Goal: Task Accomplishment & Management: Complete application form

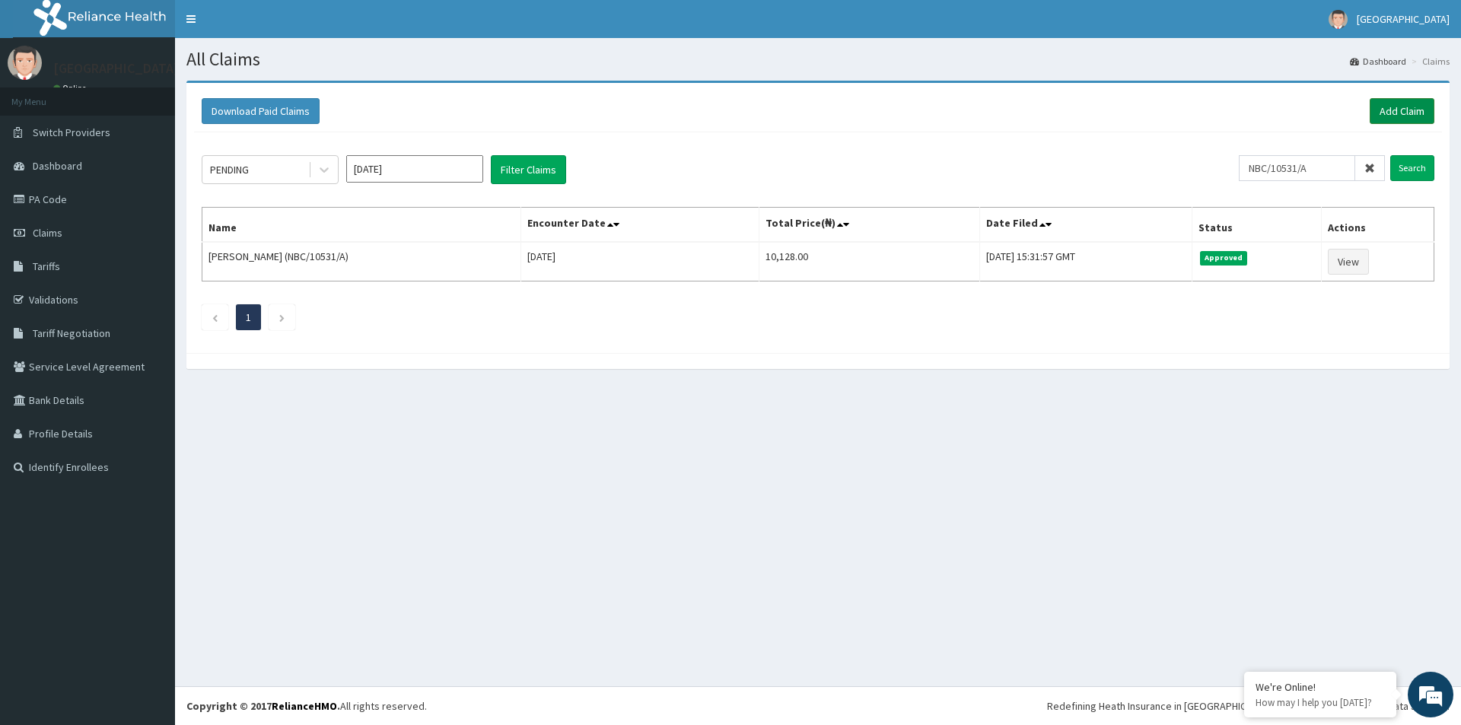
click at [1414, 110] on link "Add Claim" at bounding box center [1401, 111] width 65 height 26
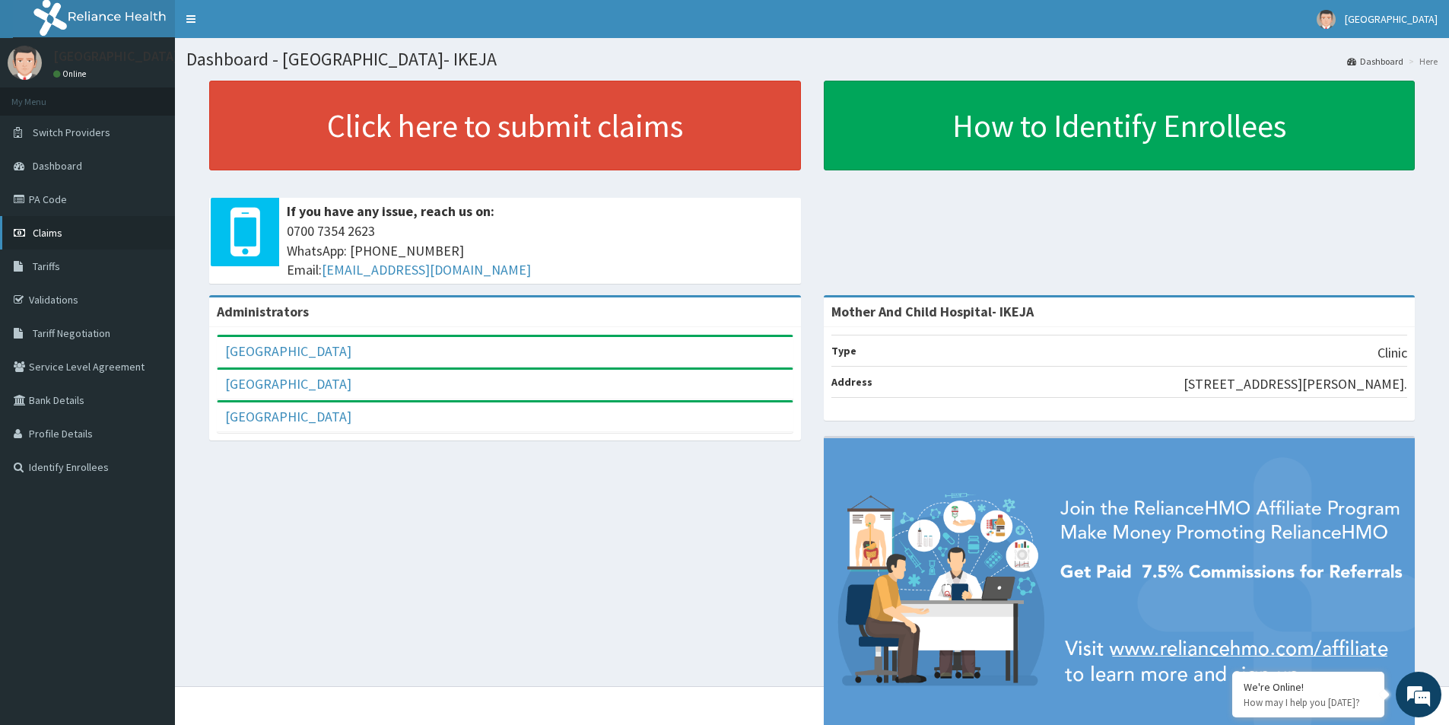
click at [50, 230] on span "Claims" at bounding box center [48, 233] width 30 height 14
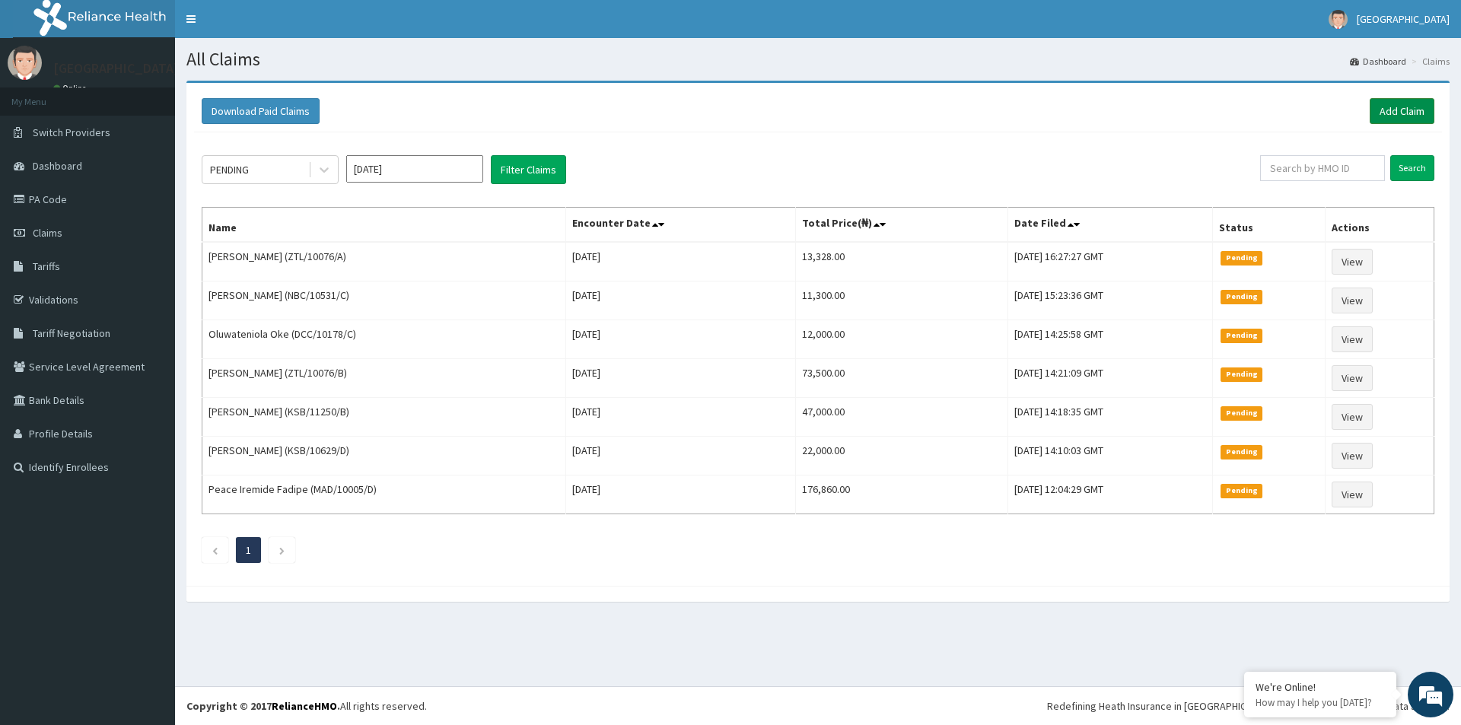
click at [1389, 115] on link "Add Claim" at bounding box center [1401, 111] width 65 height 26
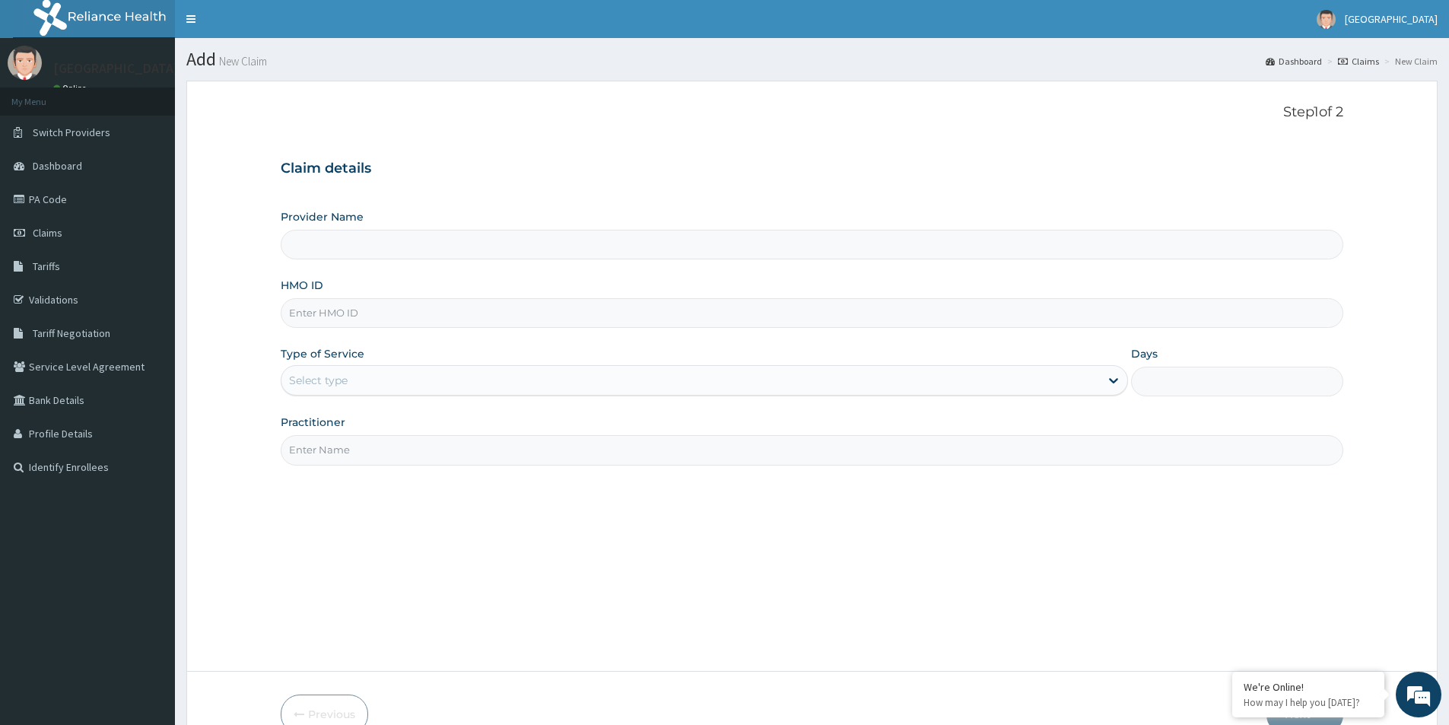
type input "Mother And Child Hospital- IKEJA"
click at [336, 319] on input "HMO ID" at bounding box center [812, 313] width 1063 height 30
click at [469, 321] on input "HMO ID" at bounding box center [812, 313] width 1063 height 30
paste input "ZTL/10076/C"
type input "ZTL/10076/C"
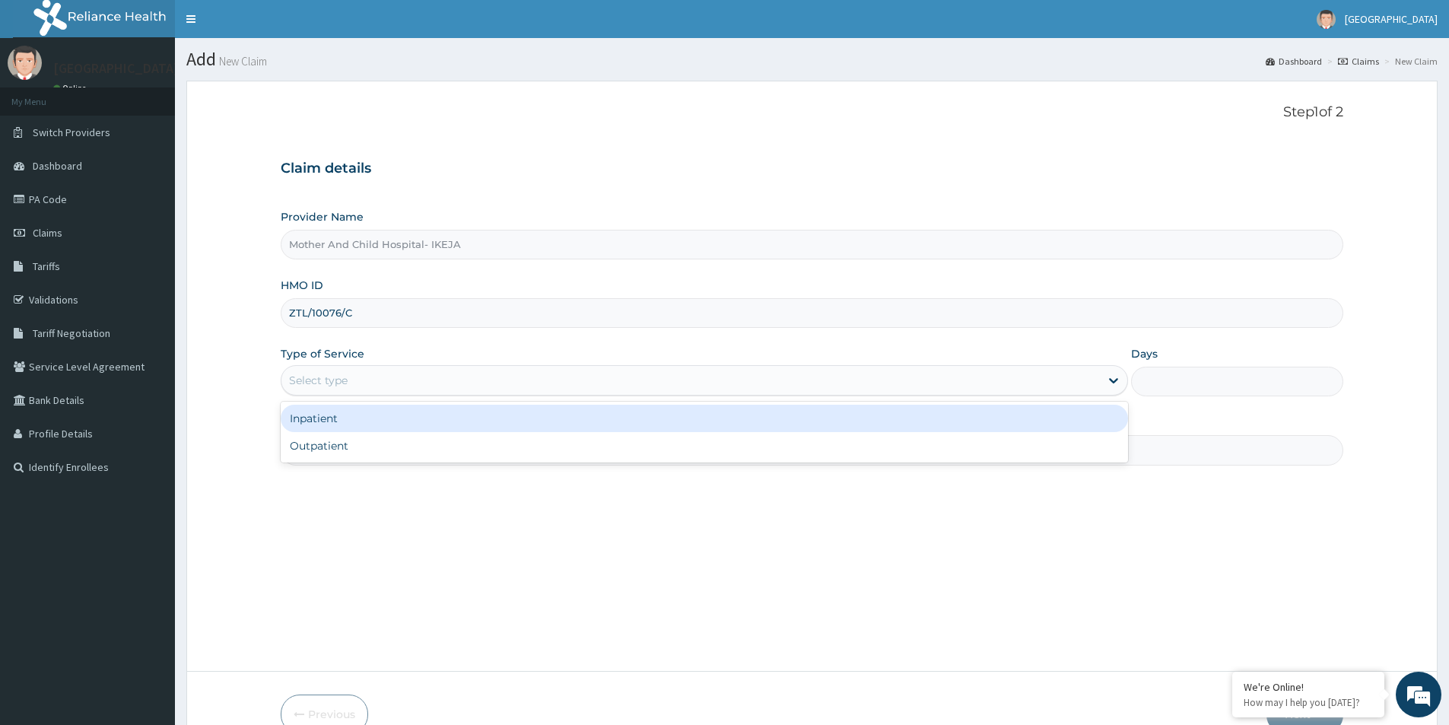
click at [439, 372] on div "Select type" at bounding box center [690, 380] width 818 height 24
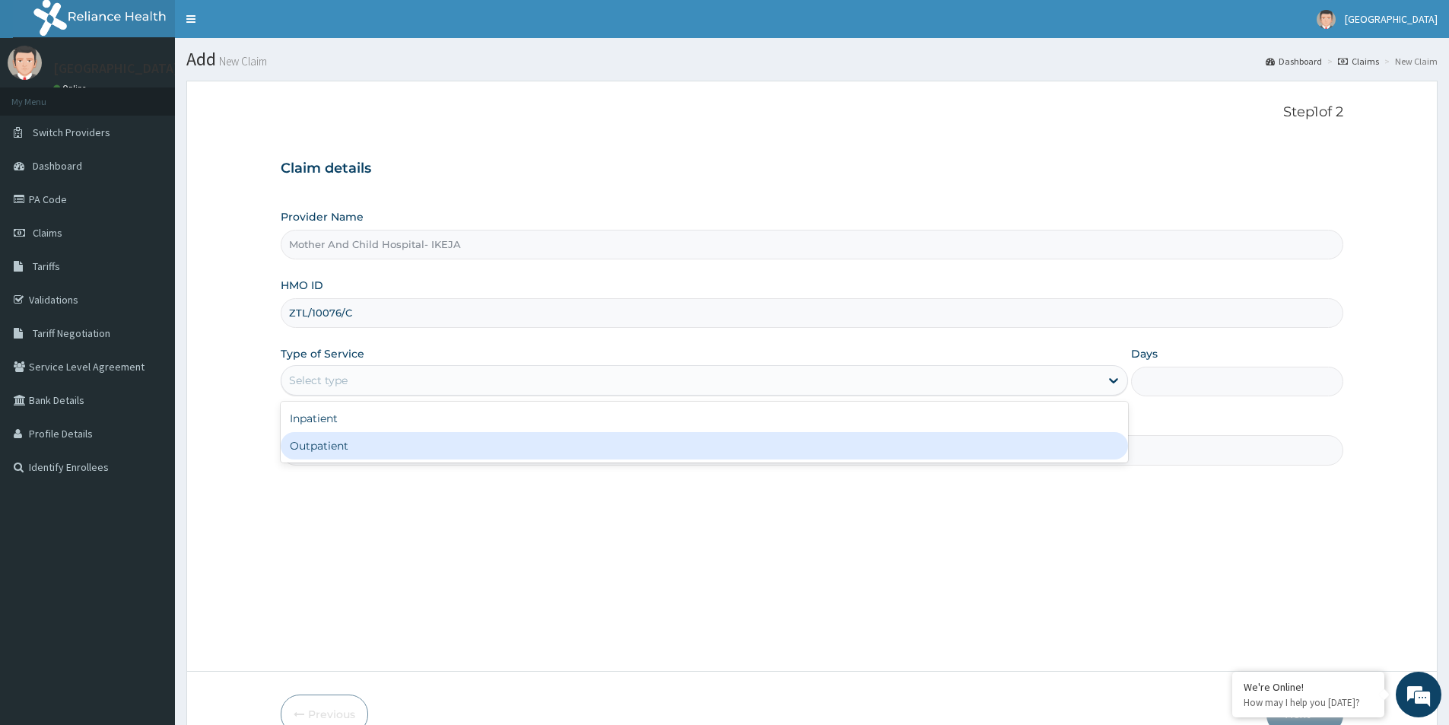
click at [386, 450] on div "Outpatient" at bounding box center [704, 445] width 847 height 27
type input "1"
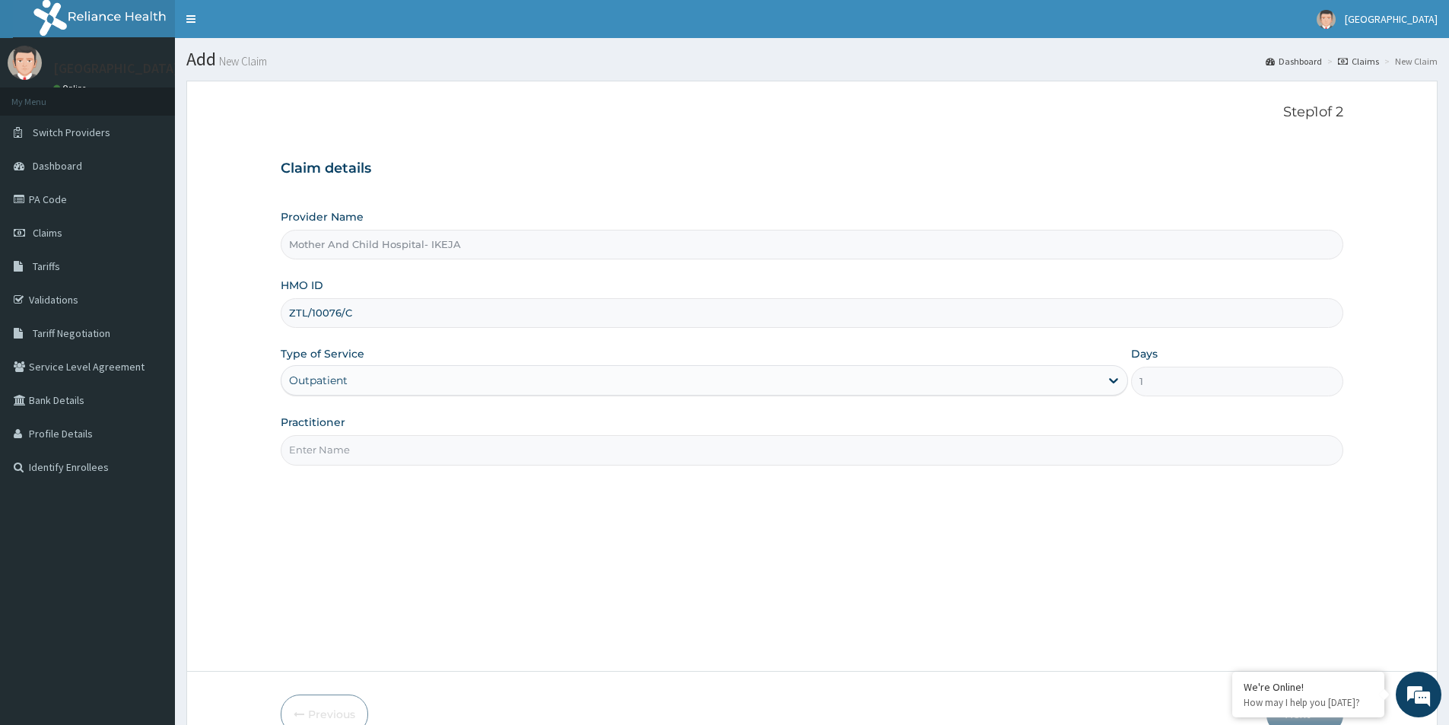
click at [391, 448] on input "Practitioner" at bounding box center [812, 450] width 1063 height 30
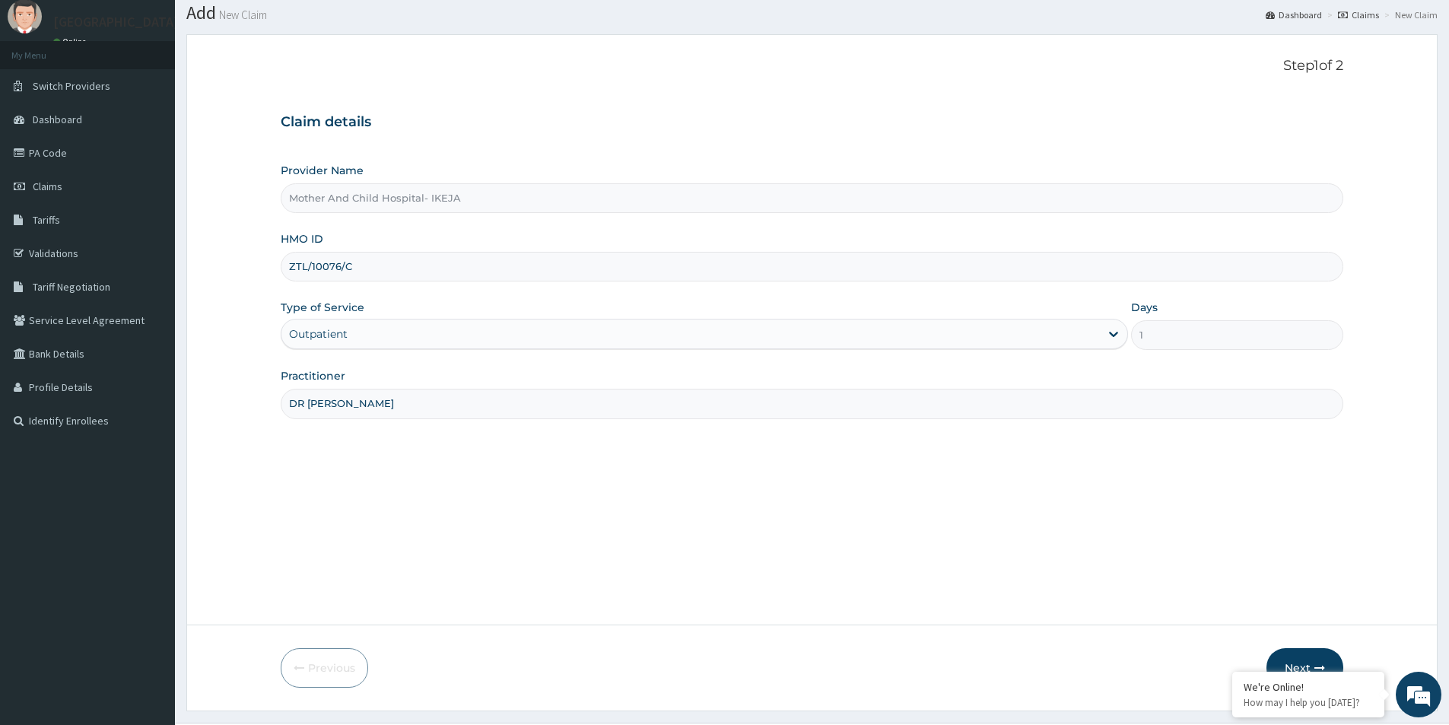
scroll to position [83, 0]
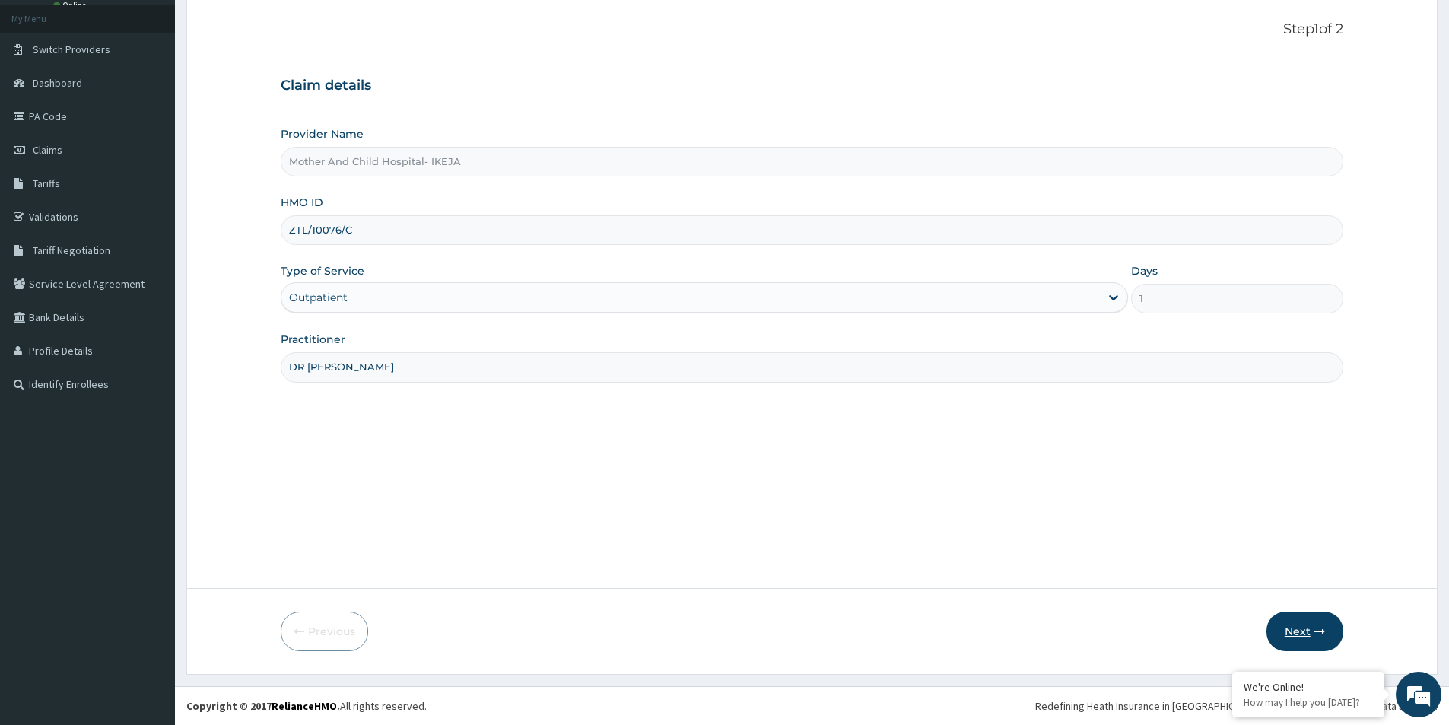
type input "DR EKPETTE"
click at [1301, 635] on button "Next" at bounding box center [1305, 632] width 77 height 40
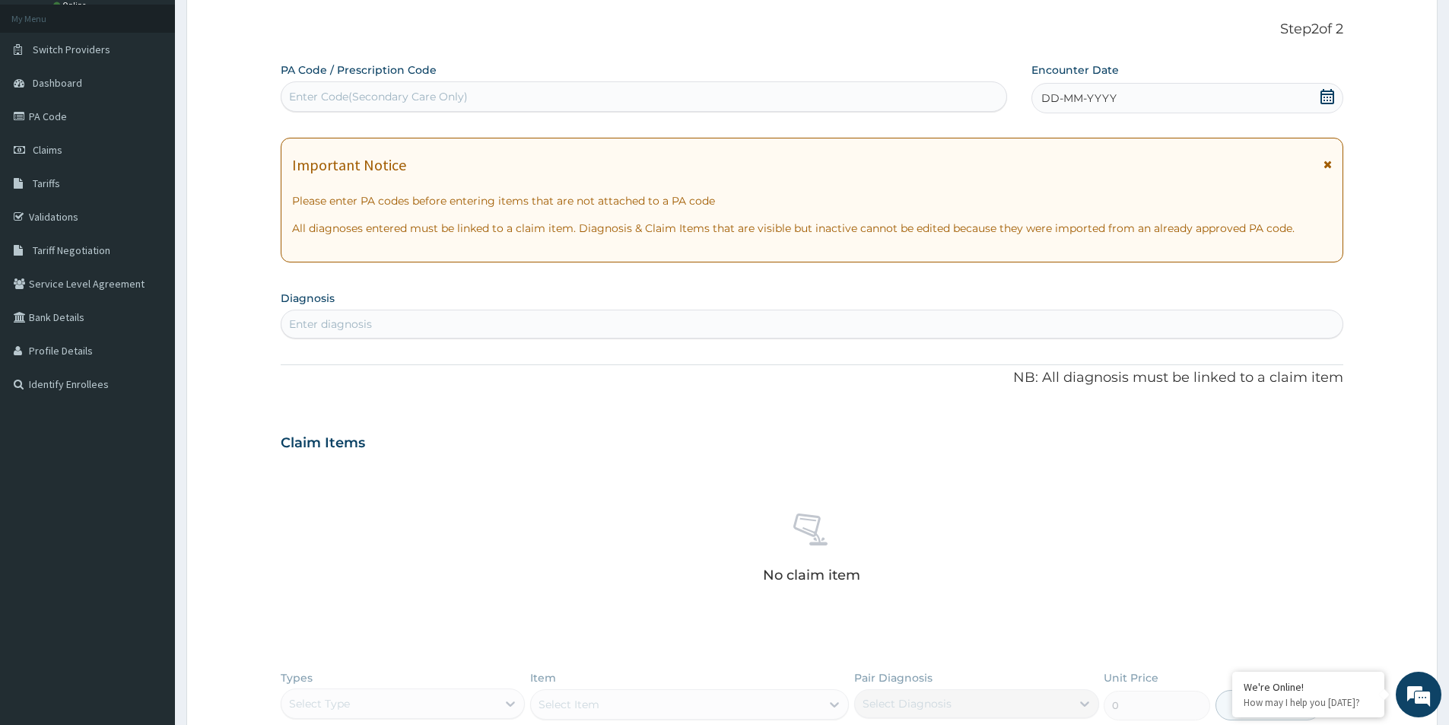
click at [1327, 100] on icon at bounding box center [1328, 96] width 14 height 15
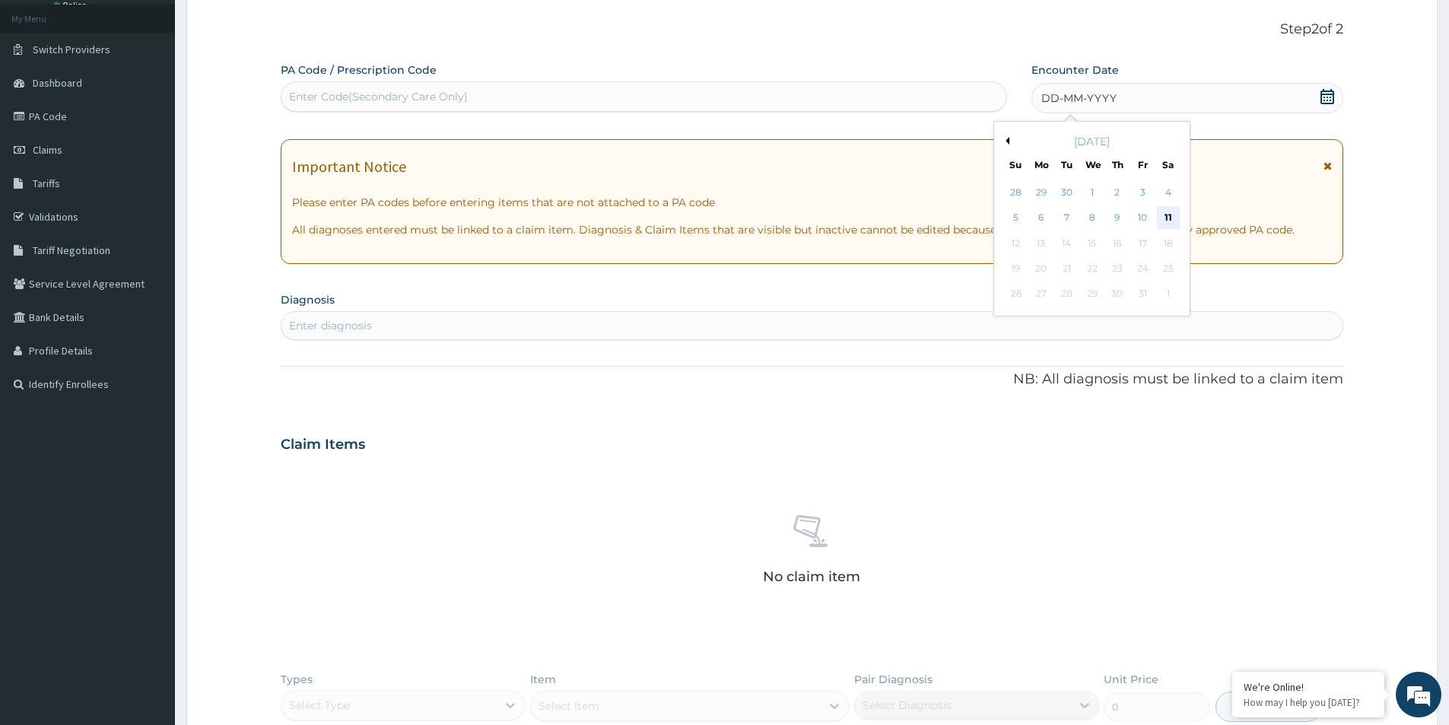
click at [1172, 218] on div "11" at bounding box center [1168, 218] width 23 height 23
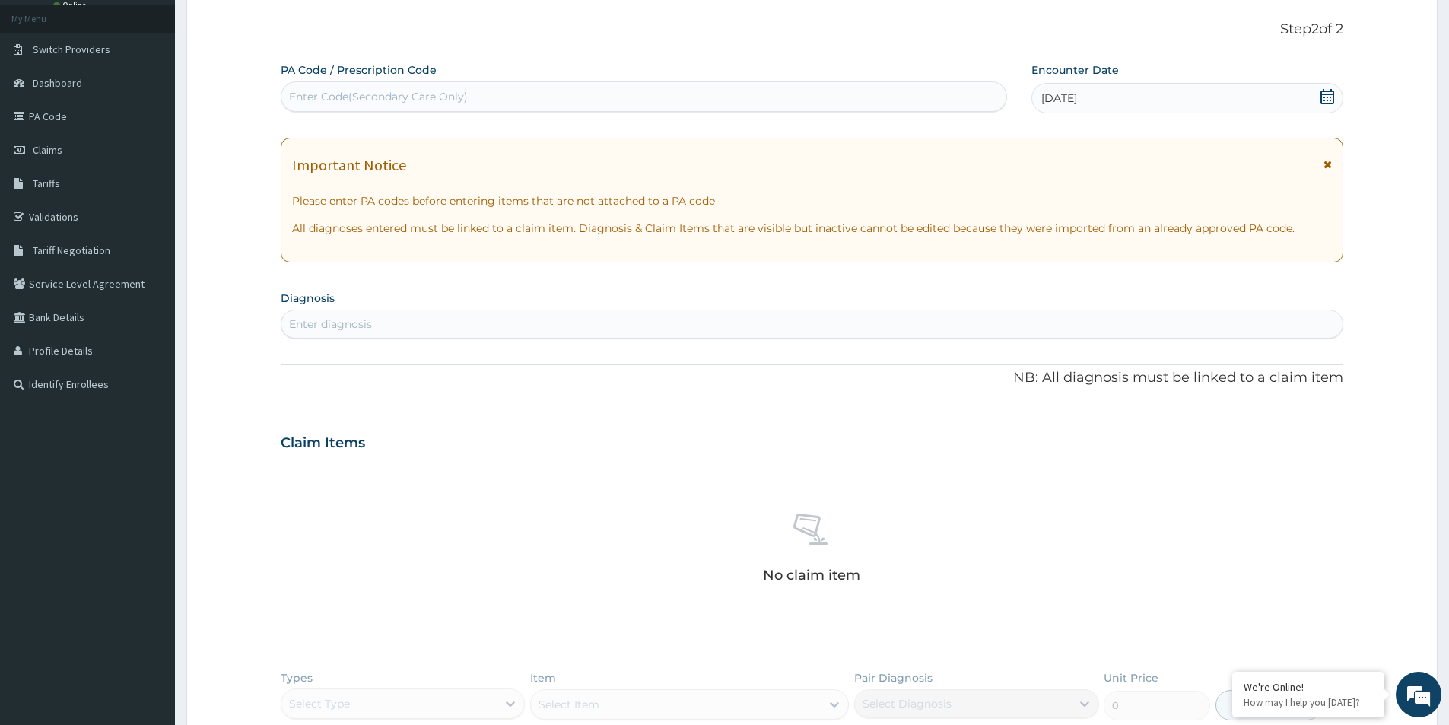
click at [430, 327] on div "Enter diagnosis" at bounding box center [811, 324] width 1061 height 24
type input "MALARIA"
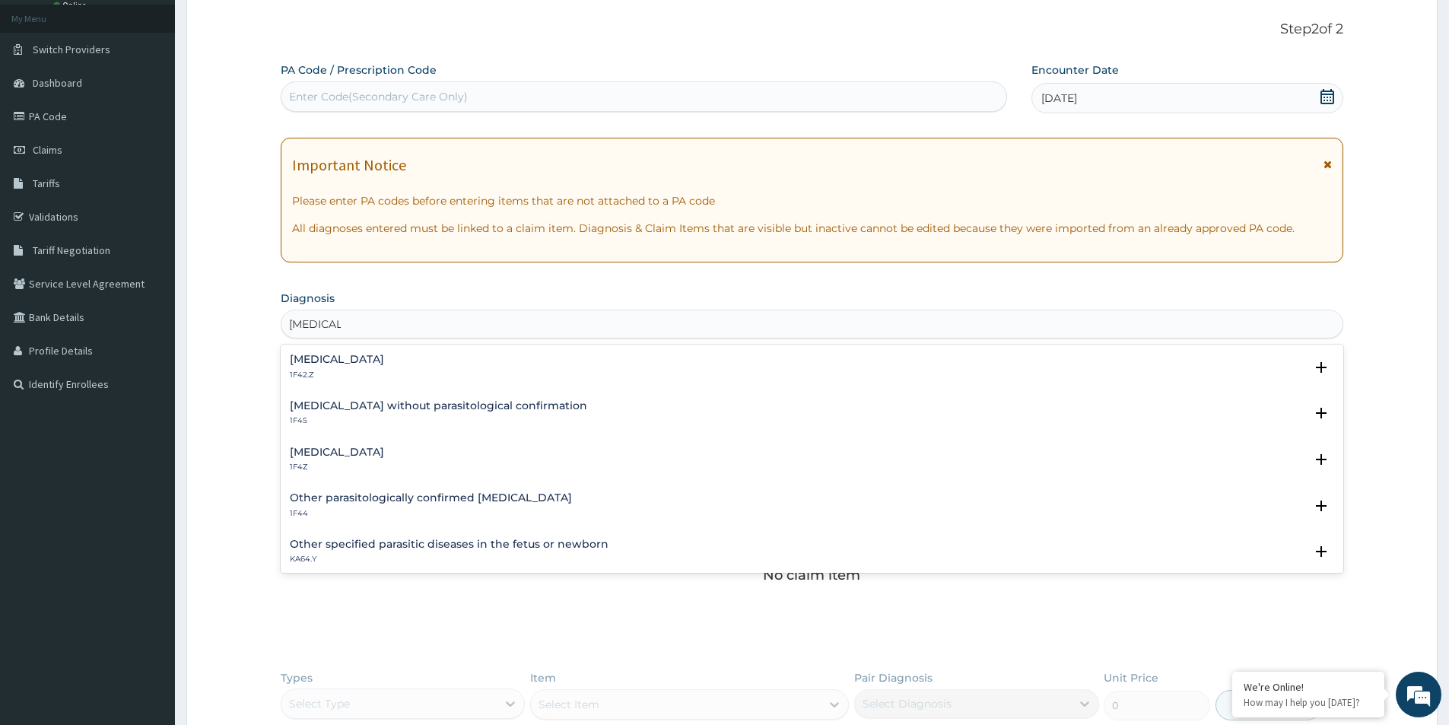
click at [313, 456] on h4 "Malaria, unspecified" at bounding box center [337, 452] width 94 height 11
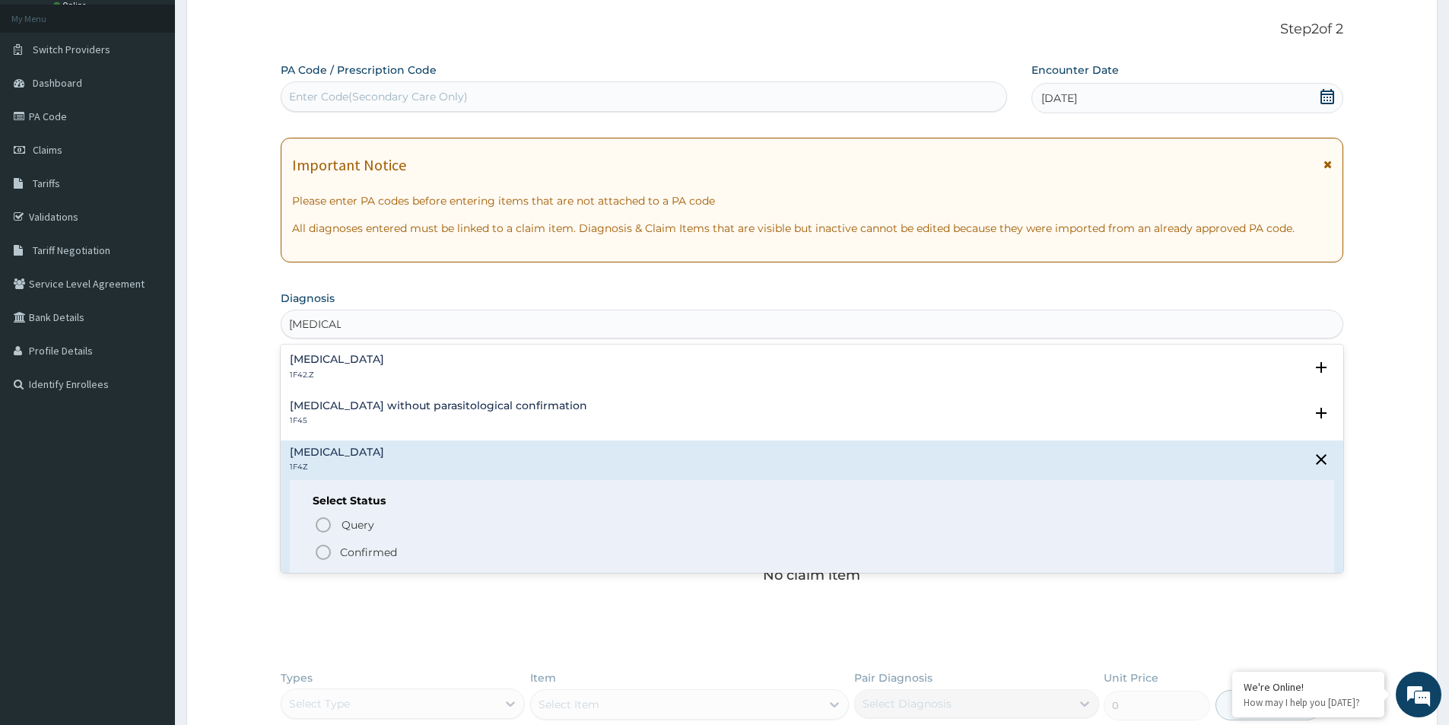
click at [318, 548] on circle "status option filled" at bounding box center [323, 552] width 14 height 14
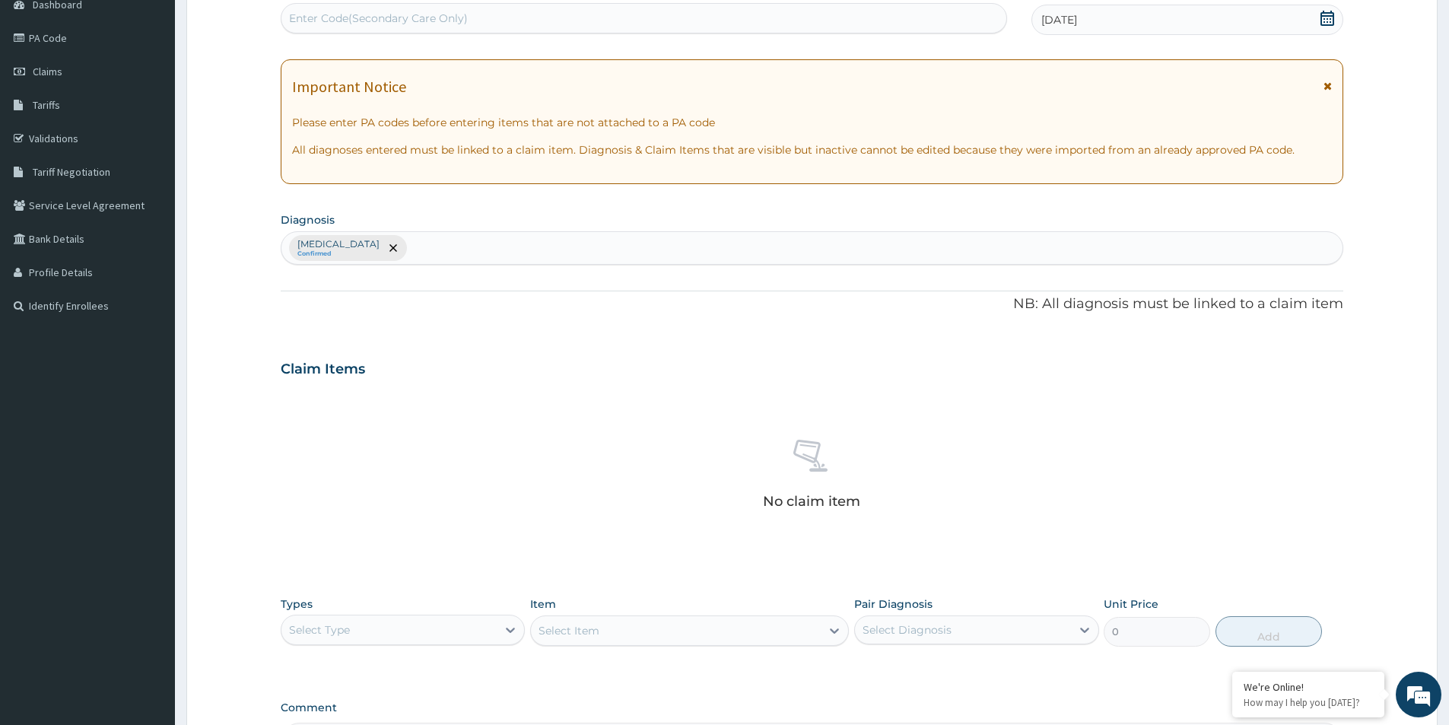
scroll to position [235, 0]
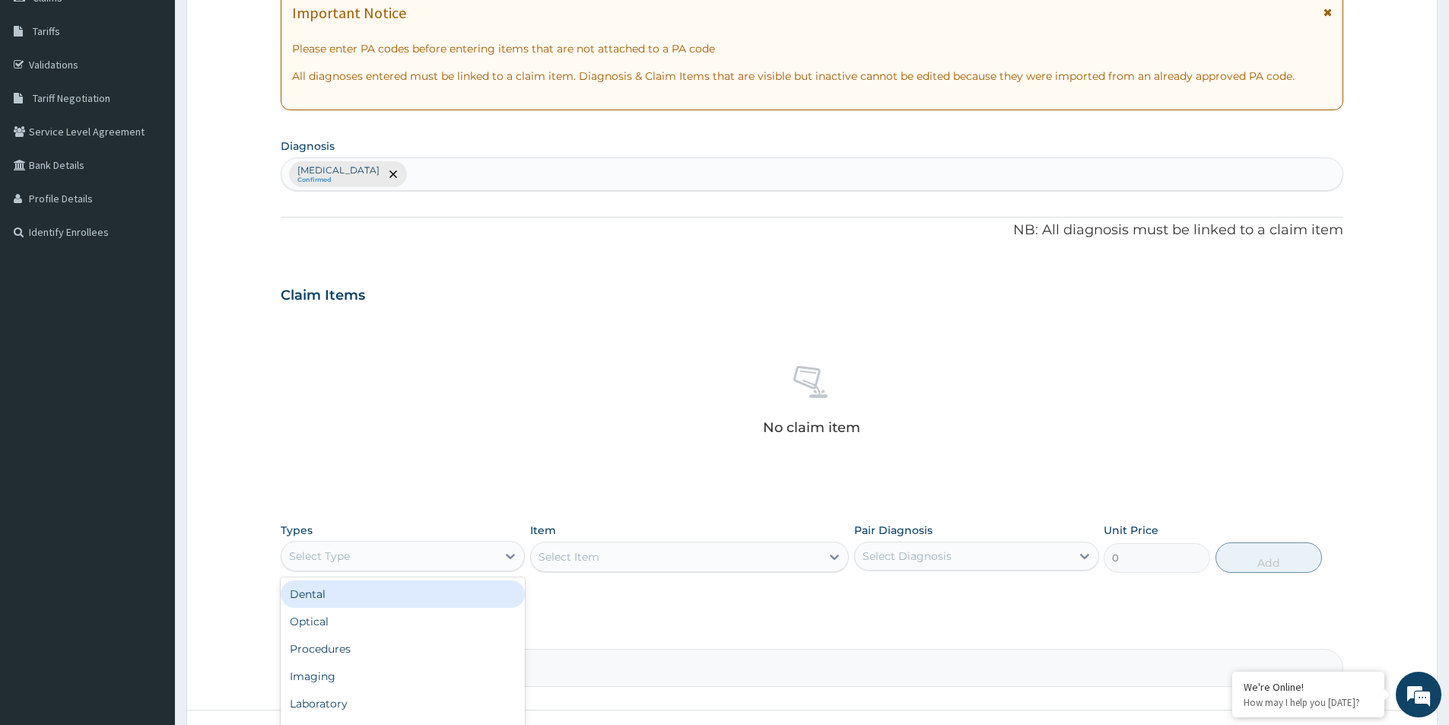
click at [494, 555] on div "Select Type" at bounding box center [388, 556] width 215 height 24
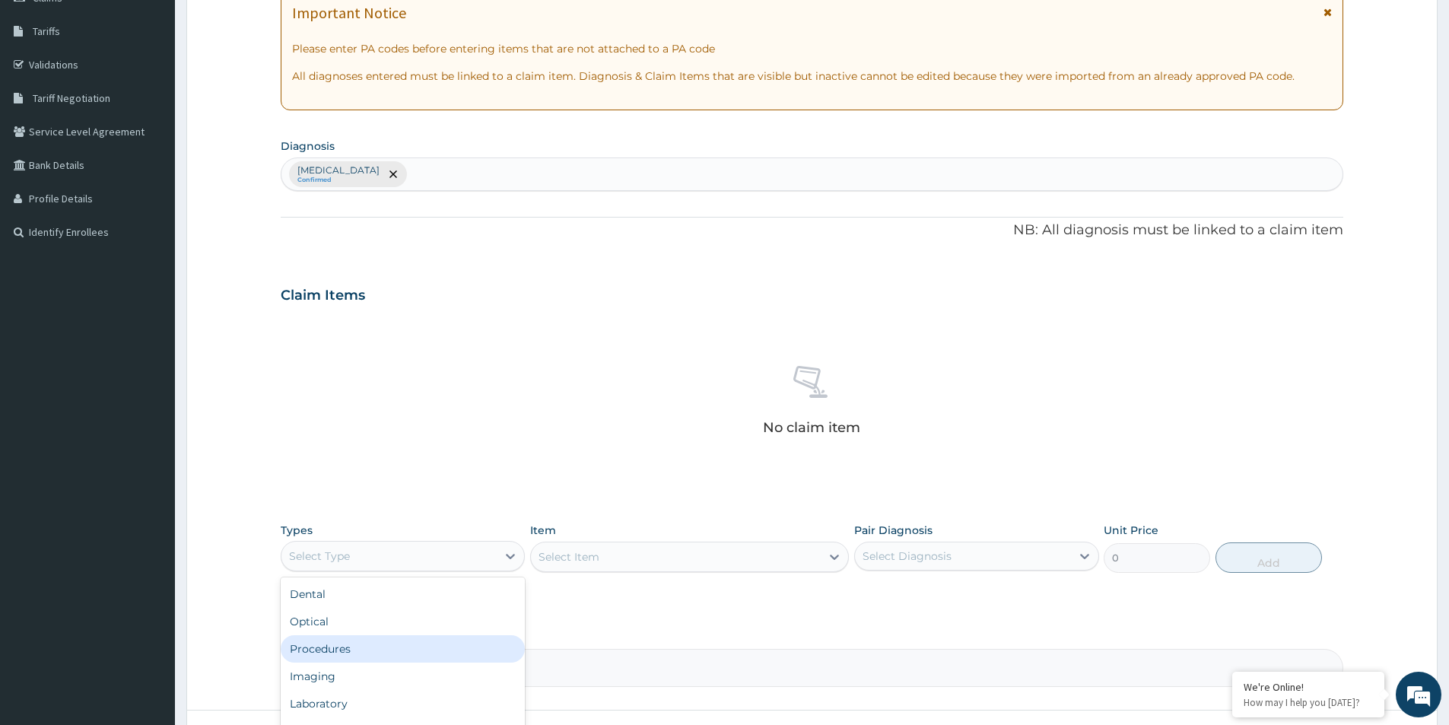
click at [403, 652] on div "Procedures" at bounding box center [403, 648] width 244 height 27
click at [751, 558] on div "Select Item" at bounding box center [689, 557] width 319 height 30
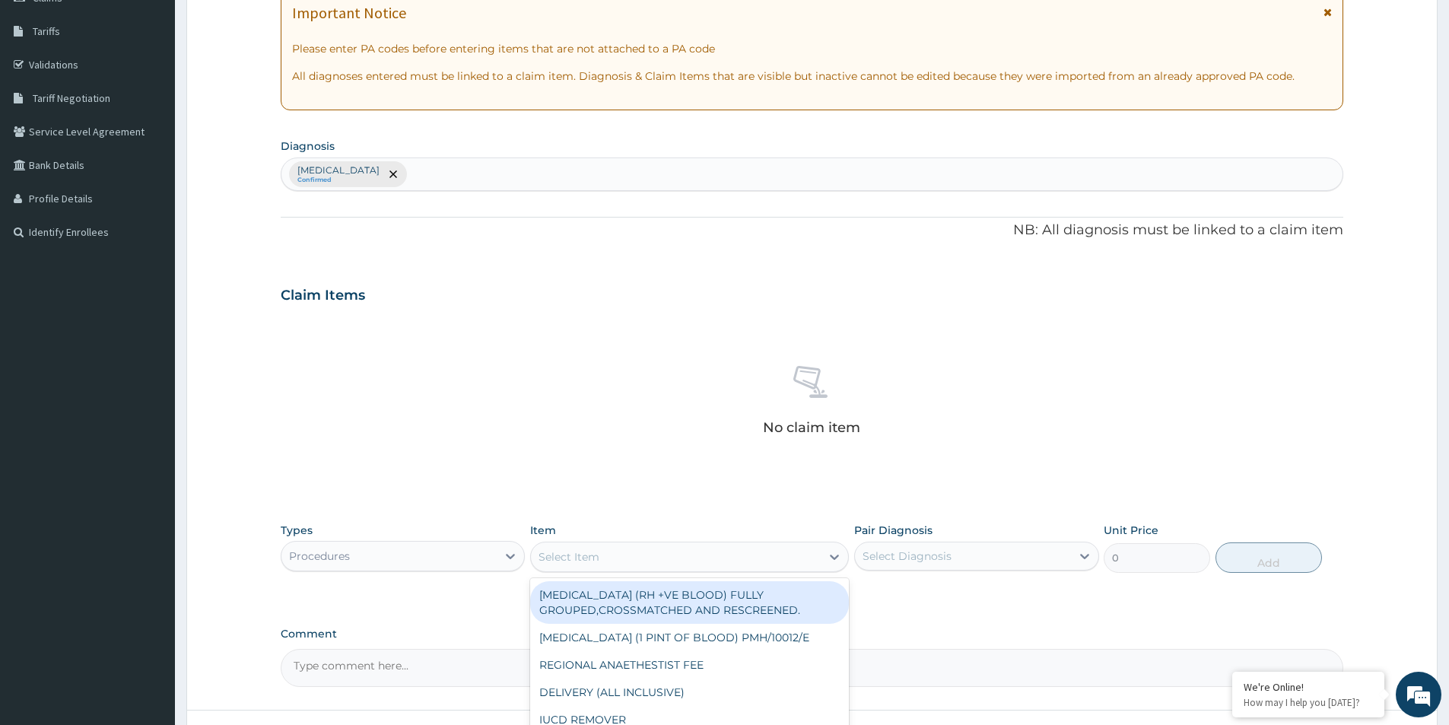
click at [754, 565] on div "Select Item" at bounding box center [676, 557] width 290 height 24
type input "GP"
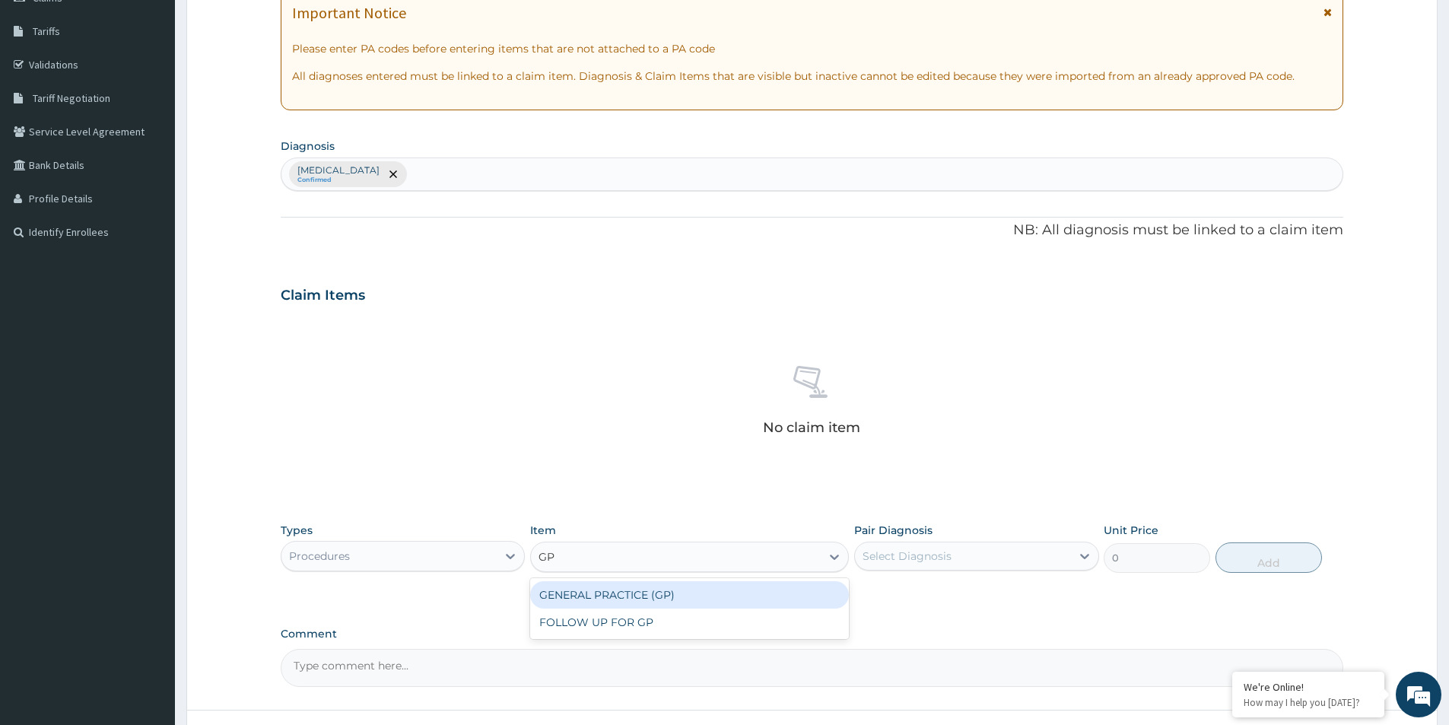
click at [690, 587] on div "GENERAL PRACTICE (GP)" at bounding box center [689, 594] width 319 height 27
type input "4000"
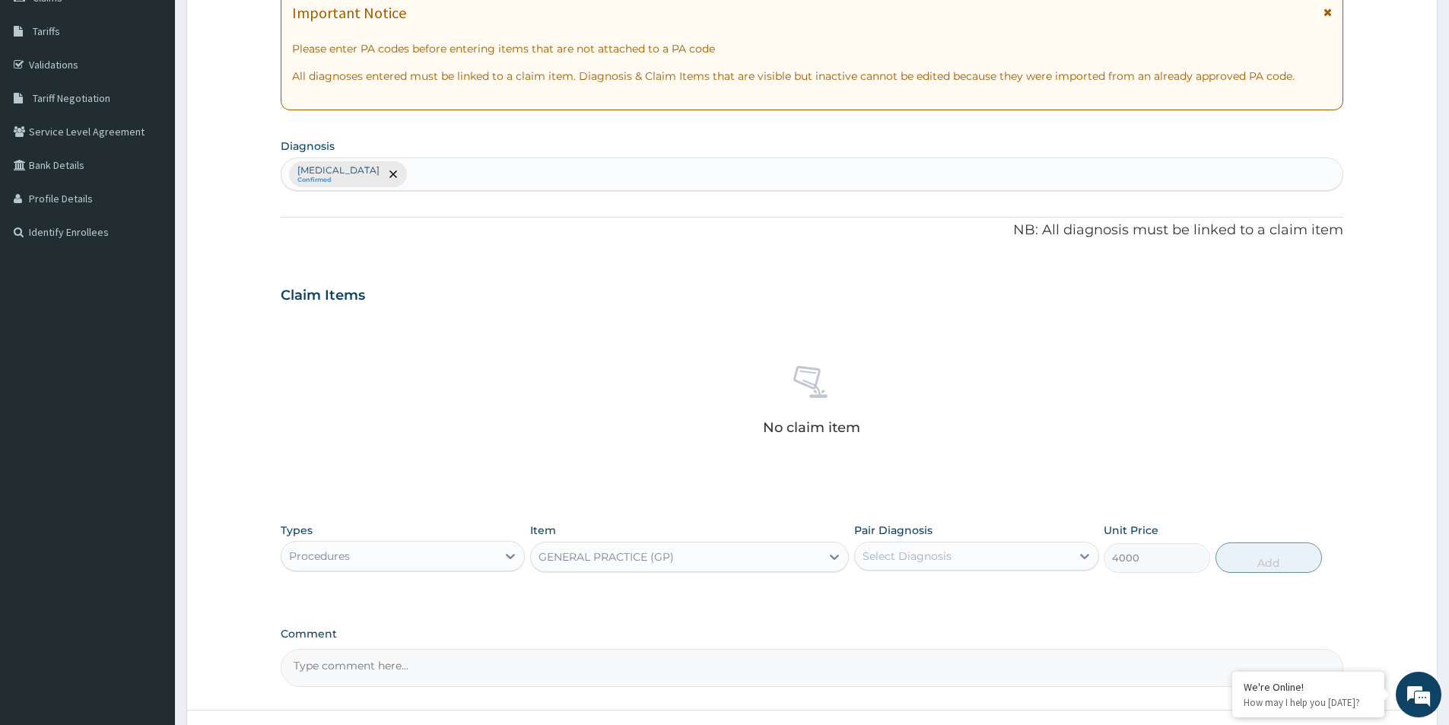
click at [964, 553] on div "Select Diagnosis" at bounding box center [962, 556] width 215 height 24
click at [867, 590] on input "checkbox" at bounding box center [868, 594] width 10 height 10
checkbox input "true"
click at [1233, 561] on button "Add" at bounding box center [1269, 557] width 106 height 30
type input "0"
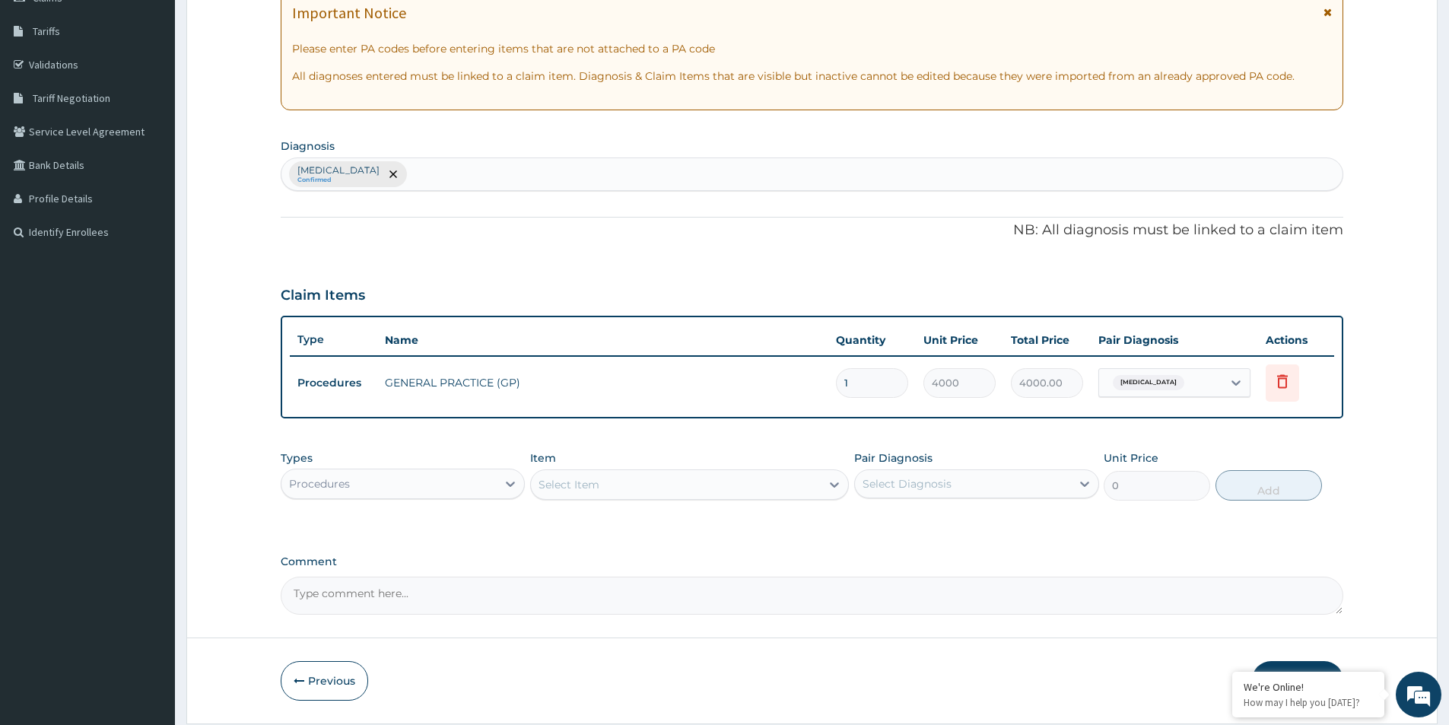
click at [471, 173] on div "Malaria, unspecified Confirmed" at bounding box center [811, 174] width 1061 height 32
type input "U"
type input "SEPSIS"
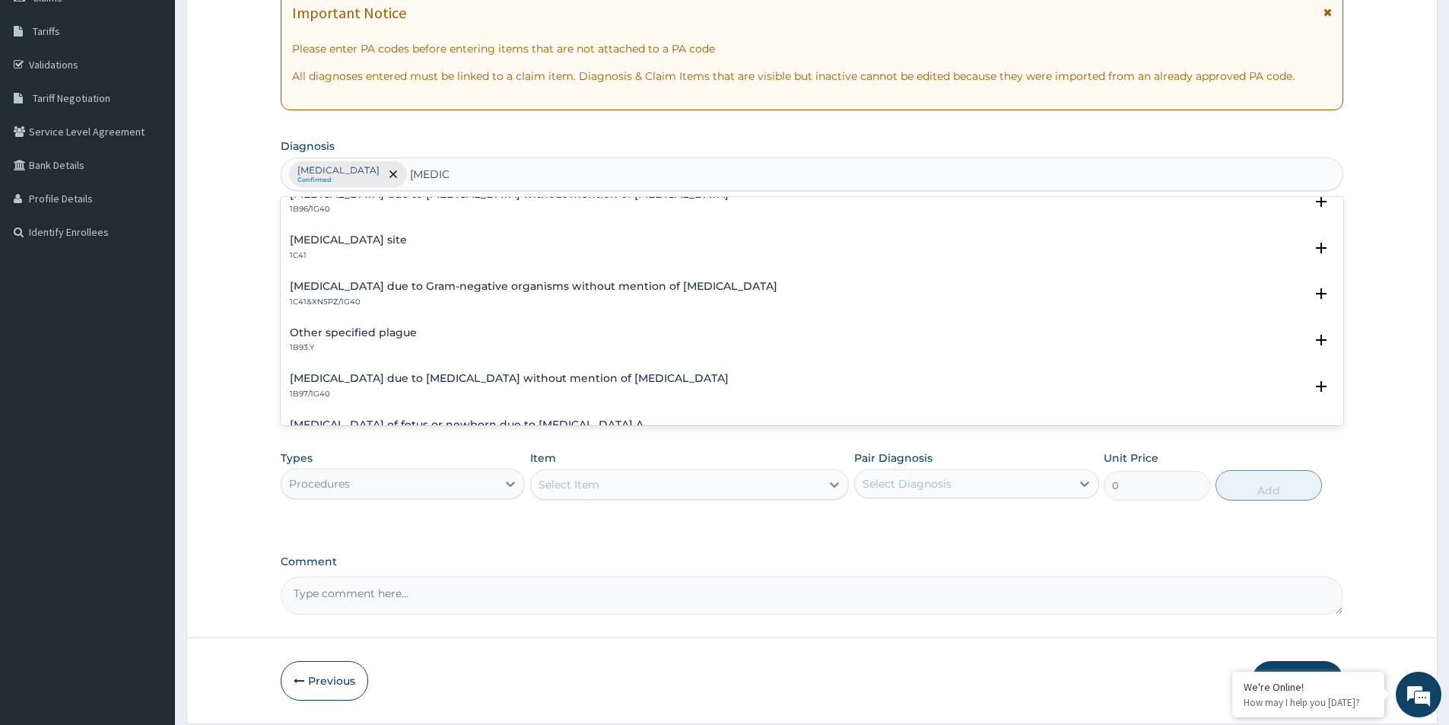
scroll to position [440, 0]
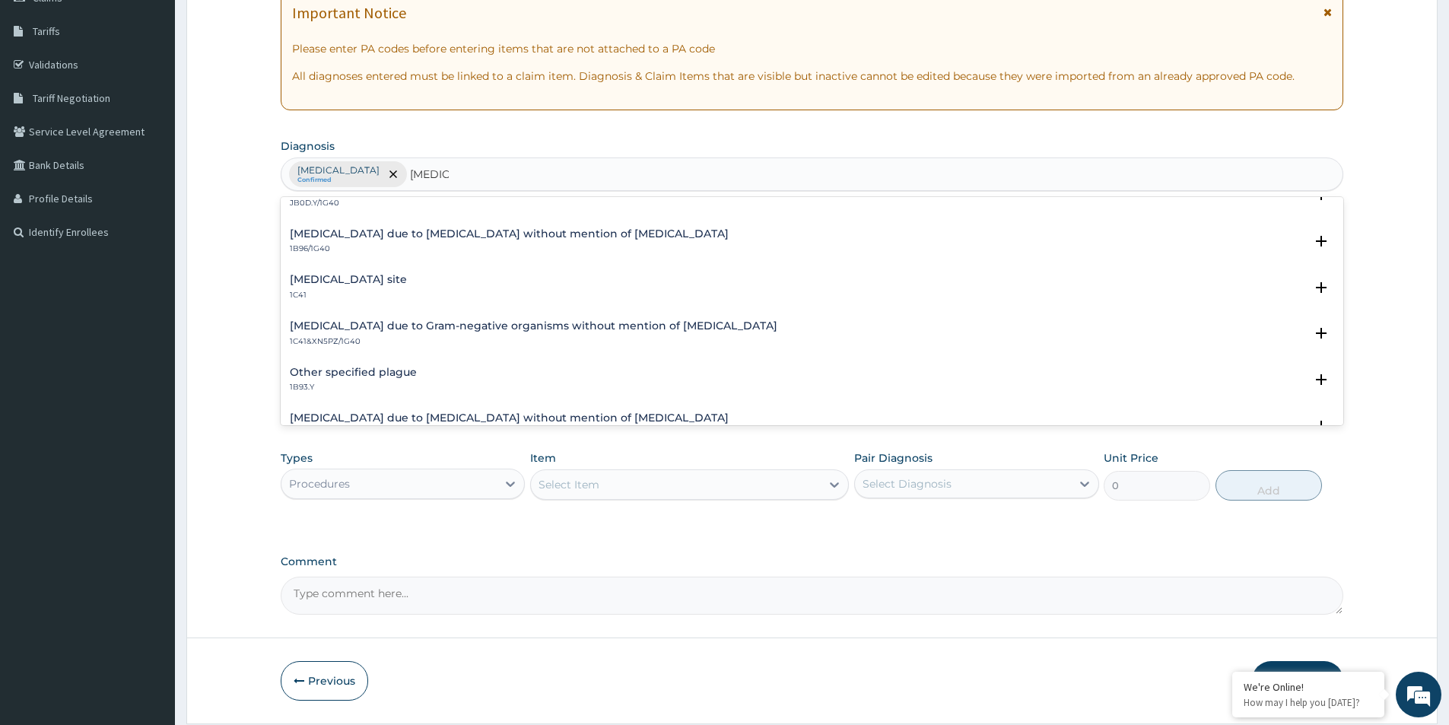
click at [401, 284] on h4 "Bacterial infection of unspecified site" at bounding box center [348, 279] width 117 height 11
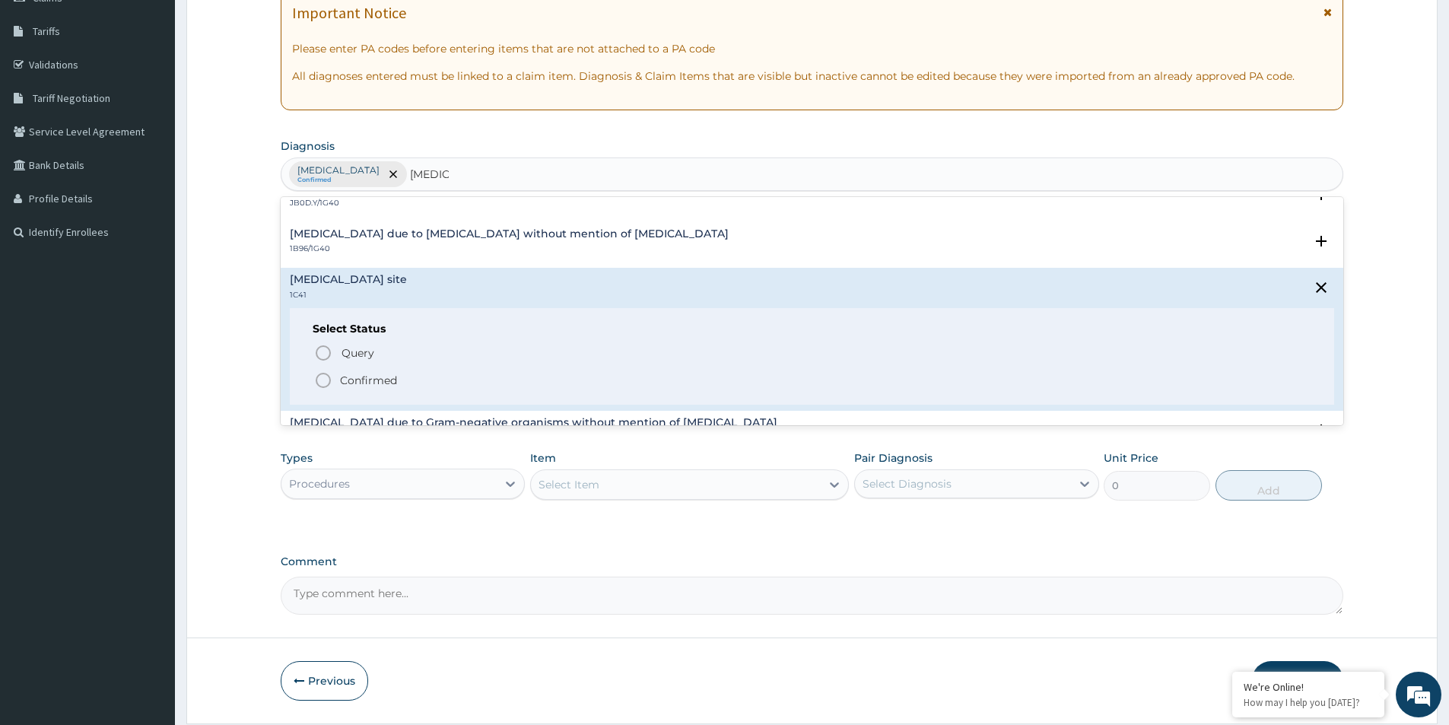
click at [320, 377] on icon "status option filled" at bounding box center [323, 380] width 18 height 18
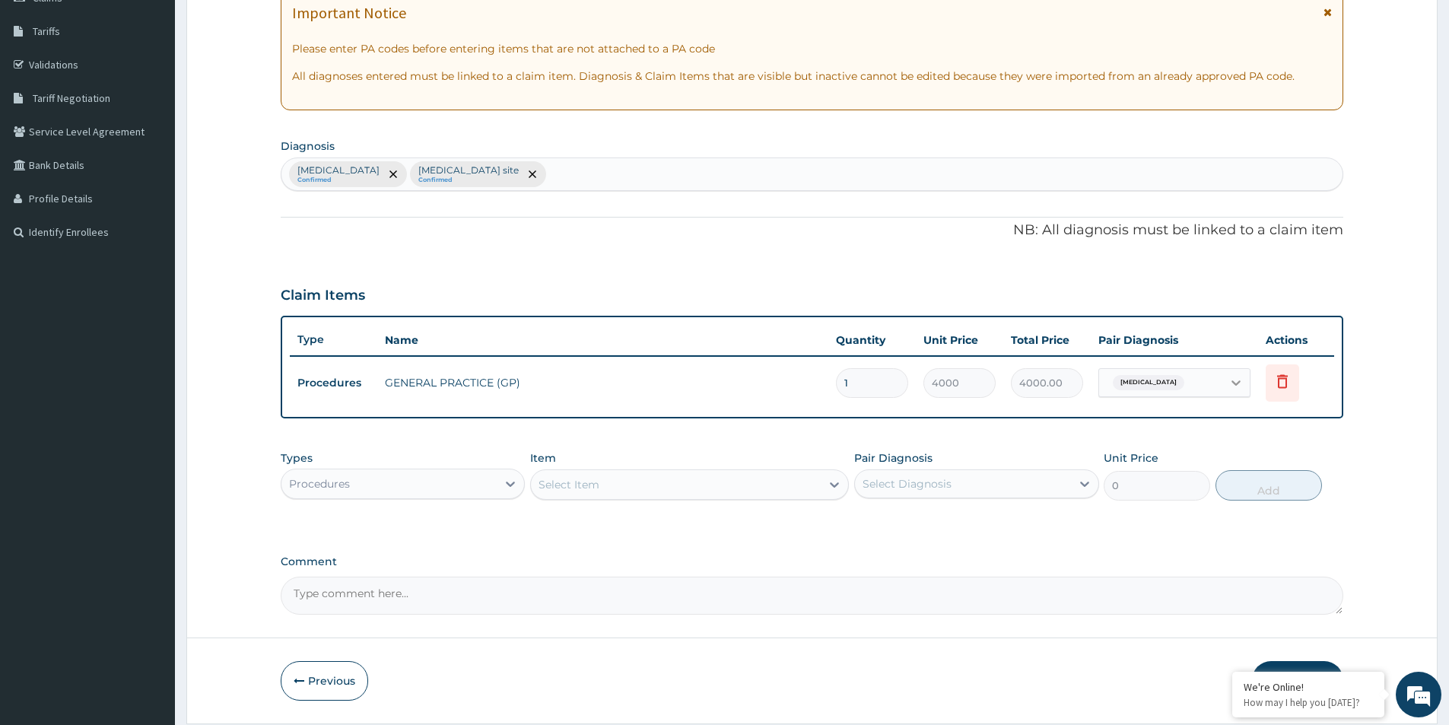
click at [1240, 380] on icon at bounding box center [1236, 382] width 15 height 15
click at [1110, 457] on input "checkbox" at bounding box center [1113, 452] width 10 height 10
checkbox input "true"
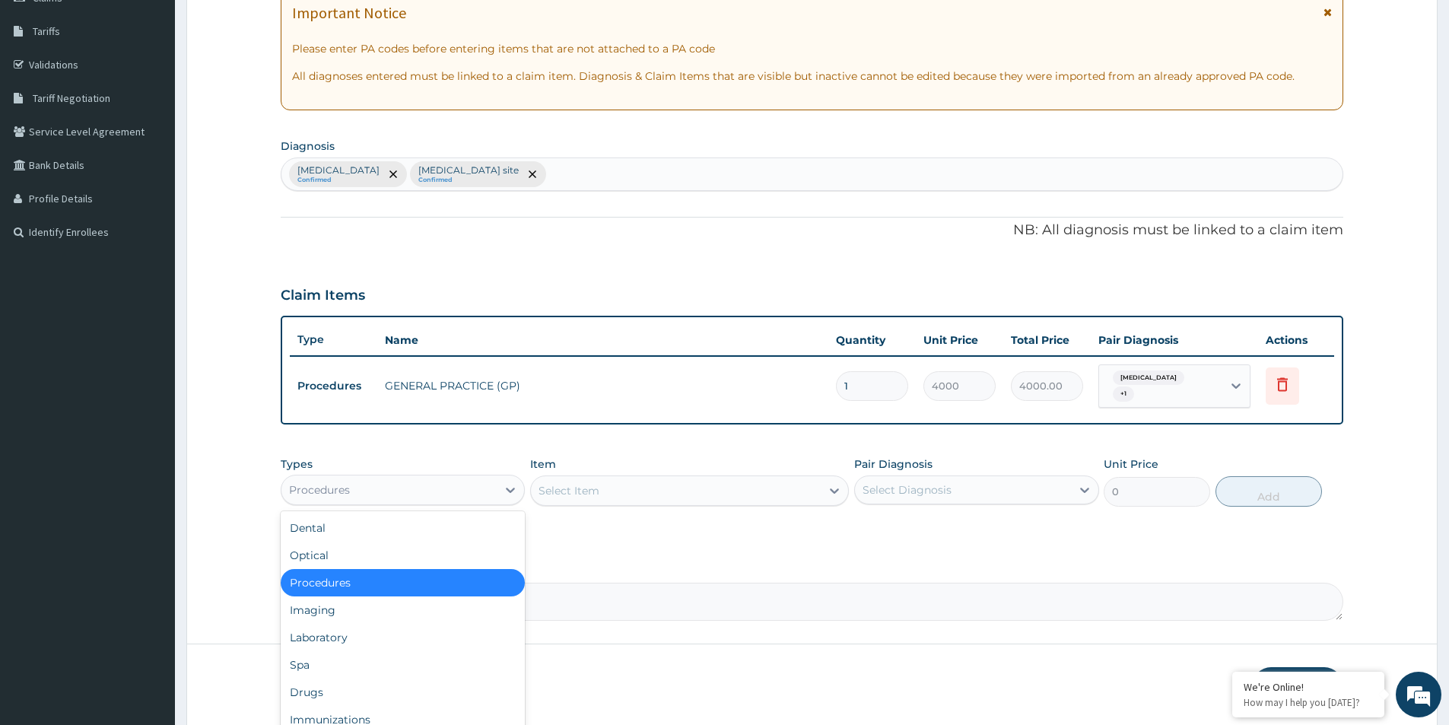
click at [489, 491] on div "Procedures" at bounding box center [388, 490] width 215 height 24
click at [345, 626] on div "Laboratory" at bounding box center [403, 637] width 244 height 27
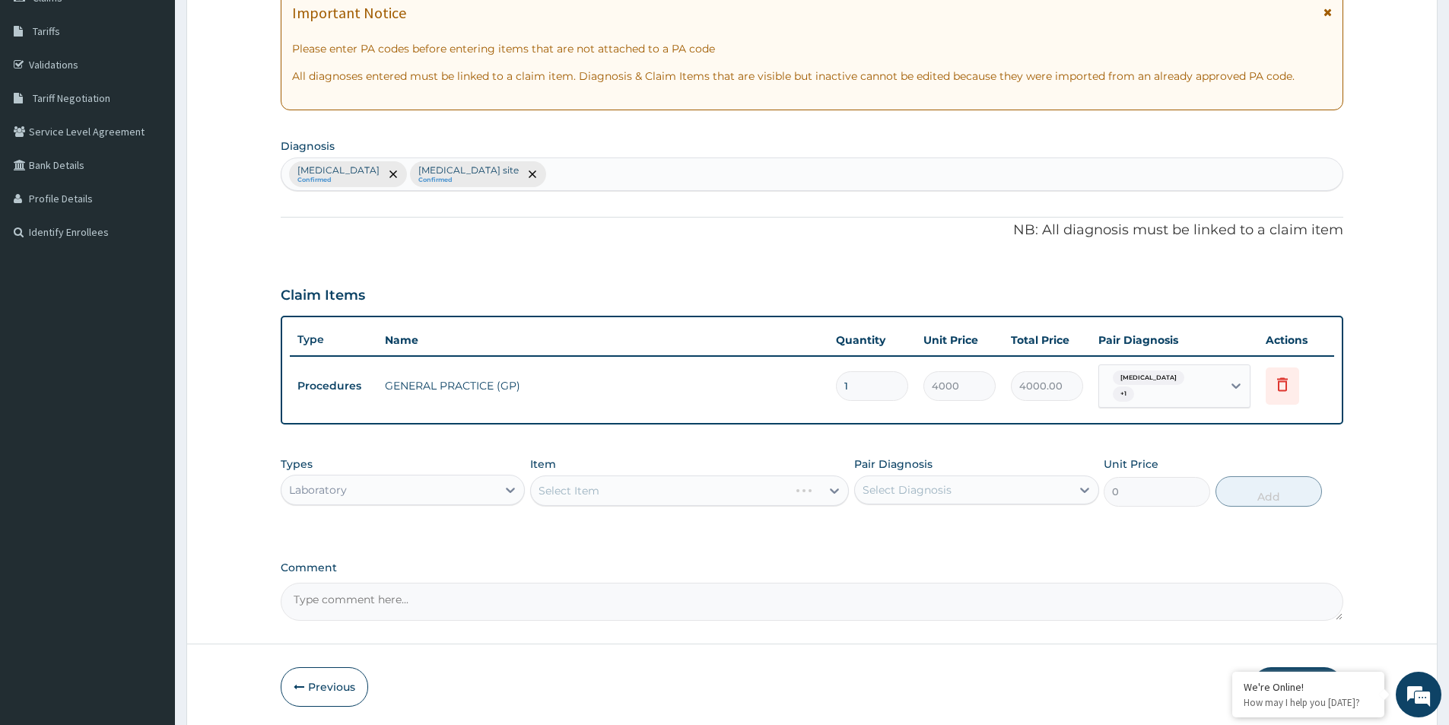
click at [606, 494] on div "Select Item" at bounding box center [689, 490] width 319 height 30
click at [609, 491] on div "Select Item" at bounding box center [689, 490] width 319 height 30
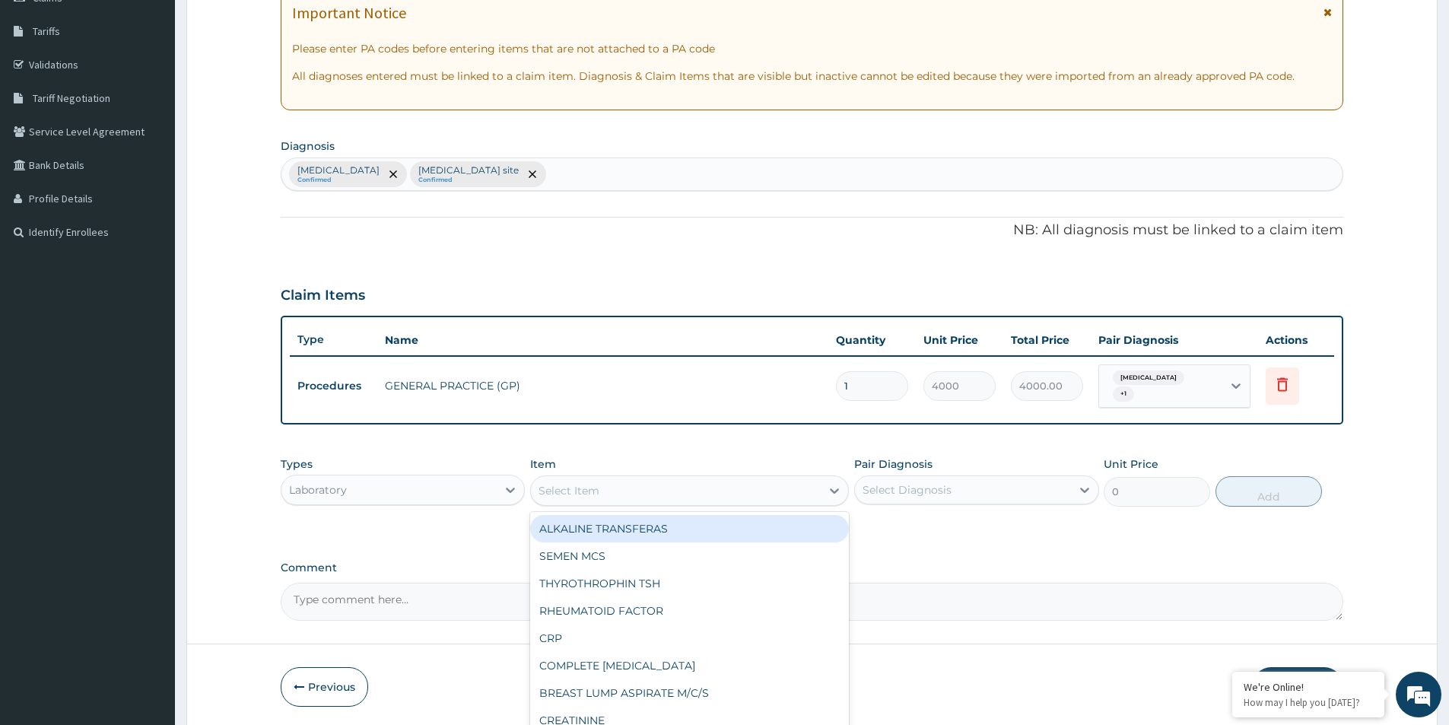
click at [686, 491] on div "Select Item" at bounding box center [676, 490] width 290 height 24
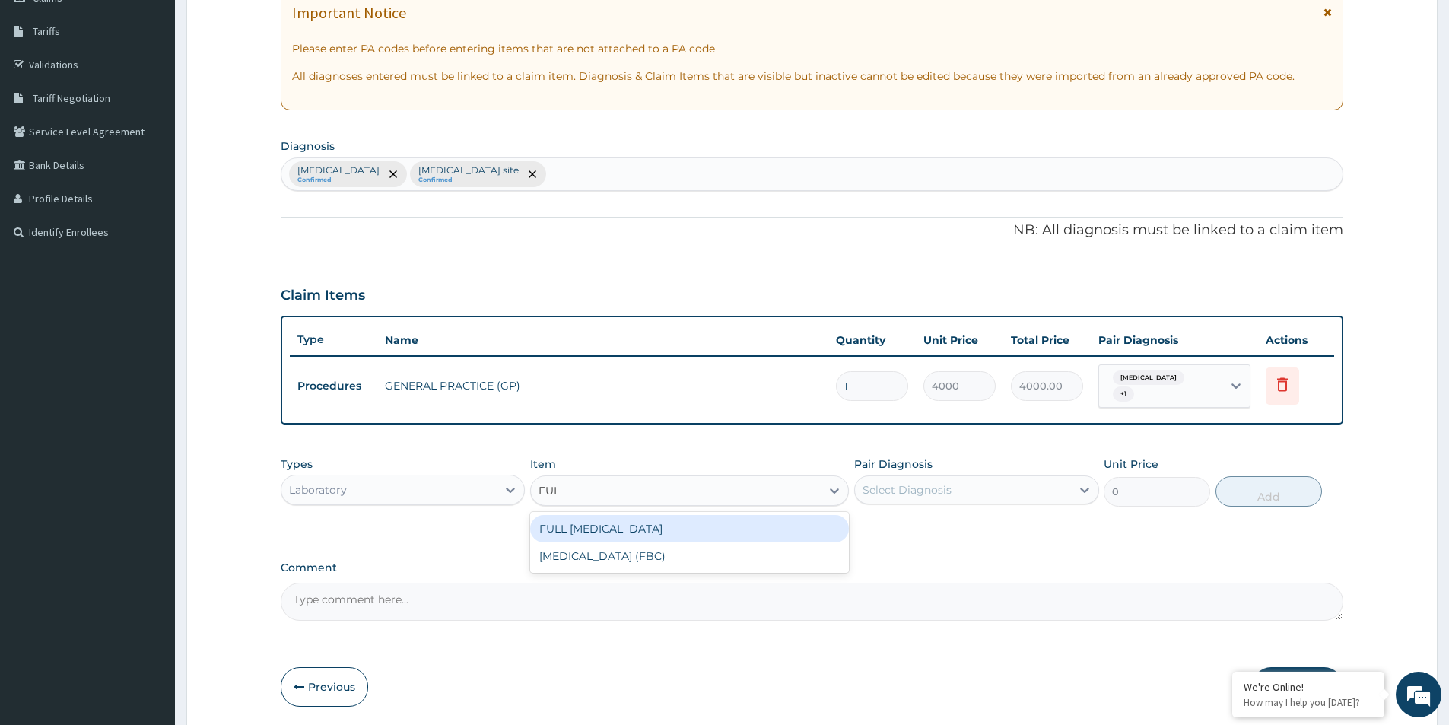
type input "FULL"
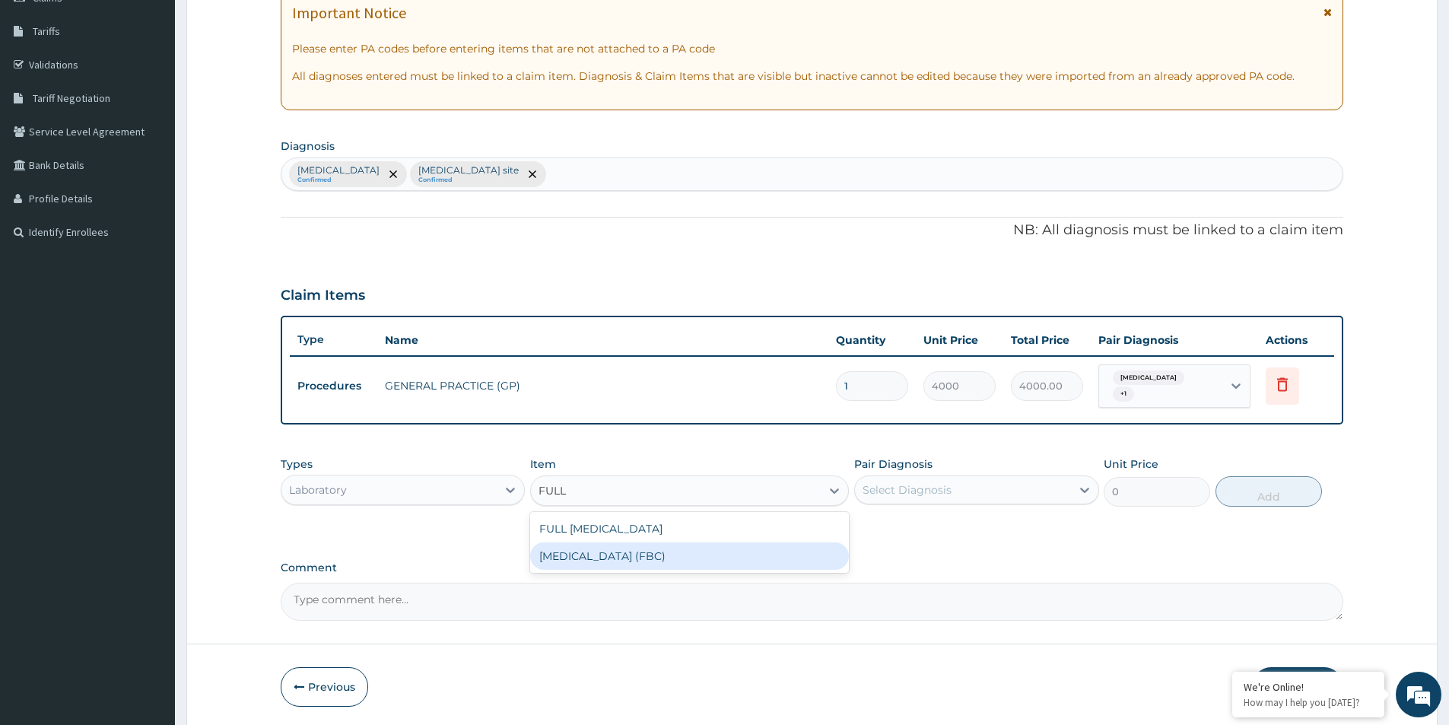
click at [668, 561] on div "FULL BLOOD COUNT (FBC)" at bounding box center [689, 555] width 319 height 27
type input "2400"
click at [895, 488] on div "Select Diagnosis" at bounding box center [907, 489] width 89 height 15
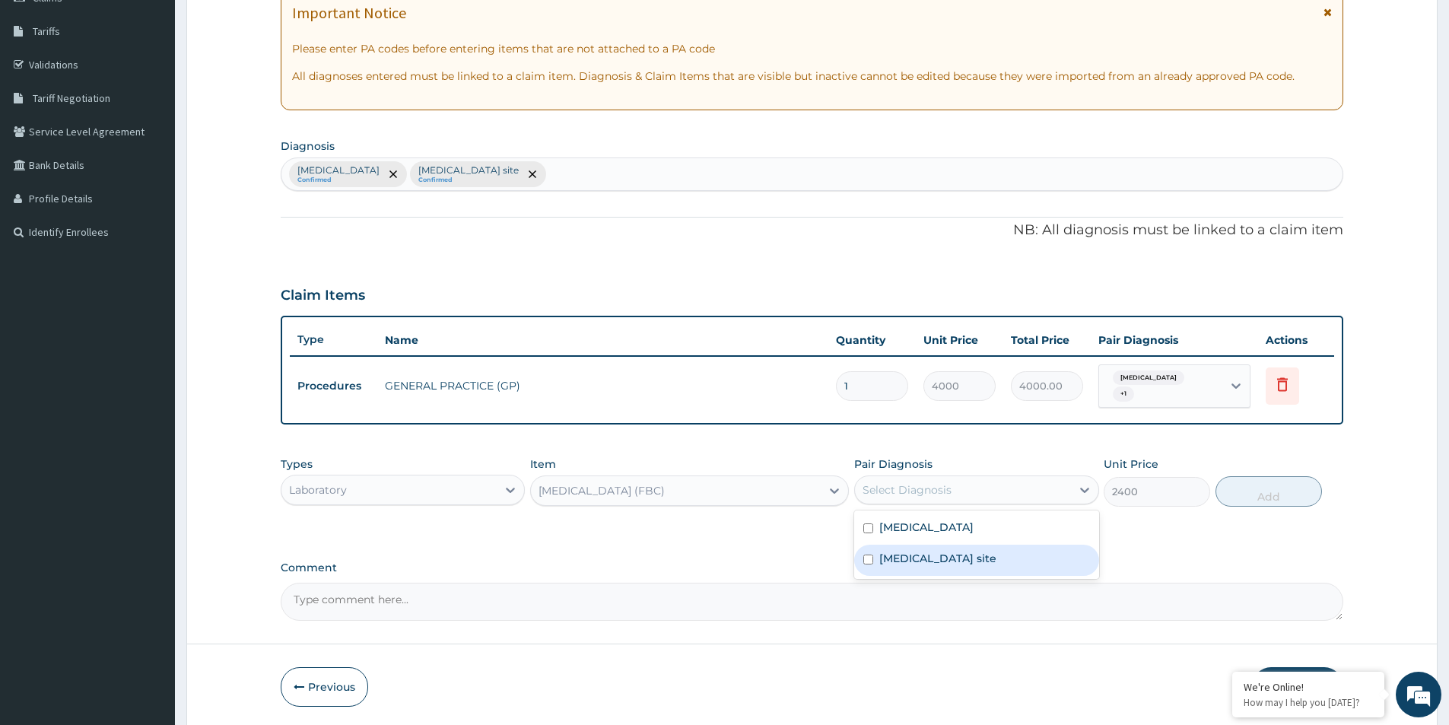
click at [863, 560] on div "Bacterial infection of unspecified site" at bounding box center [976, 560] width 244 height 31
checkbox input "true"
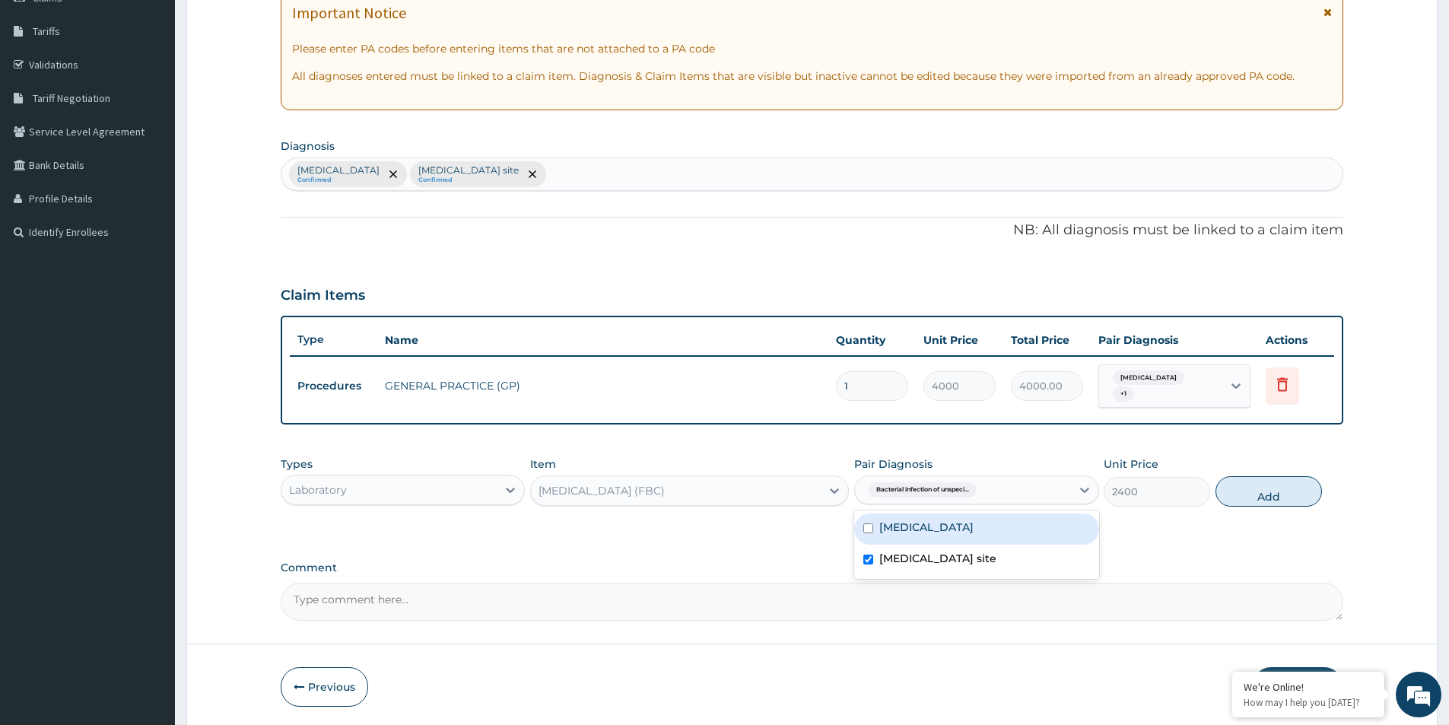
click at [868, 529] on input "checkbox" at bounding box center [868, 528] width 10 height 10
checkbox input "true"
drag, startPoint x: 1254, startPoint y: 494, endPoint x: 1229, endPoint y: 495, distance: 25.1
click at [1245, 494] on button "Add" at bounding box center [1269, 491] width 106 height 30
type input "0"
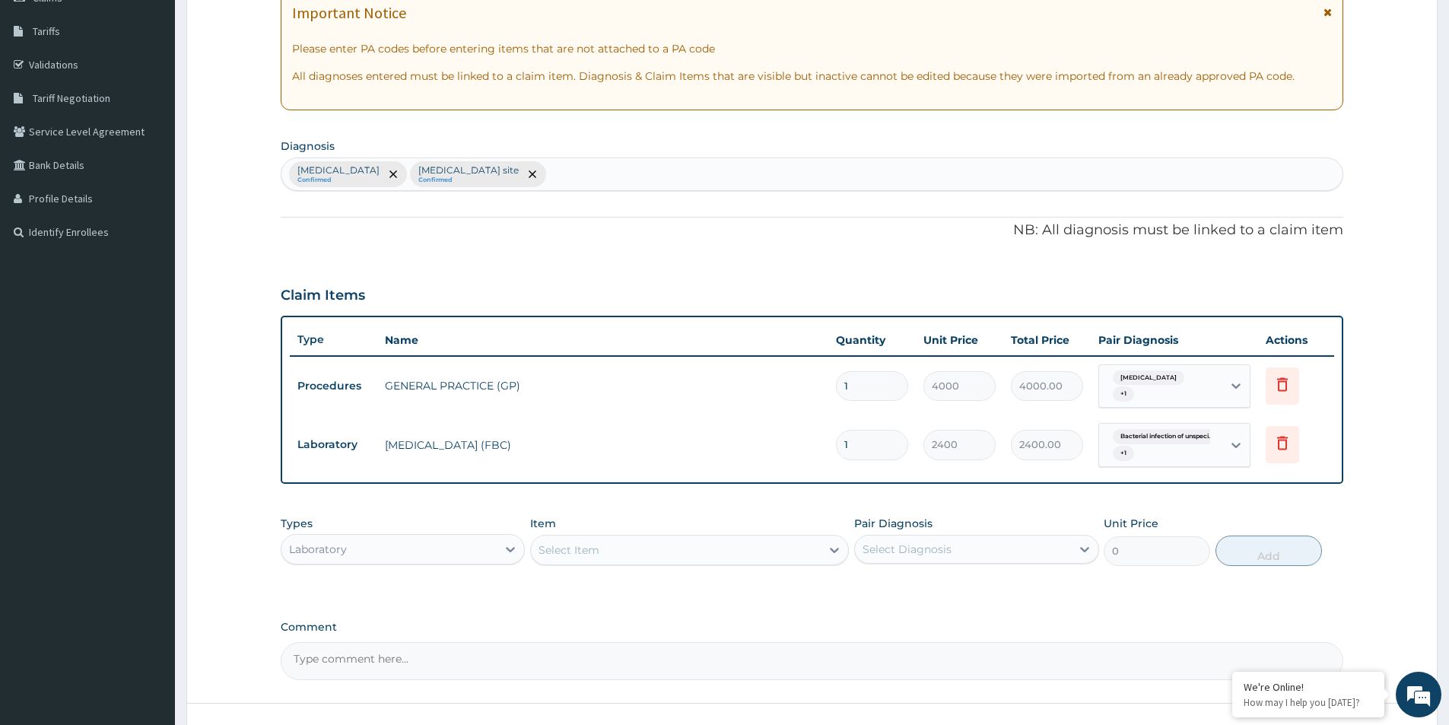
click at [662, 555] on div "Select Item" at bounding box center [676, 550] width 290 height 24
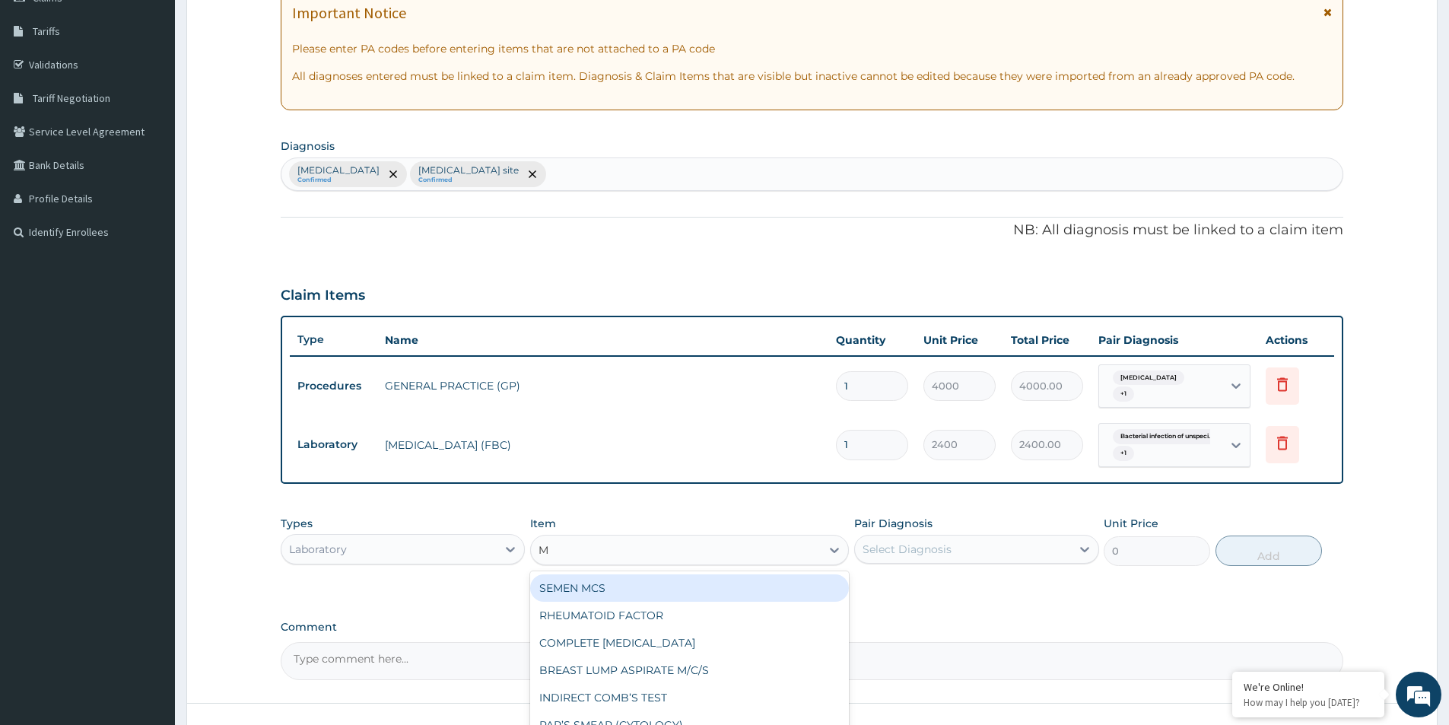
type input "MP"
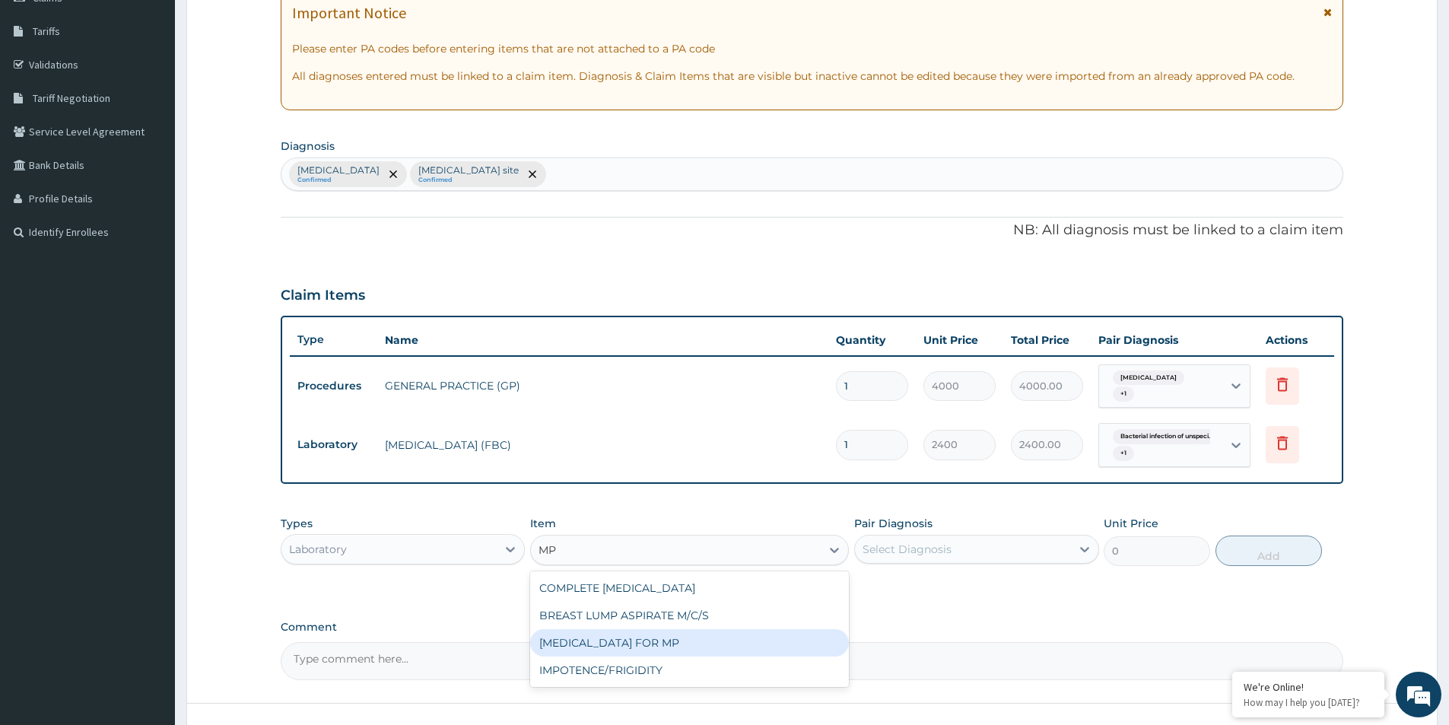
click at [650, 642] on div "BLOOD FILM FOR MP" at bounding box center [689, 642] width 319 height 27
type input "1200"
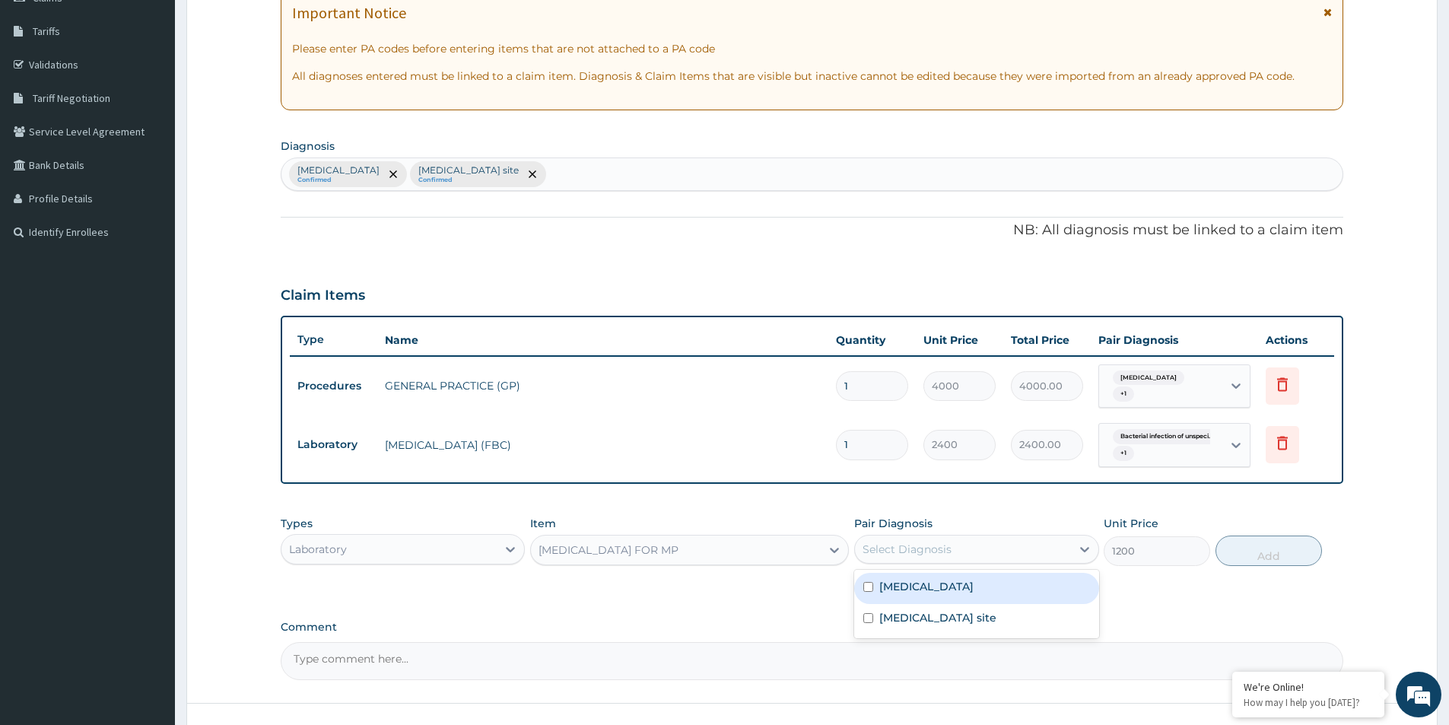
click at [903, 548] on div "Select Diagnosis" at bounding box center [907, 549] width 89 height 15
click at [868, 586] on input "checkbox" at bounding box center [868, 587] width 10 height 10
checkbox input "true"
click at [1276, 553] on button "Add" at bounding box center [1269, 551] width 106 height 30
type input "0"
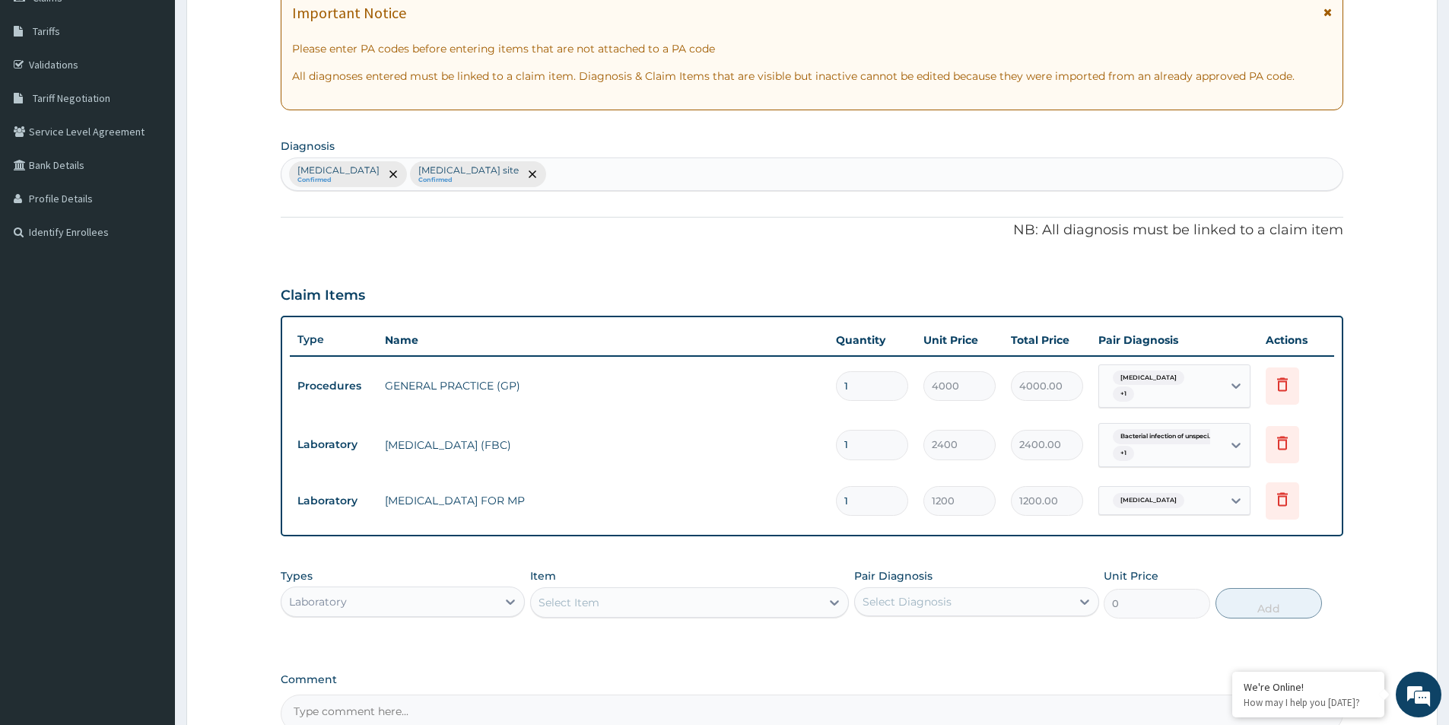
click at [370, 606] on div "Laboratory" at bounding box center [388, 602] width 215 height 24
click at [499, 606] on div at bounding box center [510, 601] width 27 height 27
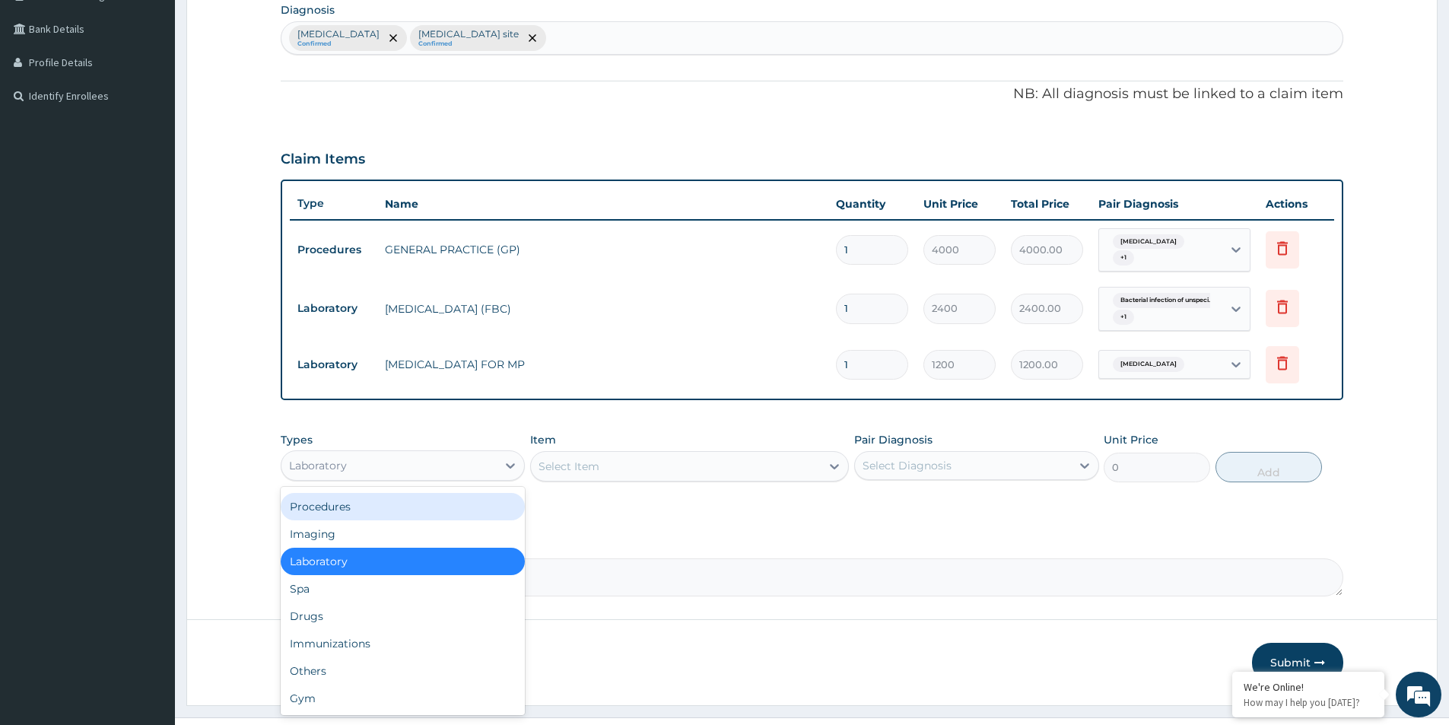
scroll to position [402, 0]
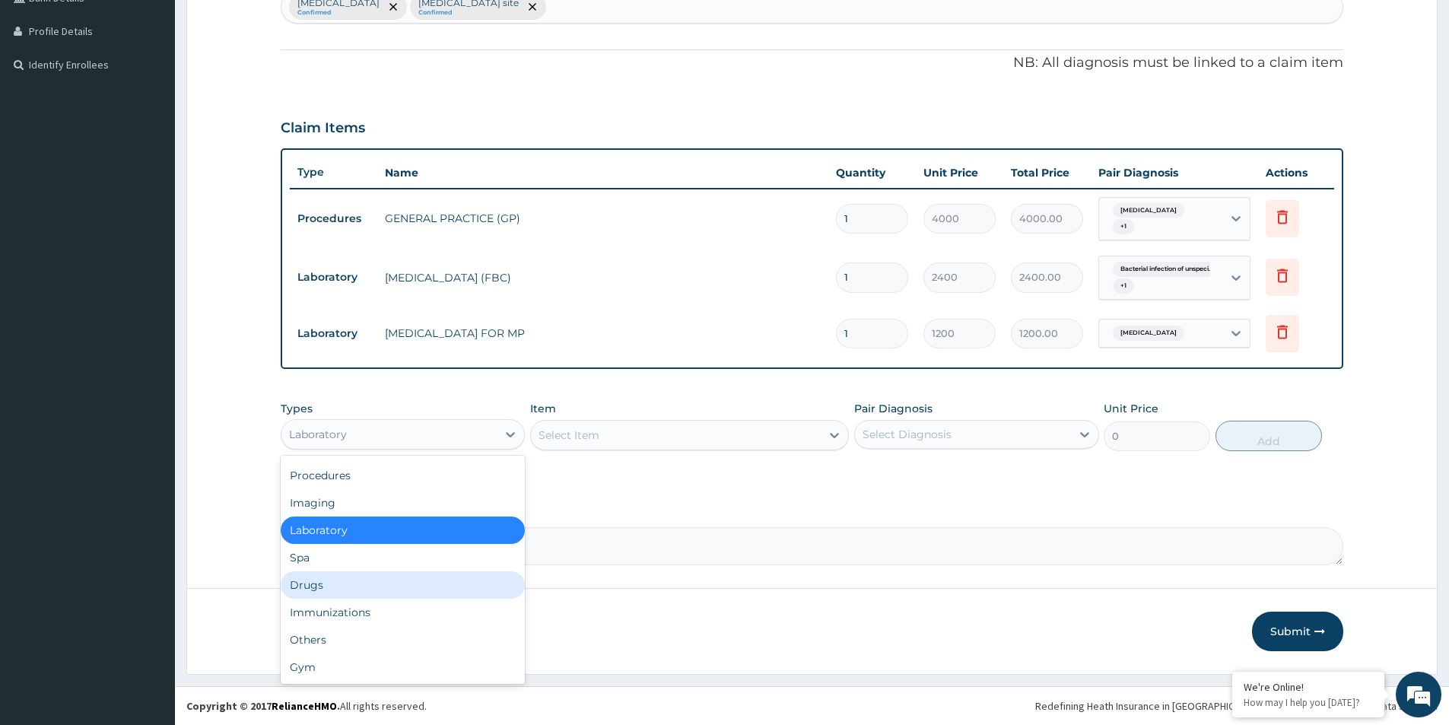
click at [331, 591] on div "Drugs" at bounding box center [403, 584] width 244 height 27
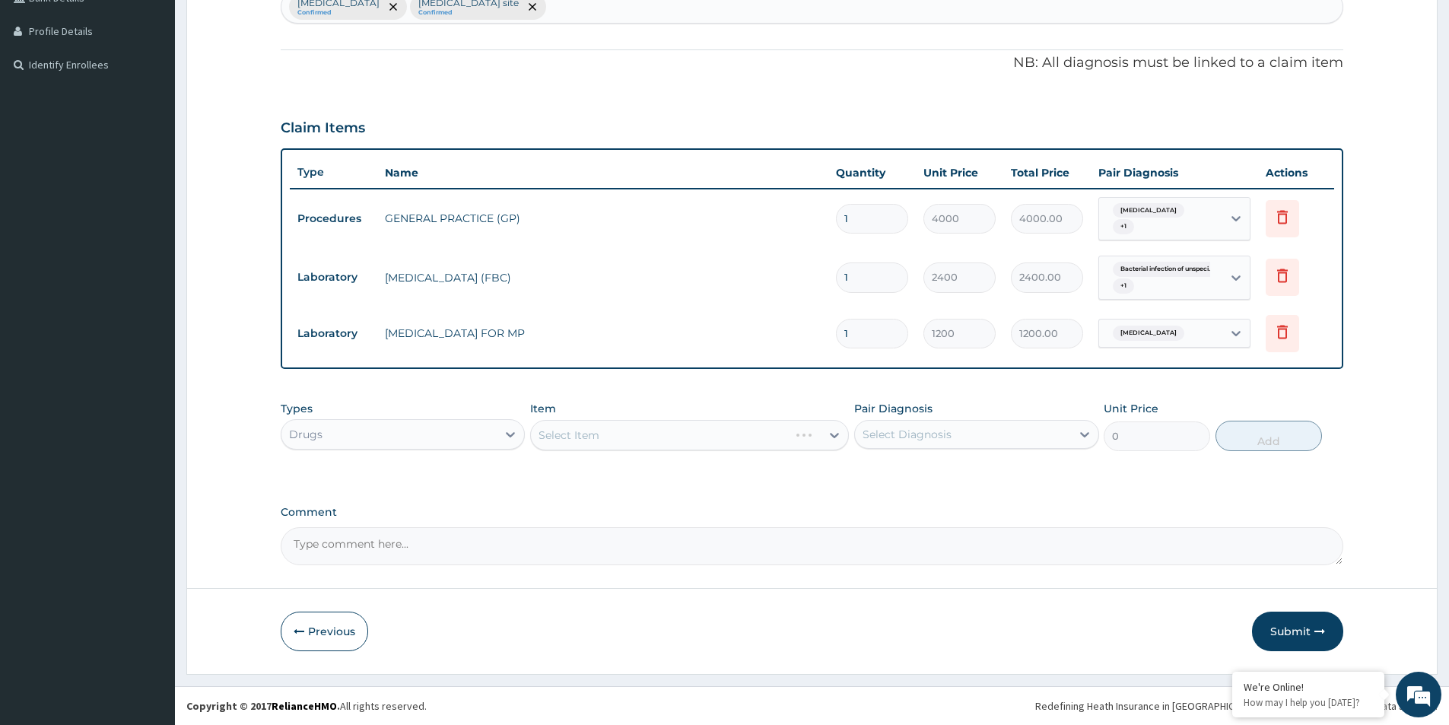
click at [639, 429] on div "Select Item" at bounding box center [689, 435] width 319 height 30
click at [727, 441] on div "Select Item" at bounding box center [689, 435] width 319 height 30
click at [699, 431] on div "Select Item" at bounding box center [676, 435] width 290 height 24
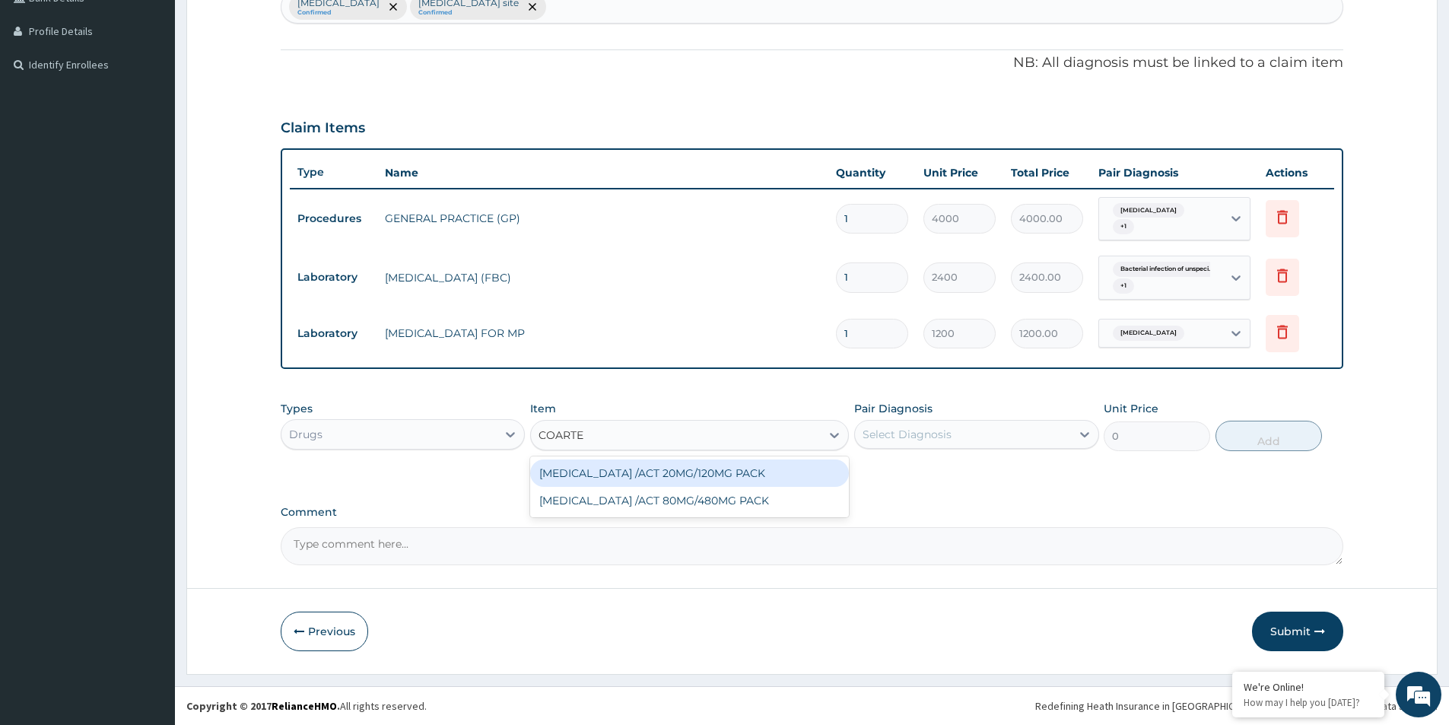
type input "COARTEM"
click at [676, 468] on div "COARTEM /ACT 20MG/120MG PACK" at bounding box center [689, 472] width 319 height 27
type input "1000"
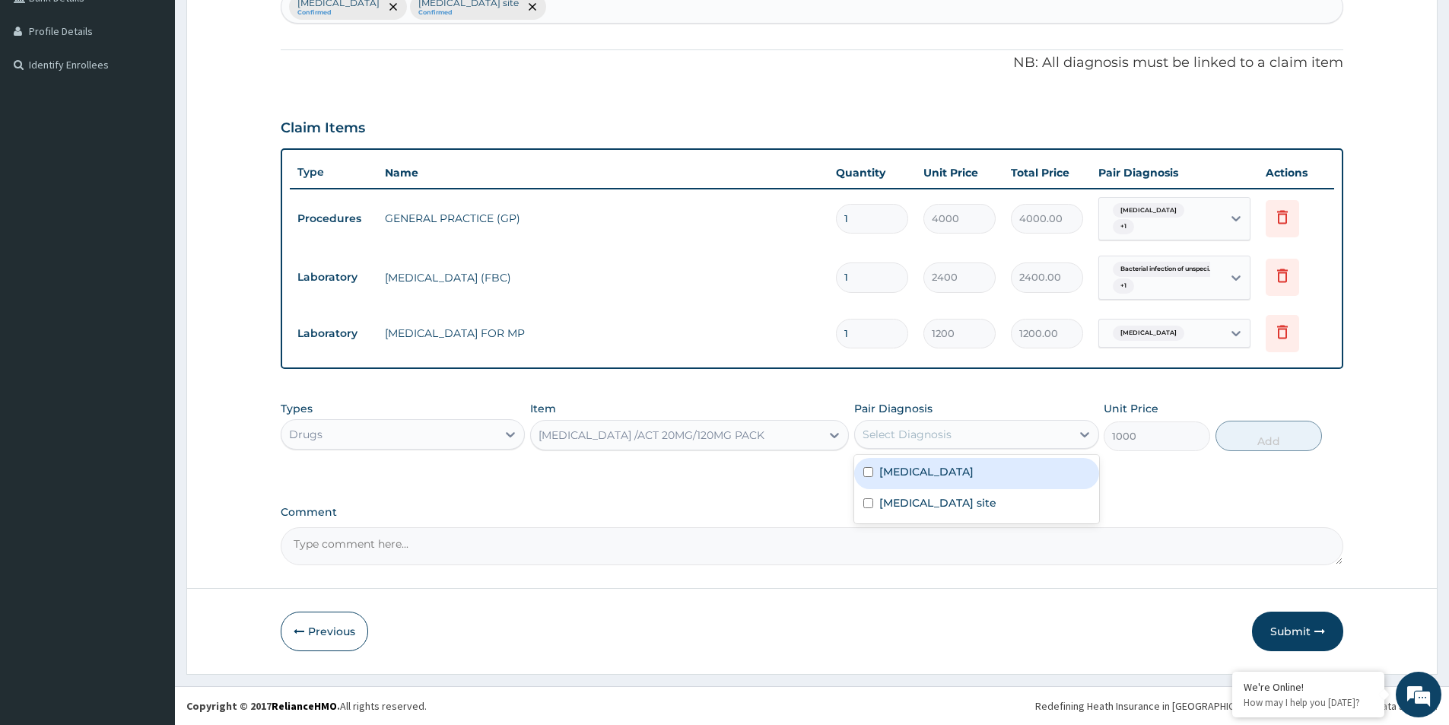
click at [968, 441] on div "Select Diagnosis" at bounding box center [962, 434] width 215 height 24
click at [866, 471] on input "checkbox" at bounding box center [868, 472] width 10 height 10
checkbox input "true"
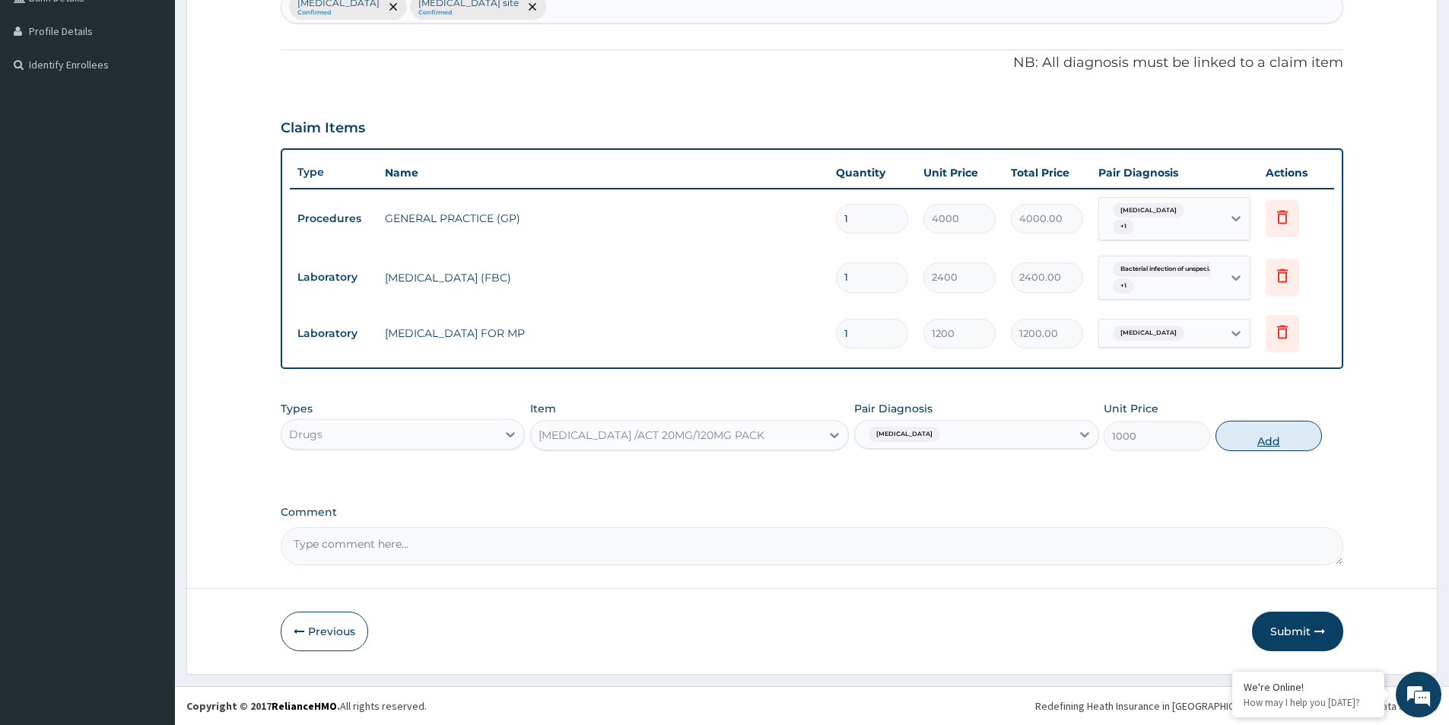
click at [1251, 436] on button "Add" at bounding box center [1269, 436] width 106 height 30
type input "0"
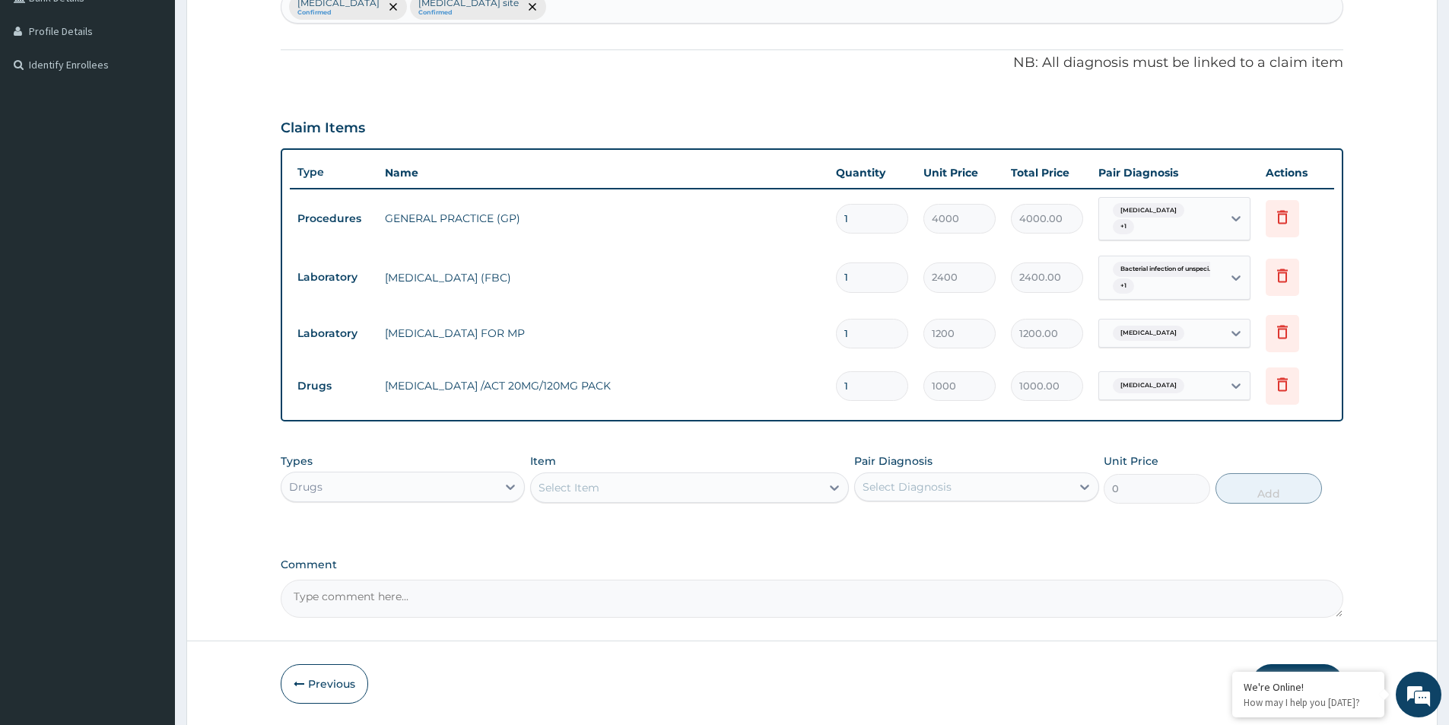
click at [665, 479] on div "Select Item" at bounding box center [676, 487] width 290 height 24
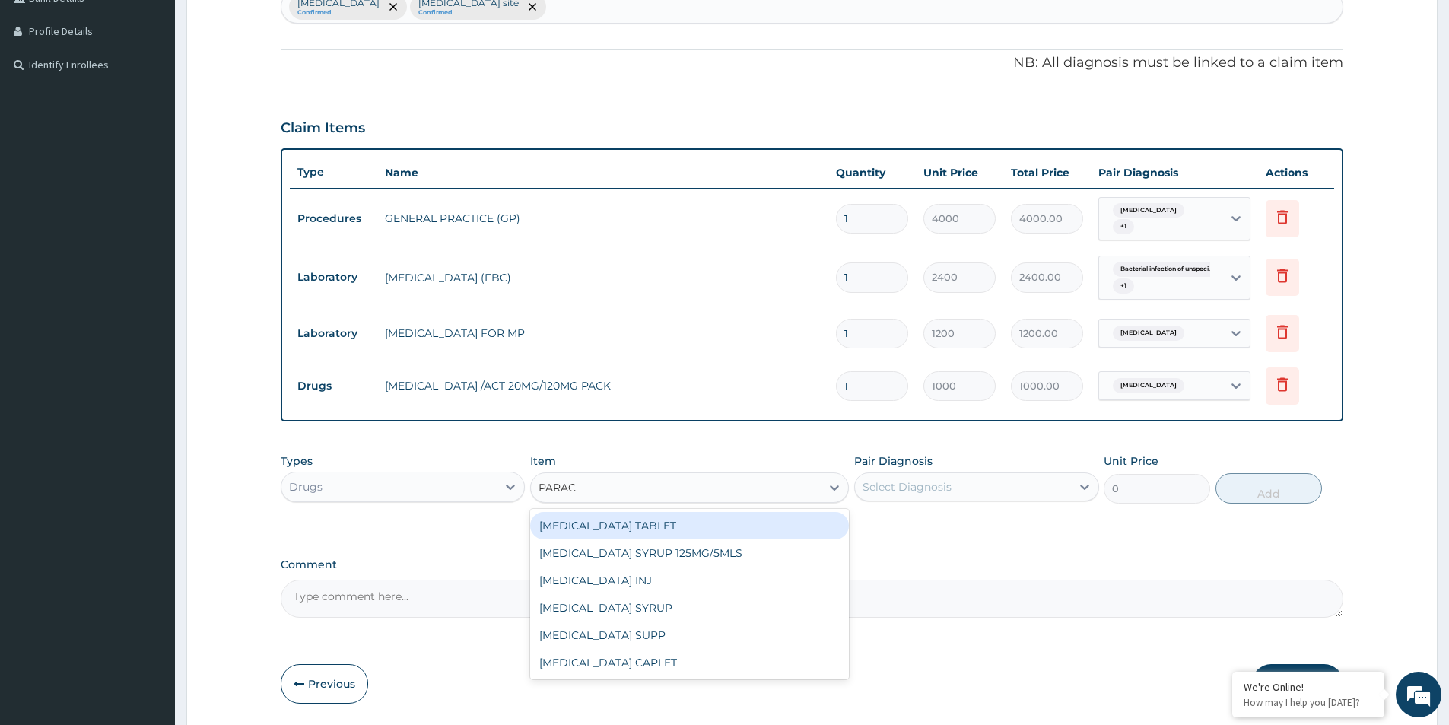
type input "PARACE"
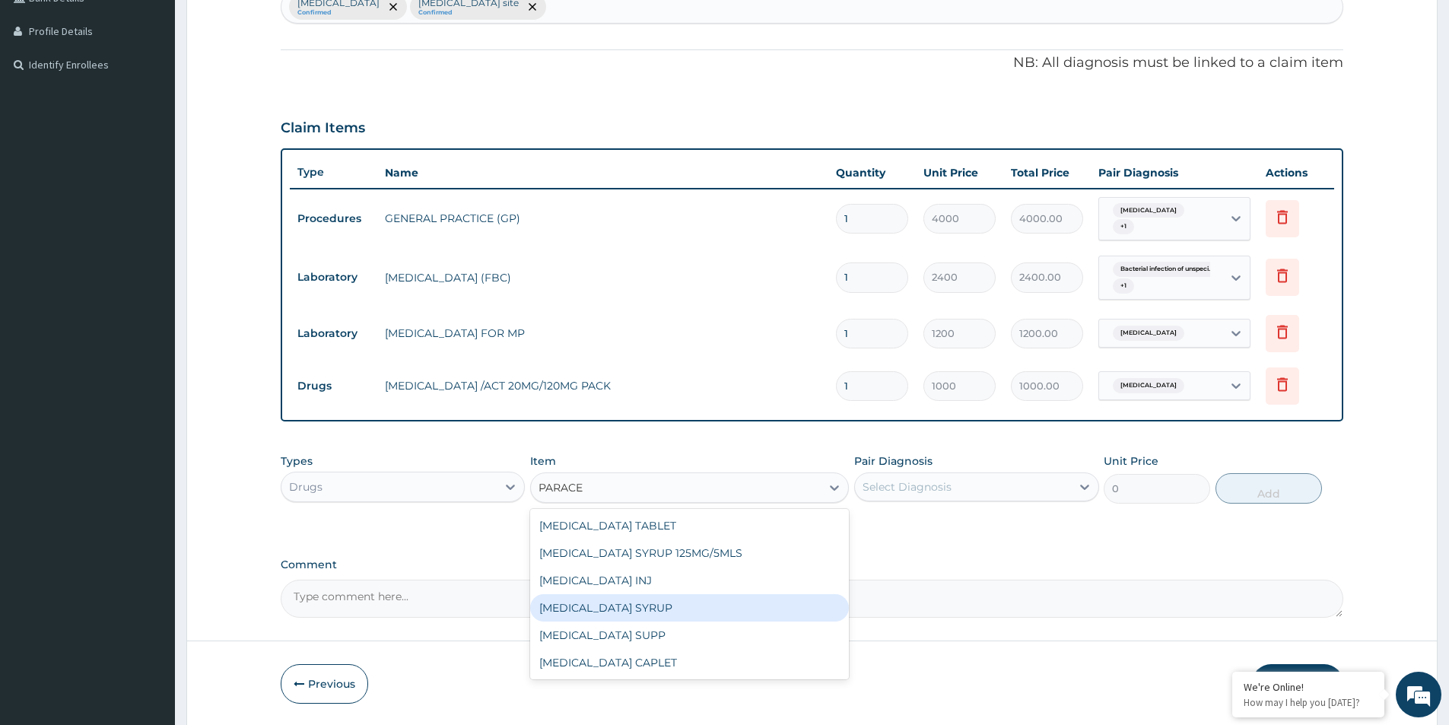
click at [633, 612] on div "PARACETAMOL SYRUP" at bounding box center [689, 607] width 319 height 27
type input "600"
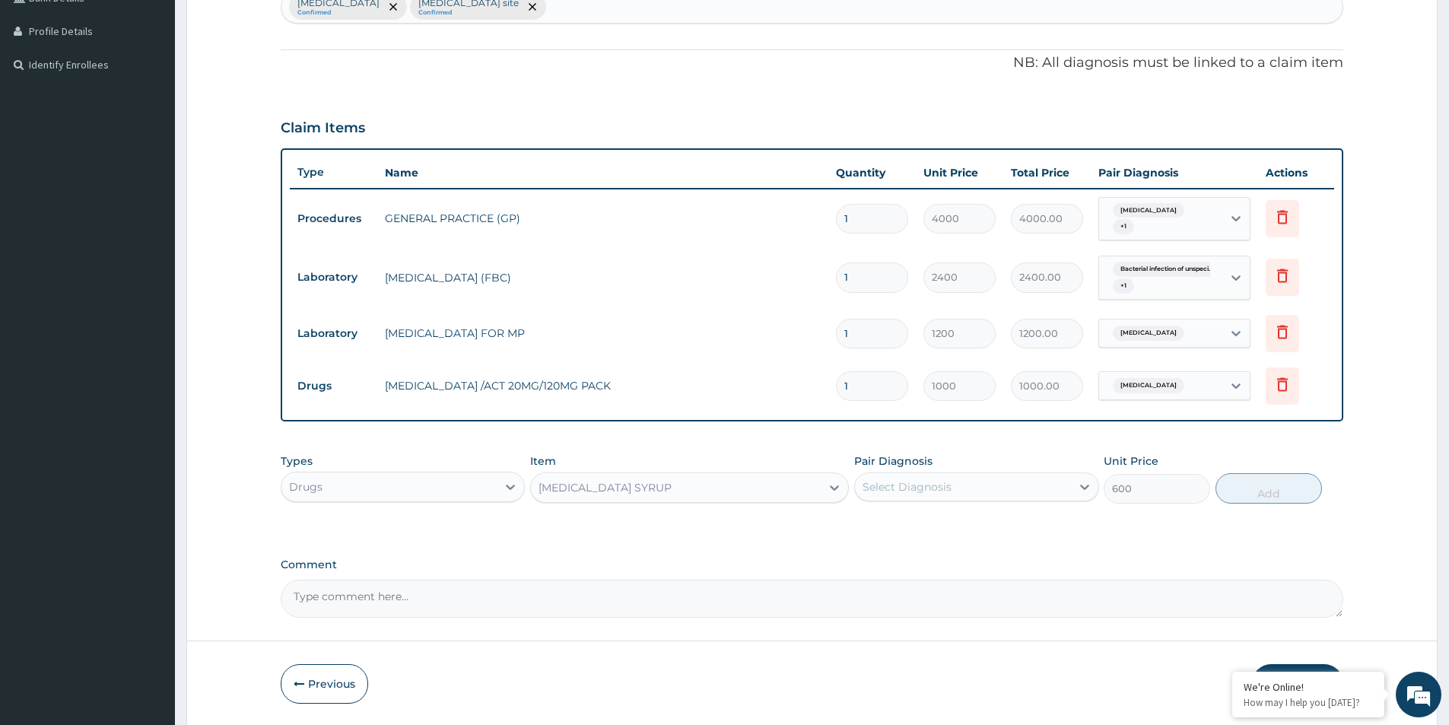
click at [901, 478] on div "Select Diagnosis" at bounding box center [962, 487] width 215 height 24
click at [869, 523] on input "checkbox" at bounding box center [868, 525] width 10 height 10
checkbox input "true"
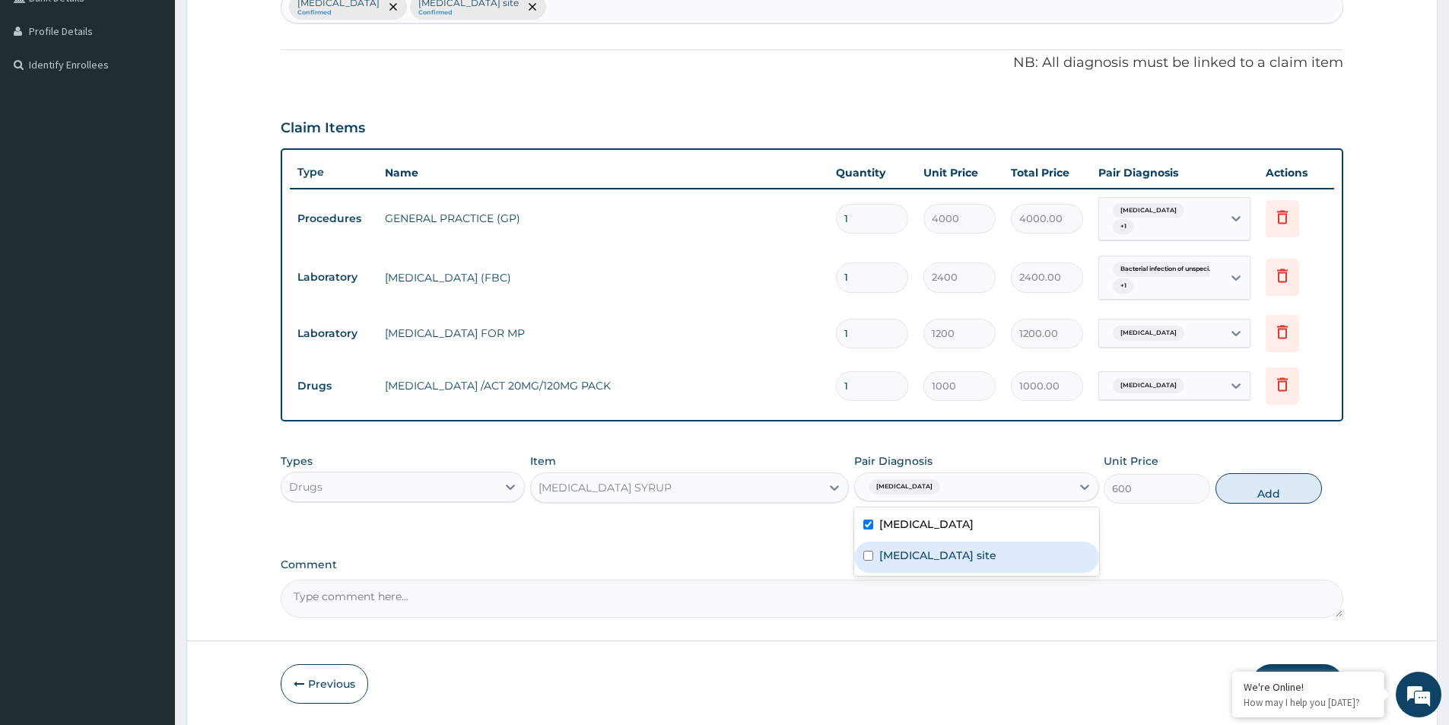
click at [868, 553] on input "checkbox" at bounding box center [868, 556] width 10 height 10
checkbox input "true"
click at [1275, 488] on button "Add" at bounding box center [1269, 488] width 106 height 30
type input "0"
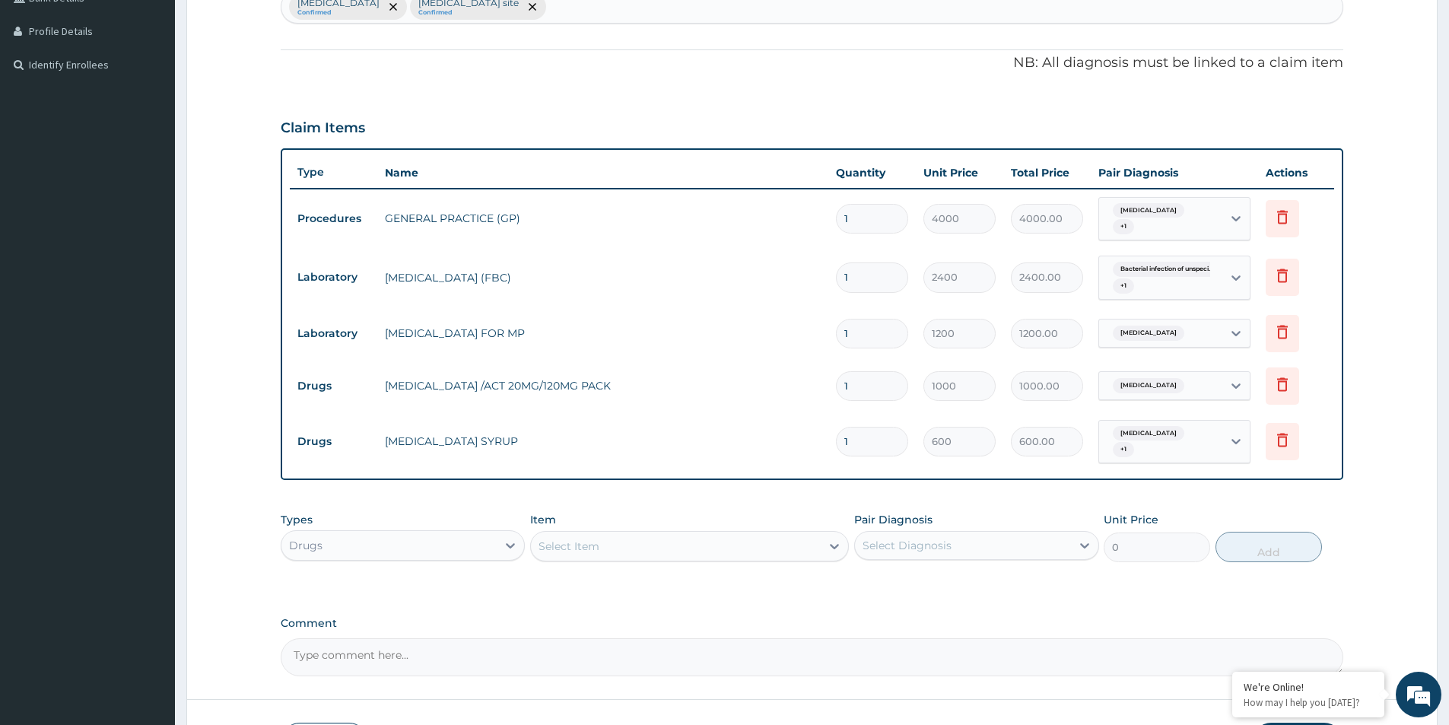
click at [671, 550] on div "Select Item" at bounding box center [676, 546] width 290 height 24
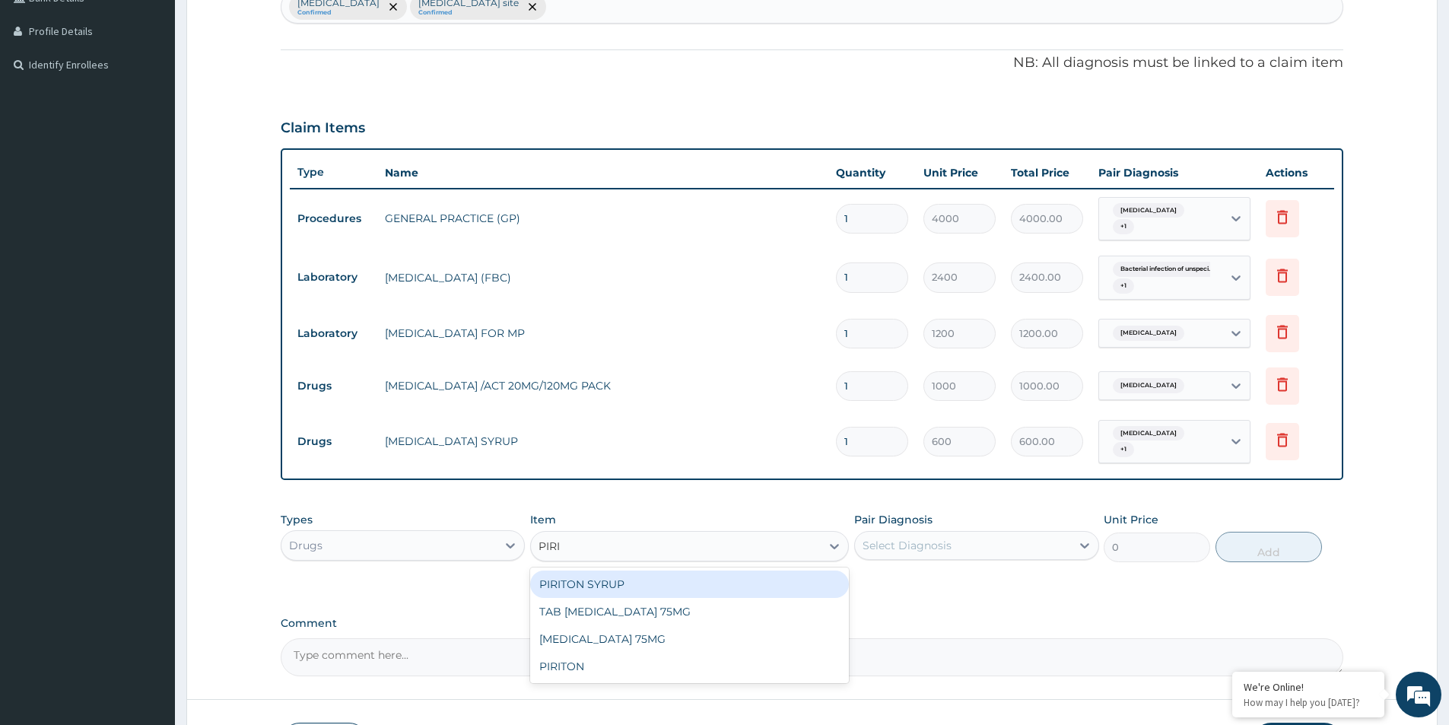
type input "PIRIT"
click at [587, 580] on div "PIRITON SYRUP" at bounding box center [689, 584] width 319 height 27
type input "500"
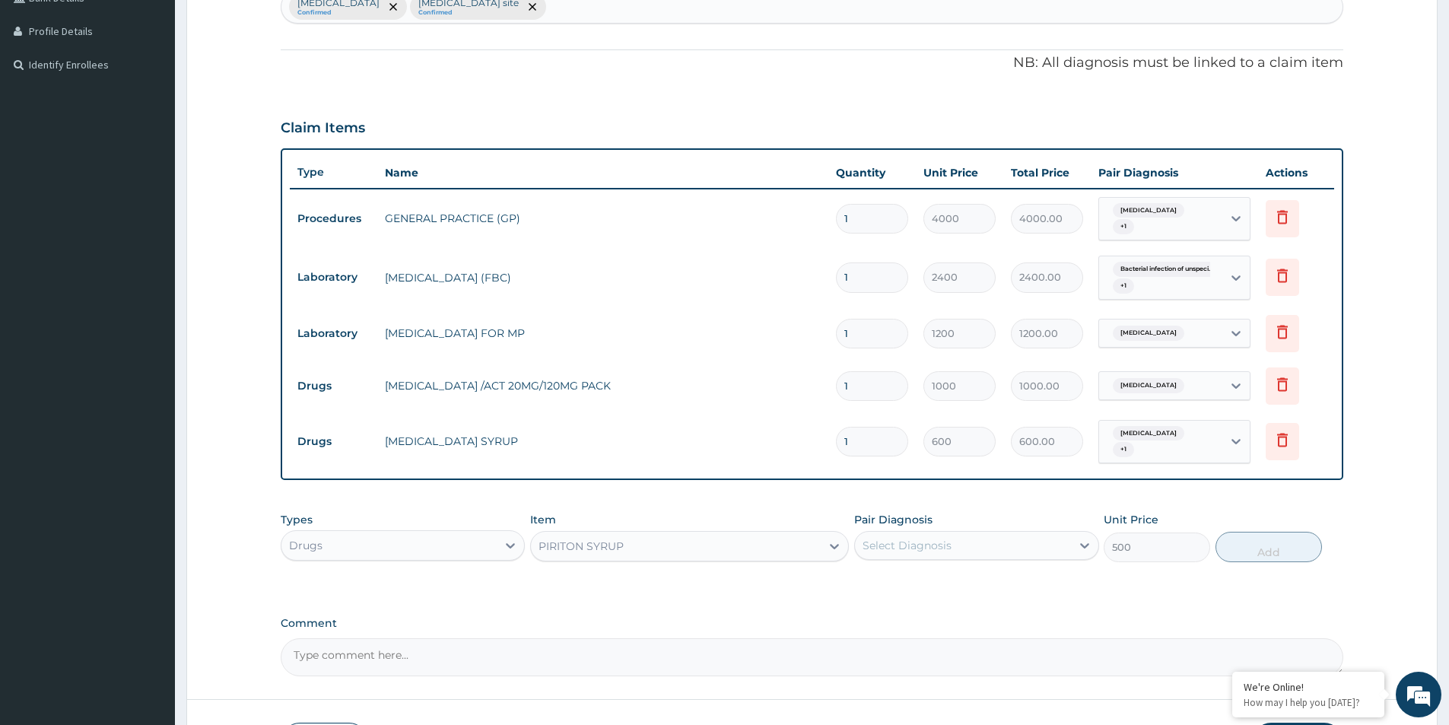
click at [891, 544] on div "Select Diagnosis" at bounding box center [907, 545] width 89 height 15
click at [872, 611] on input "checkbox" at bounding box center [868, 615] width 10 height 10
checkbox input "true"
click at [1288, 548] on button "Add" at bounding box center [1269, 547] width 106 height 30
type input "0"
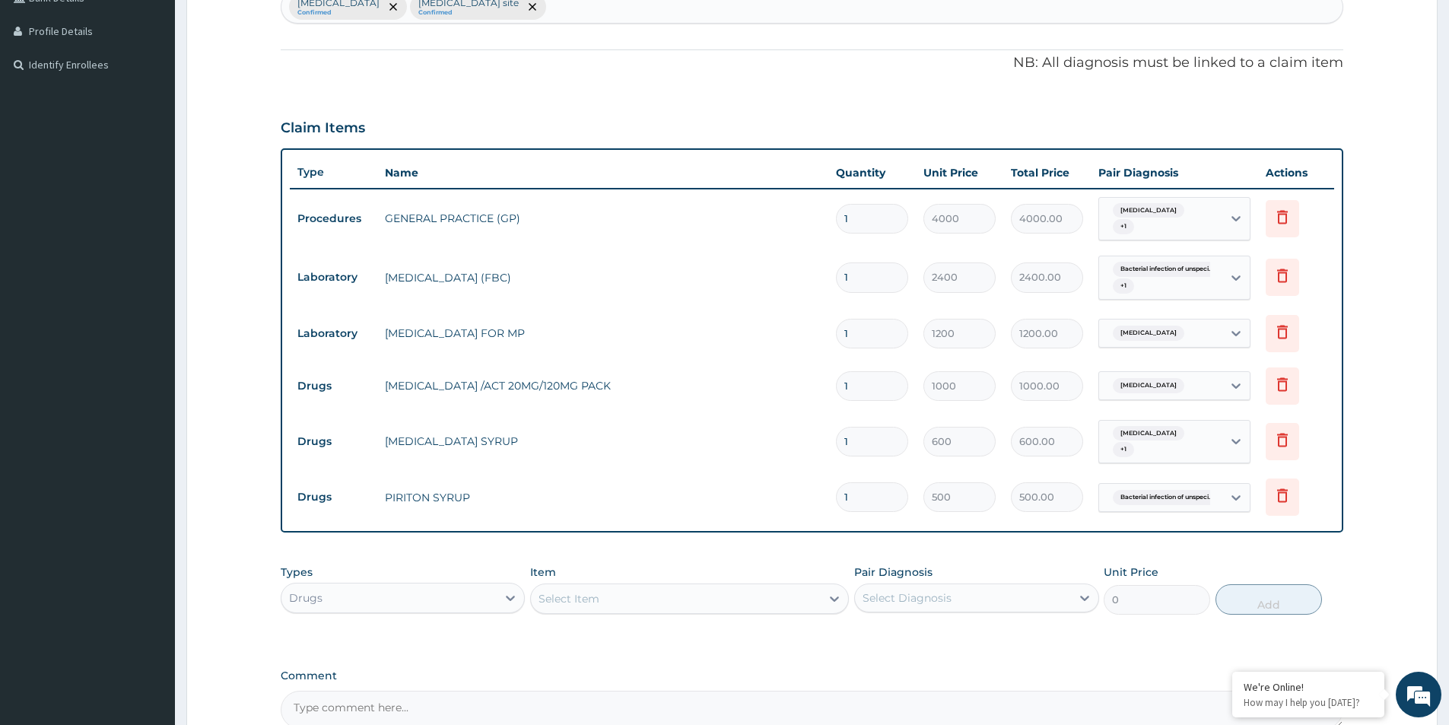
click at [714, 594] on div "Select Item" at bounding box center [676, 598] width 290 height 24
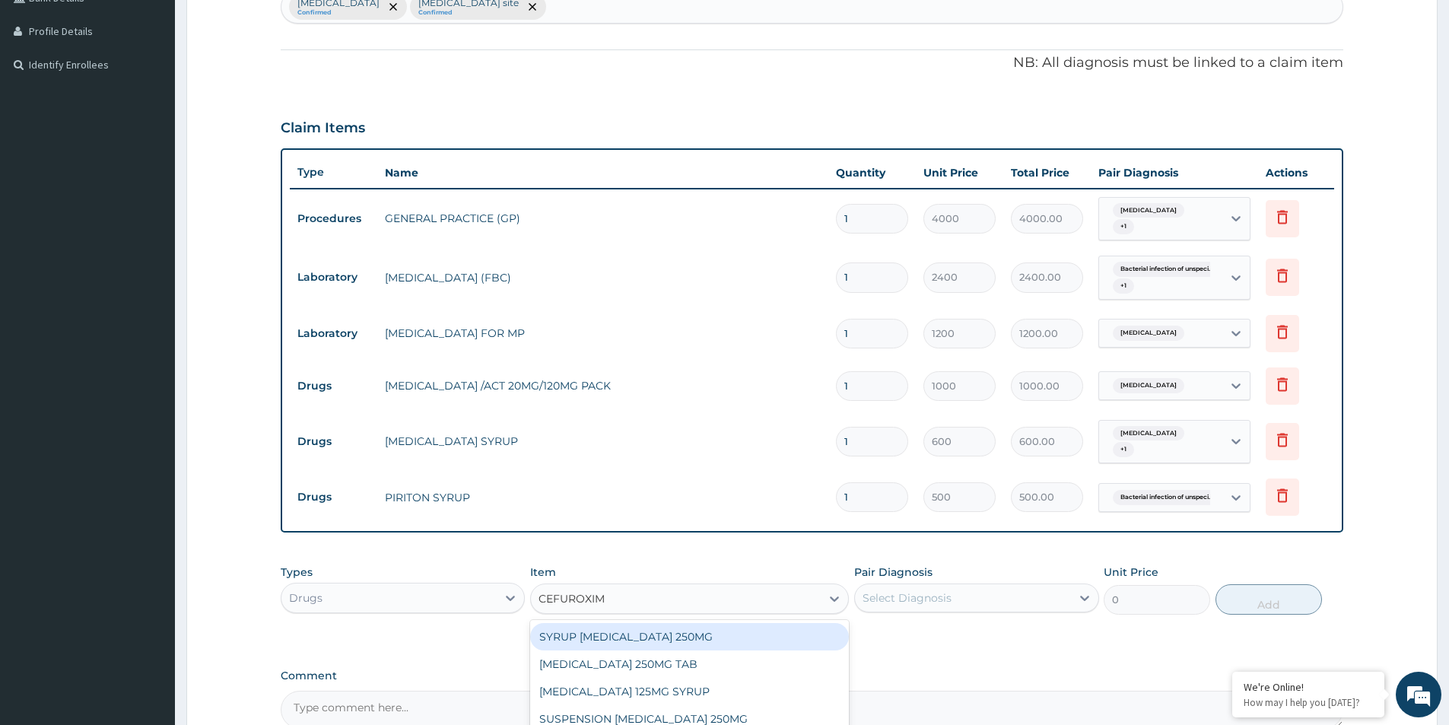
type input "CEFUROXIME"
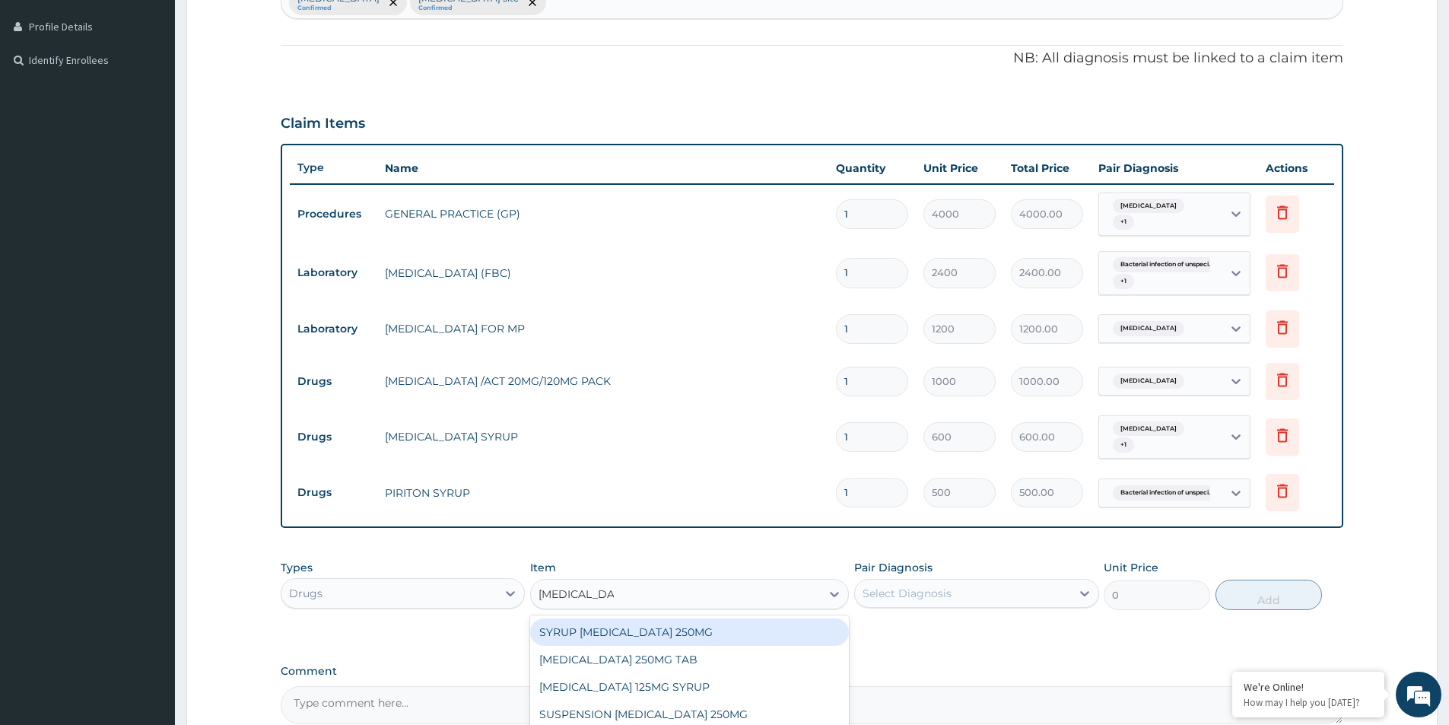
scroll to position [566, 0]
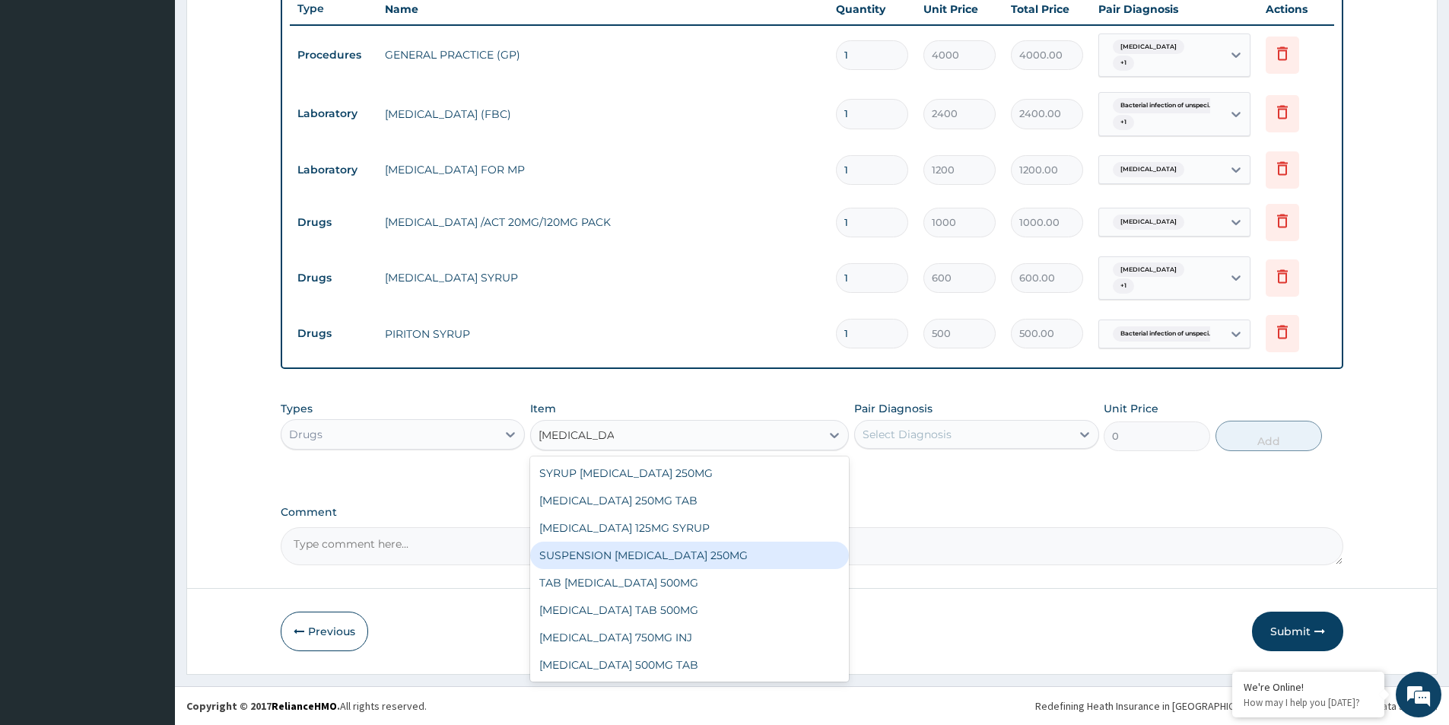
click at [602, 551] on div "SUSPENSION CEFUROXIME 250MG" at bounding box center [689, 555] width 319 height 27
type input "3200"
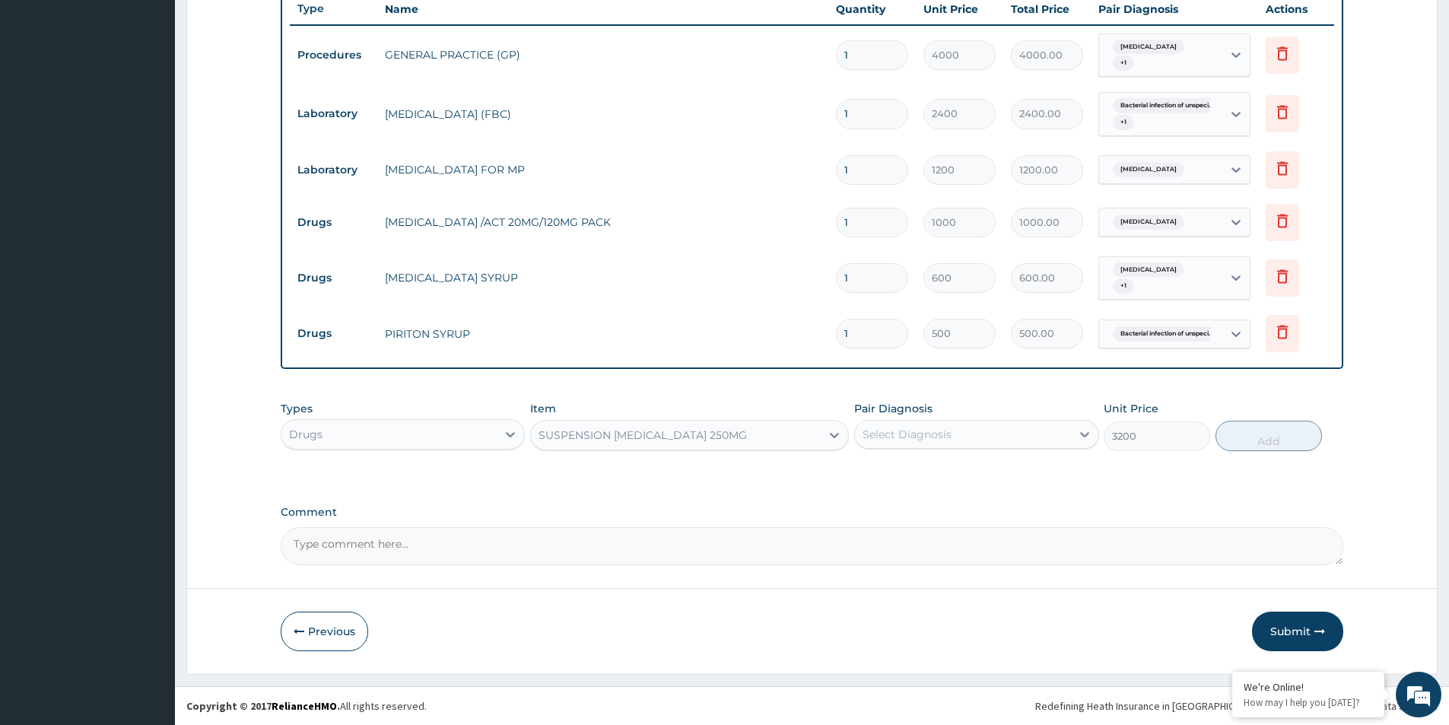
click at [877, 428] on div "Select Diagnosis" at bounding box center [907, 434] width 89 height 15
click at [867, 502] on input "checkbox" at bounding box center [868, 504] width 10 height 10
checkbox input "true"
click at [1254, 437] on button "Add" at bounding box center [1269, 436] width 106 height 30
type input "0"
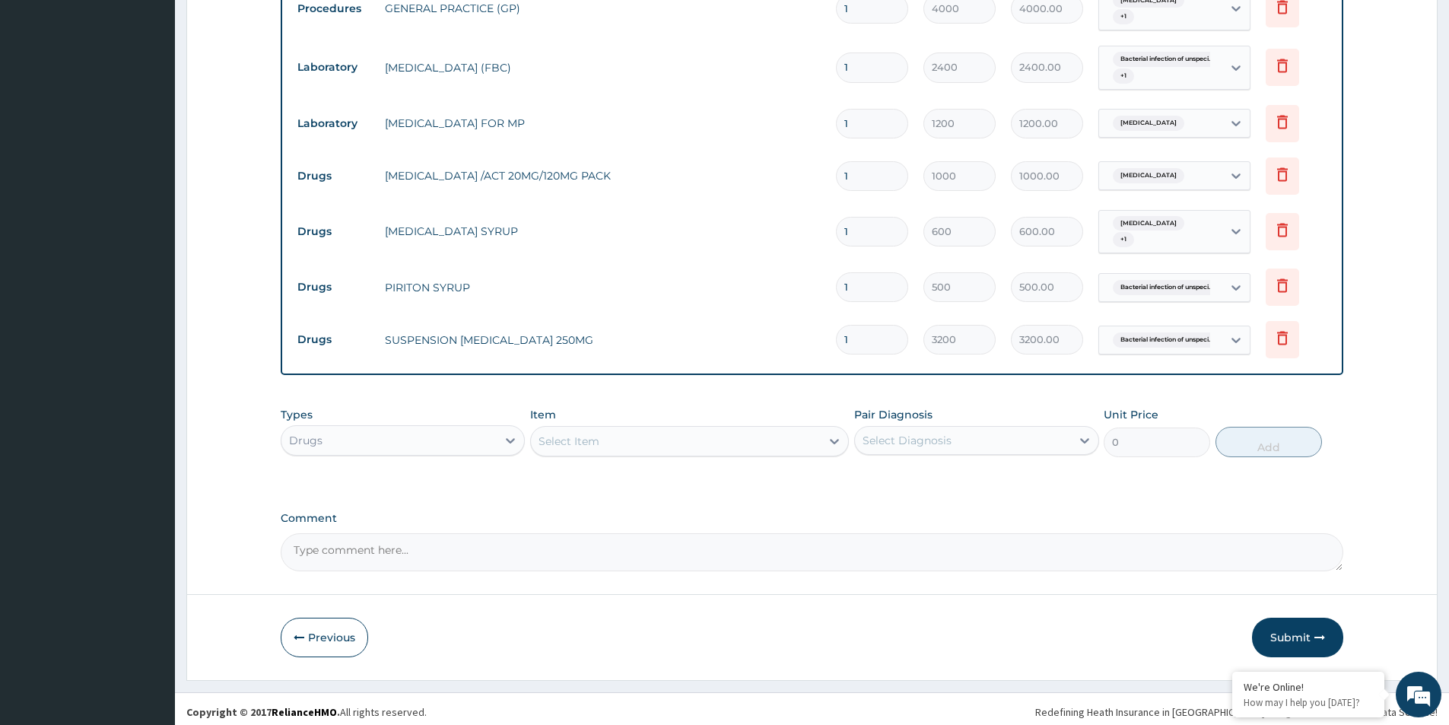
scroll to position [618, 0]
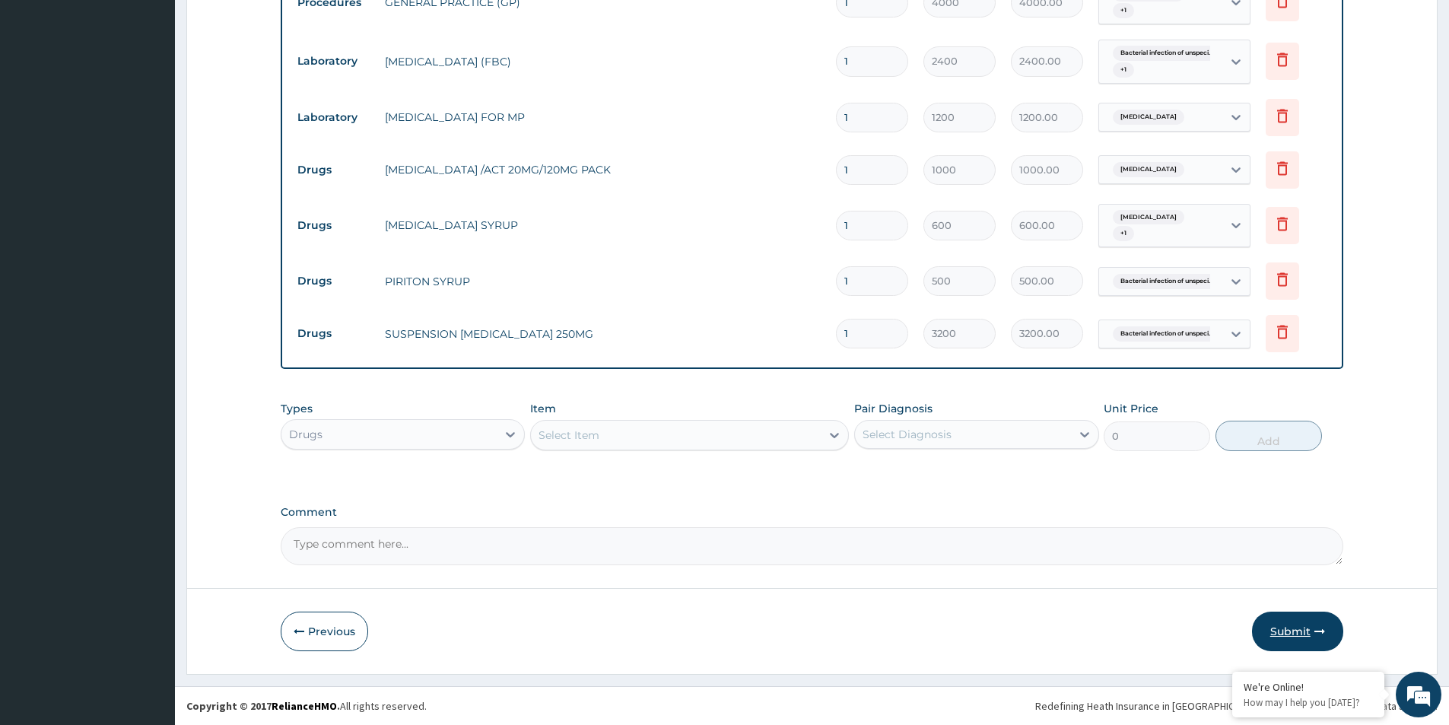
click at [1301, 628] on button "Submit" at bounding box center [1297, 632] width 91 height 40
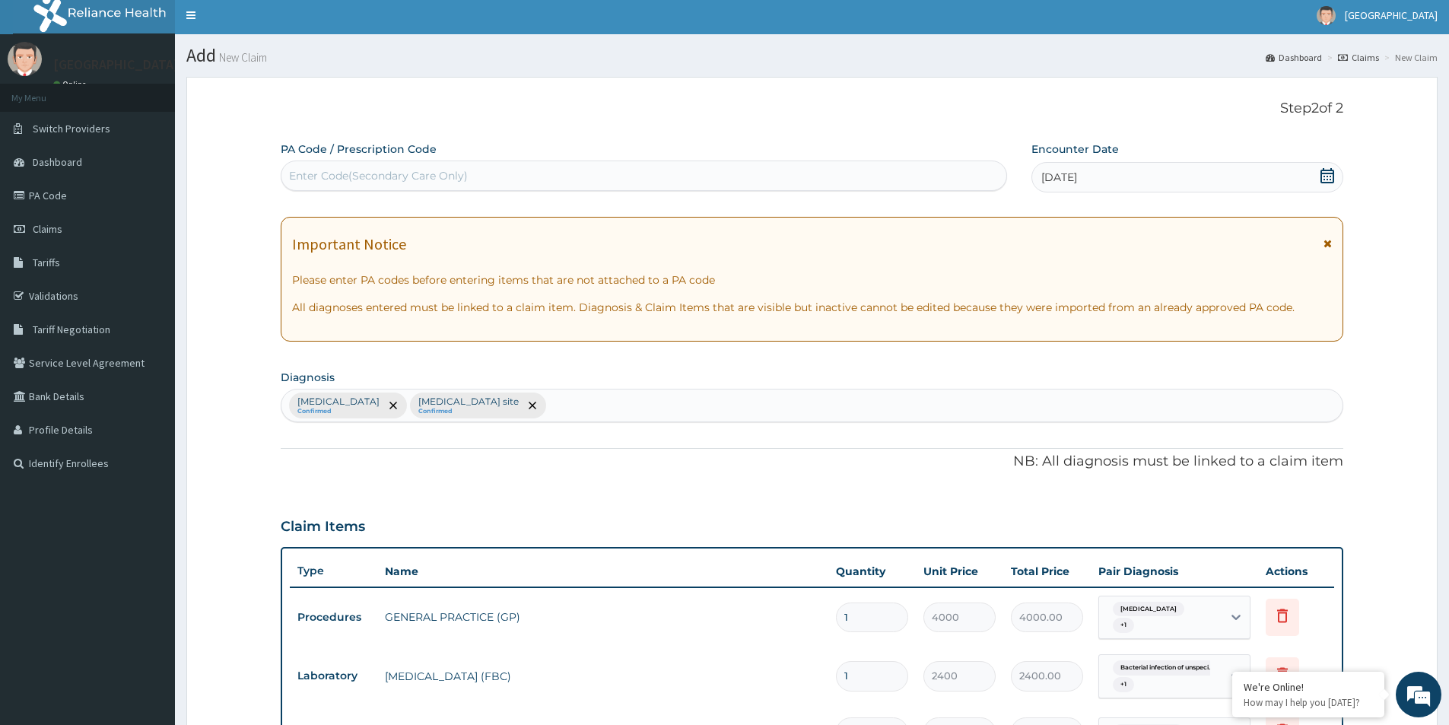
scroll to position [0, 0]
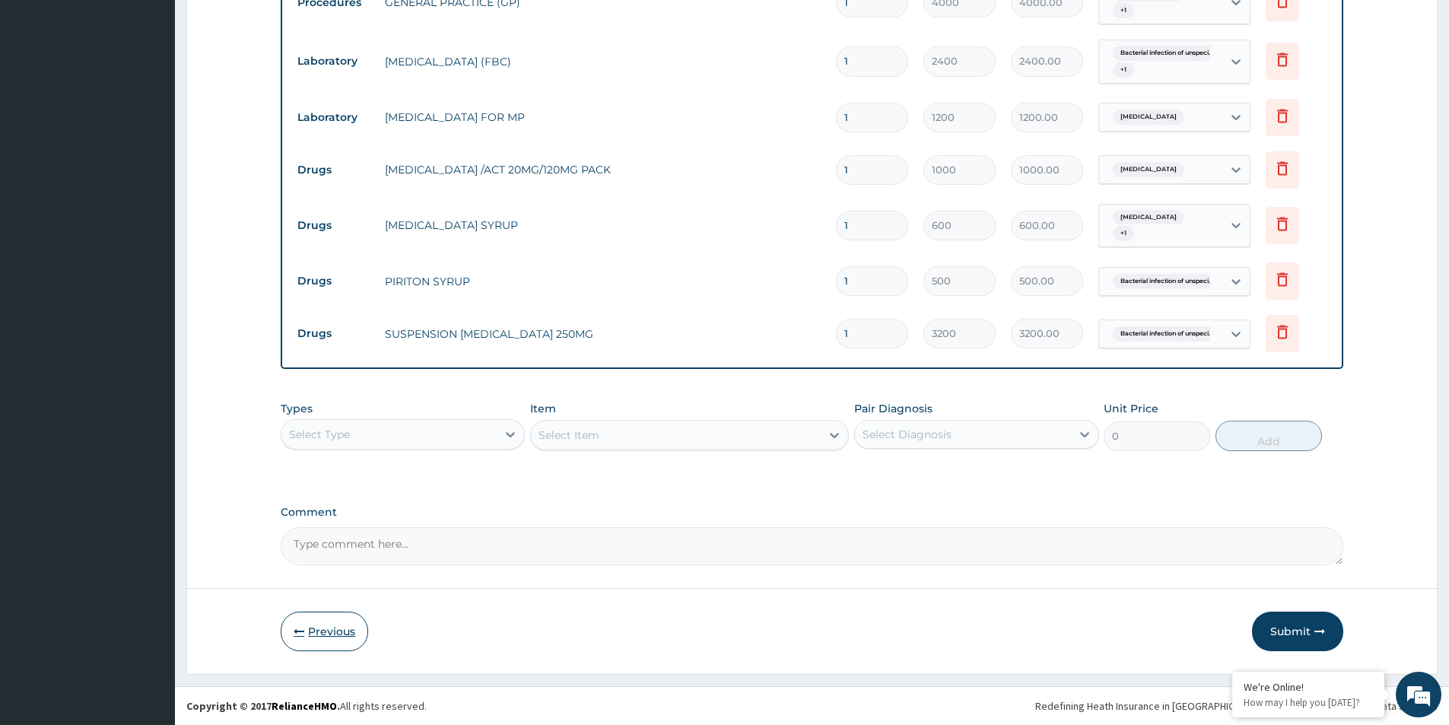
click at [310, 628] on button "Previous" at bounding box center [324, 632] width 87 height 40
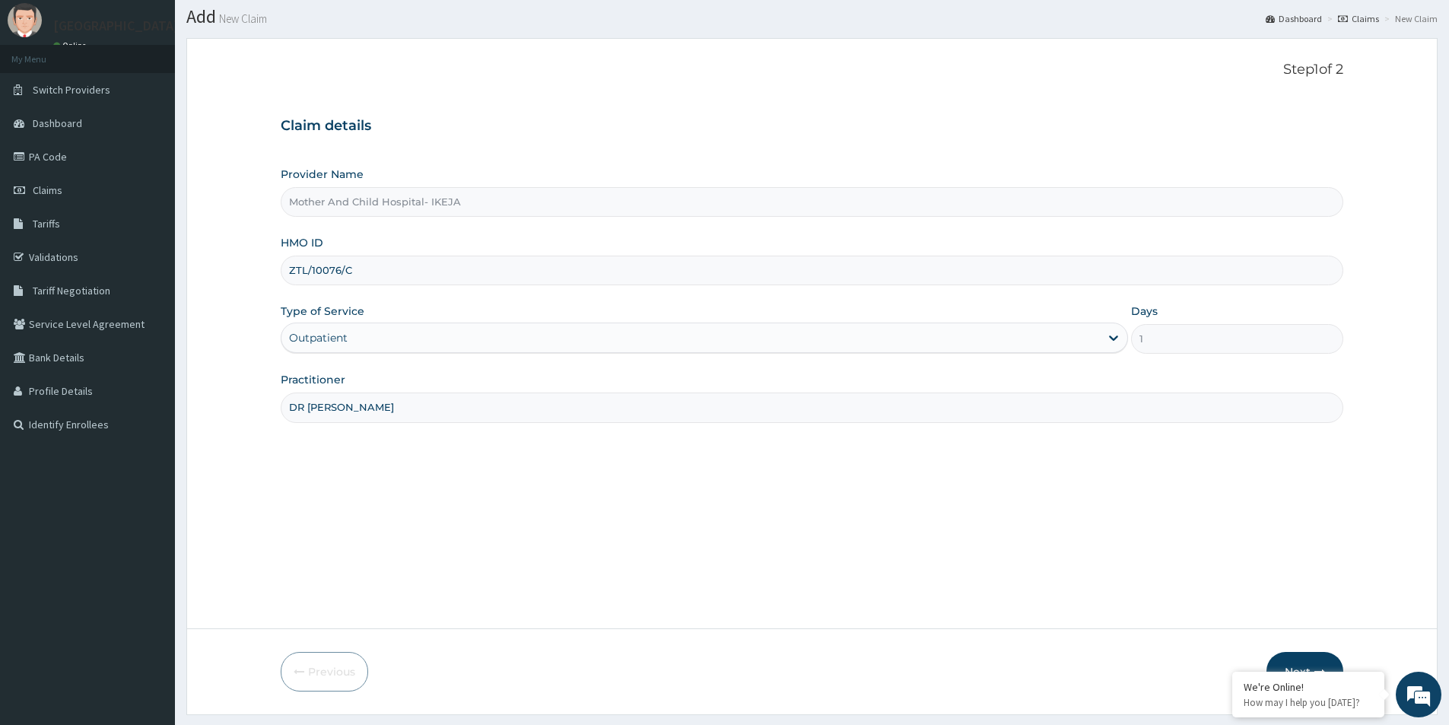
scroll to position [83, 0]
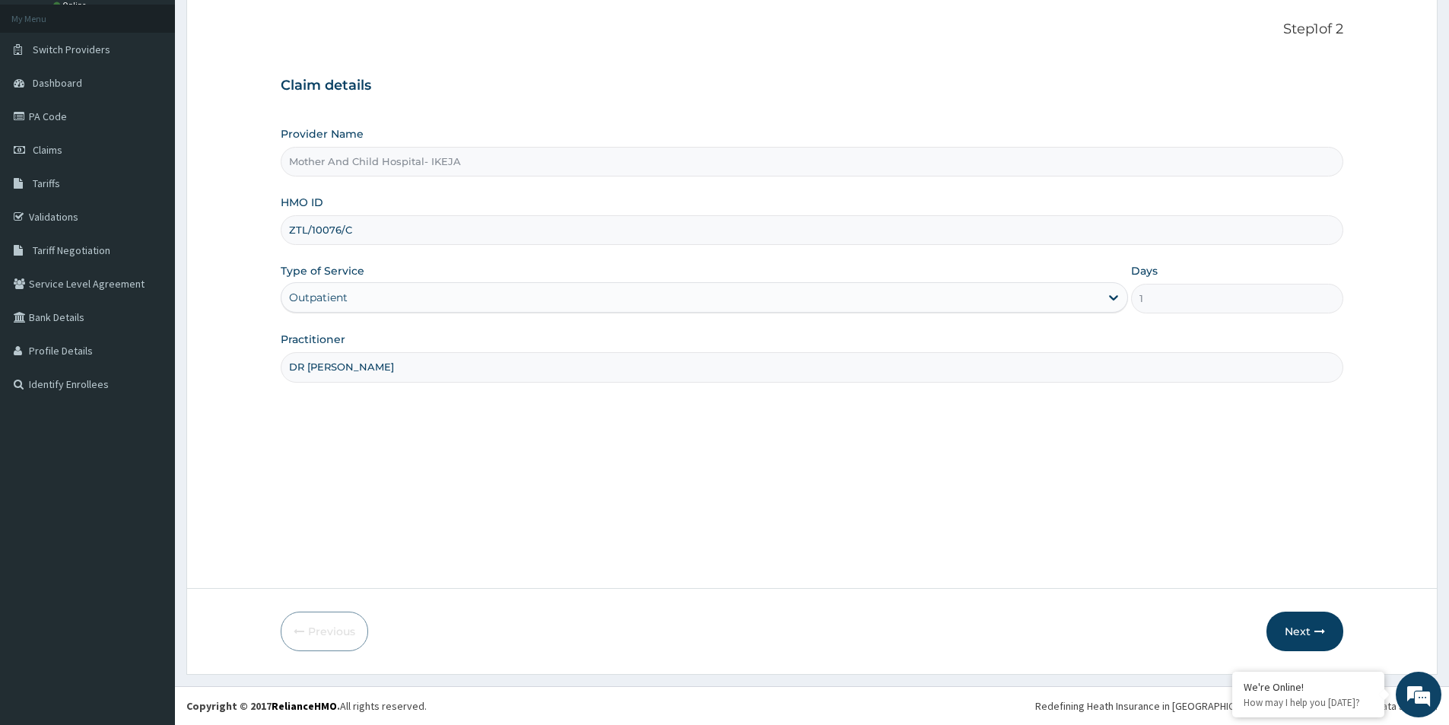
drag, startPoint x: 390, startPoint y: 228, endPoint x: 176, endPoint y: 217, distance: 214.1
click at [176, 217] on section "Step 1 of 2 Claim details Provider Name Mother And Child Hospital- IKEJA HMO ID…" at bounding box center [812, 336] width 1274 height 700
click at [1289, 631] on button "Next" at bounding box center [1305, 632] width 77 height 40
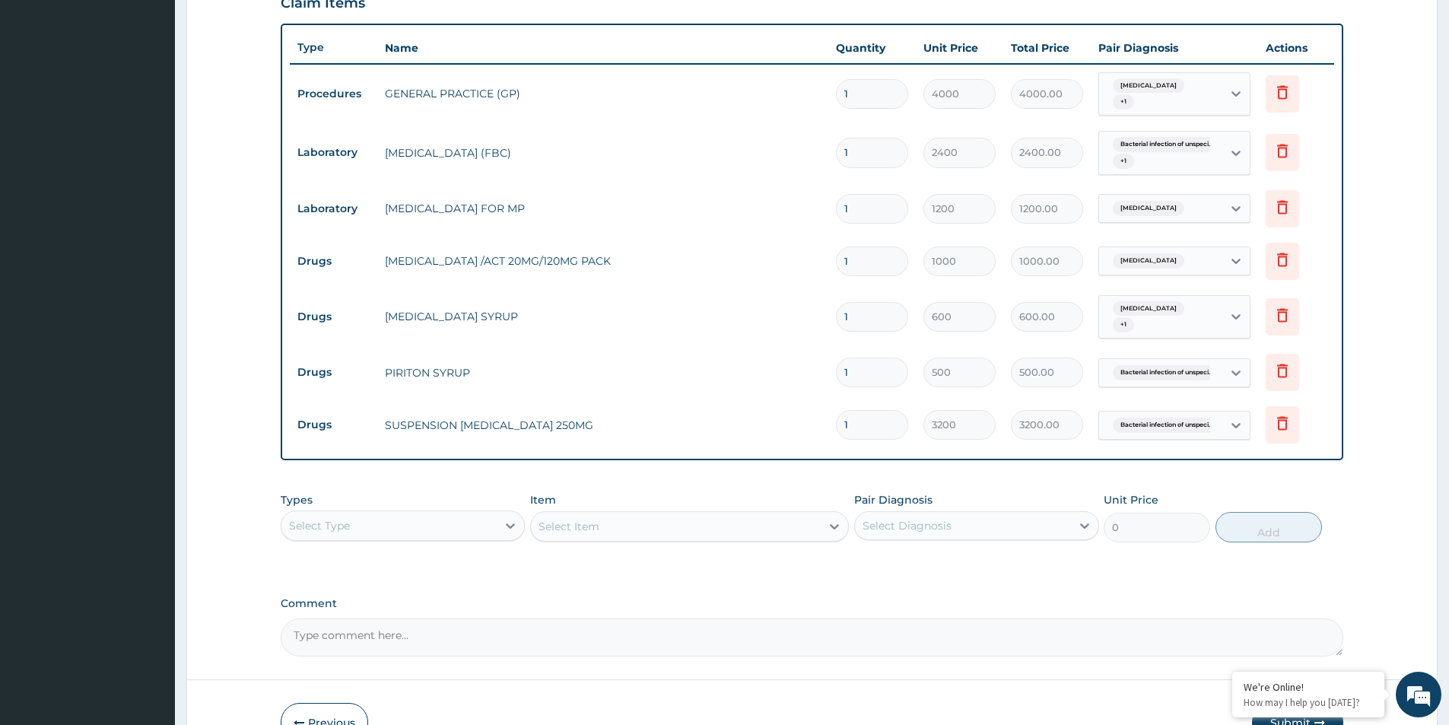
scroll to position [618, 0]
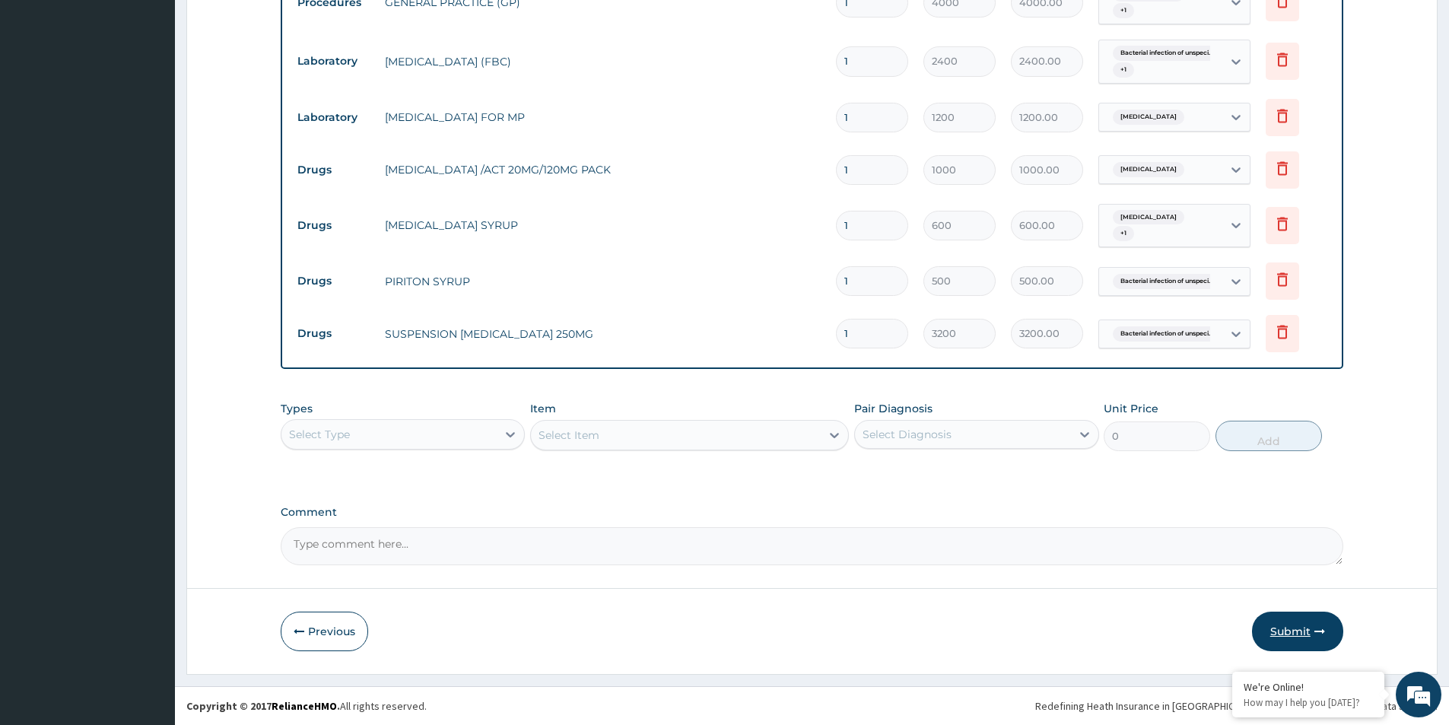
click at [1294, 627] on button "Submit" at bounding box center [1297, 632] width 91 height 40
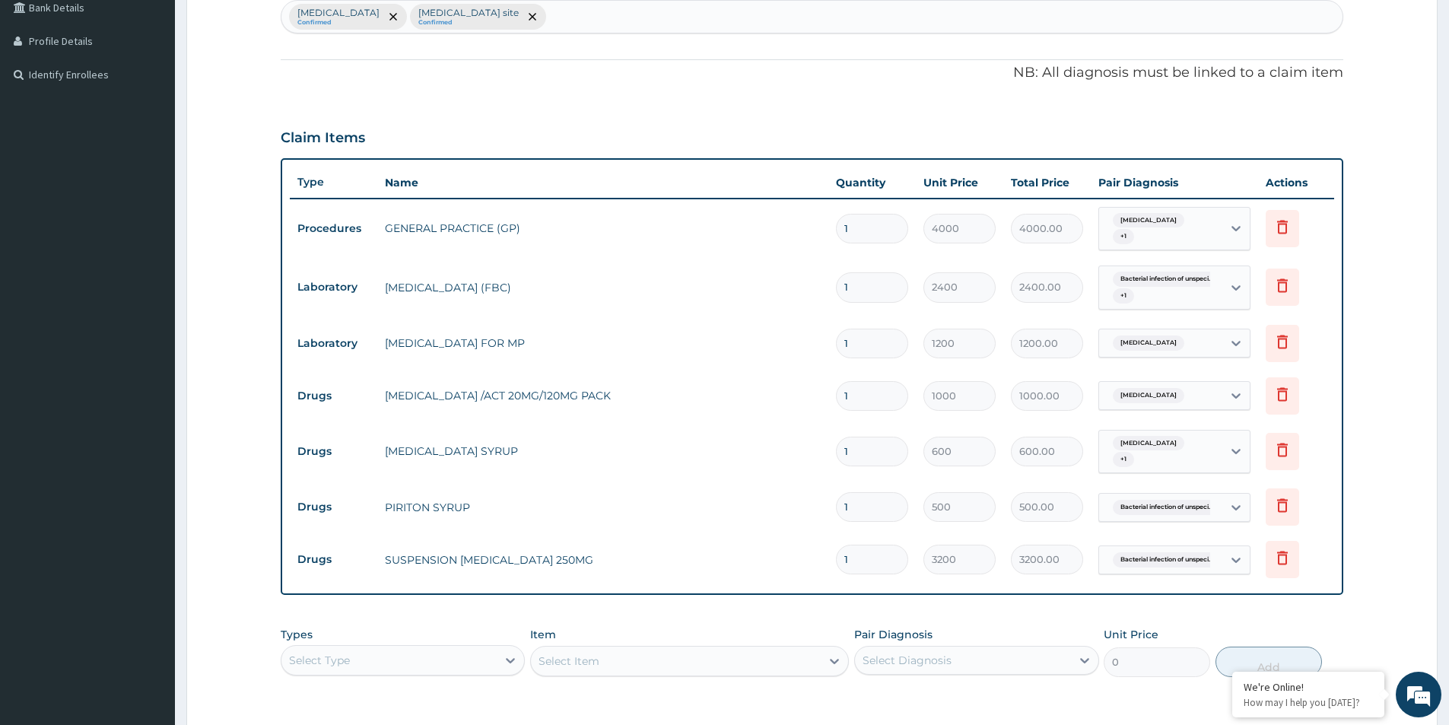
scroll to position [466, 0]
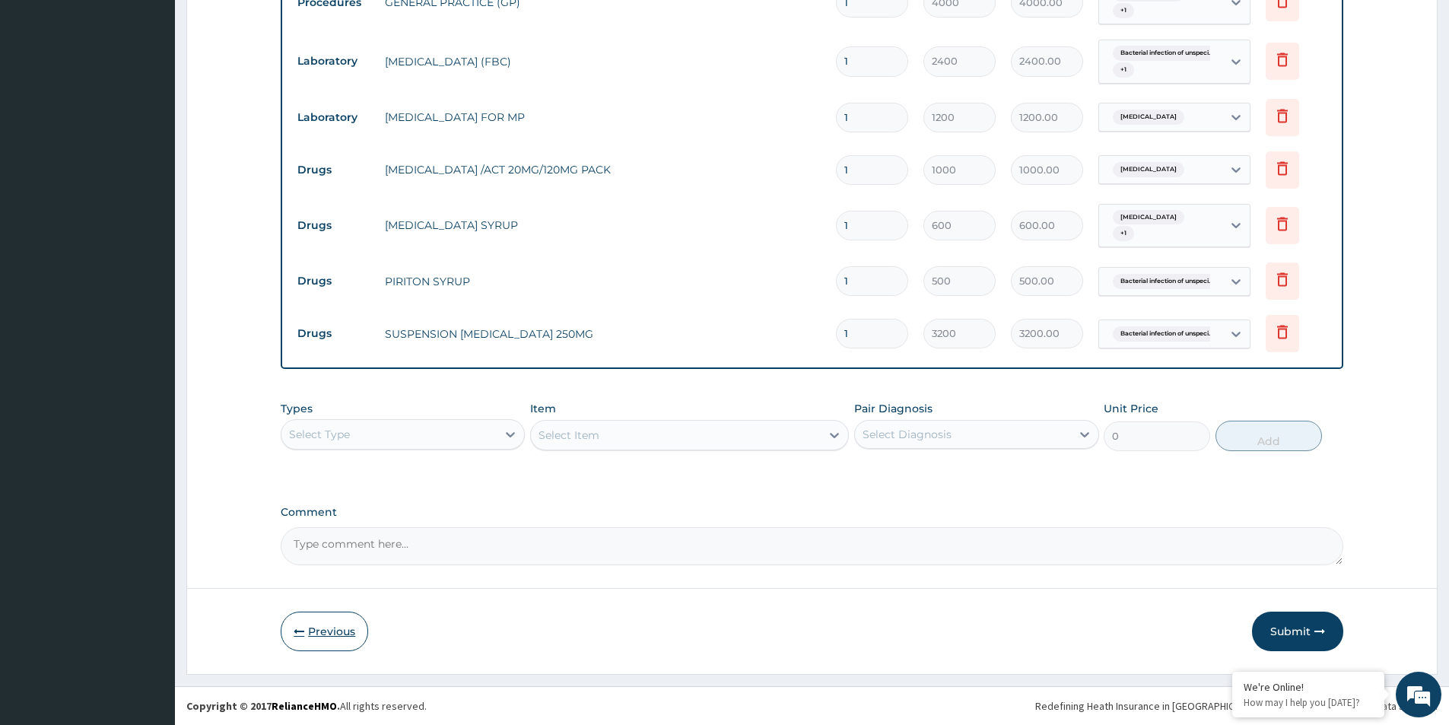
click at [325, 633] on button "Previous" at bounding box center [324, 632] width 87 height 40
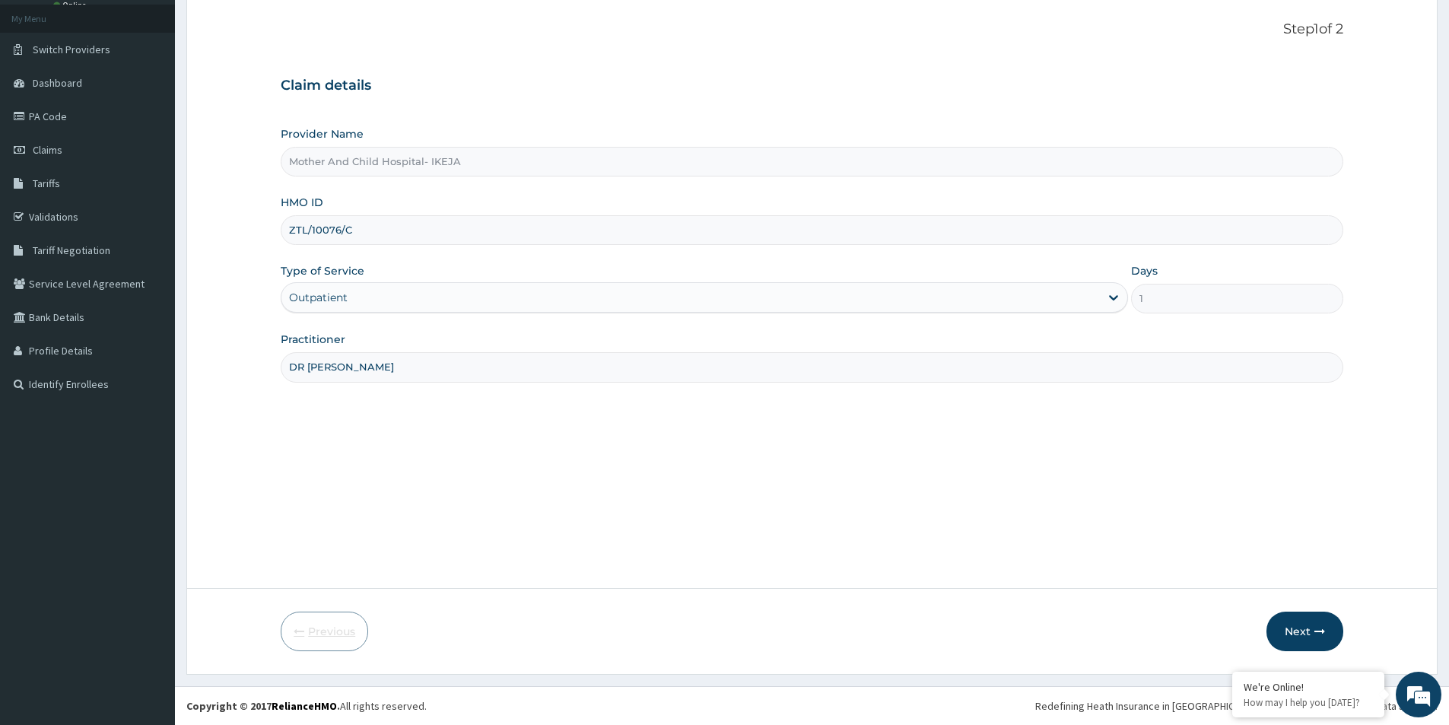
scroll to position [83, 0]
drag, startPoint x: 377, startPoint y: 227, endPoint x: 253, endPoint y: 206, distance: 125.8
click at [256, 206] on form "Step 1 of 2 Claim details Provider Name Mother And Child Hospital- IKEJA HMO ID…" at bounding box center [811, 336] width 1251 height 677
type input "ZTL/10076/C"
click at [1323, 631] on icon "button" at bounding box center [1319, 631] width 11 height 11
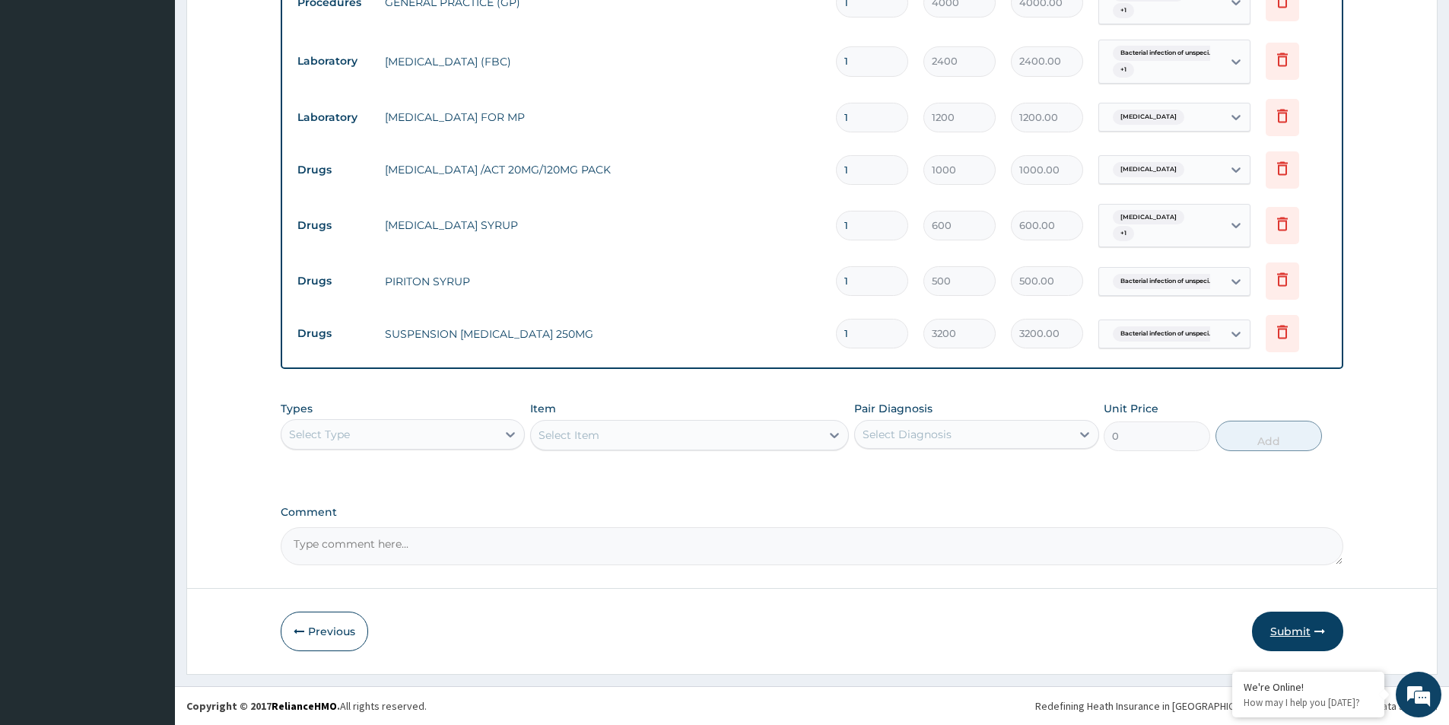
click at [1305, 629] on button "Submit" at bounding box center [1297, 632] width 91 height 40
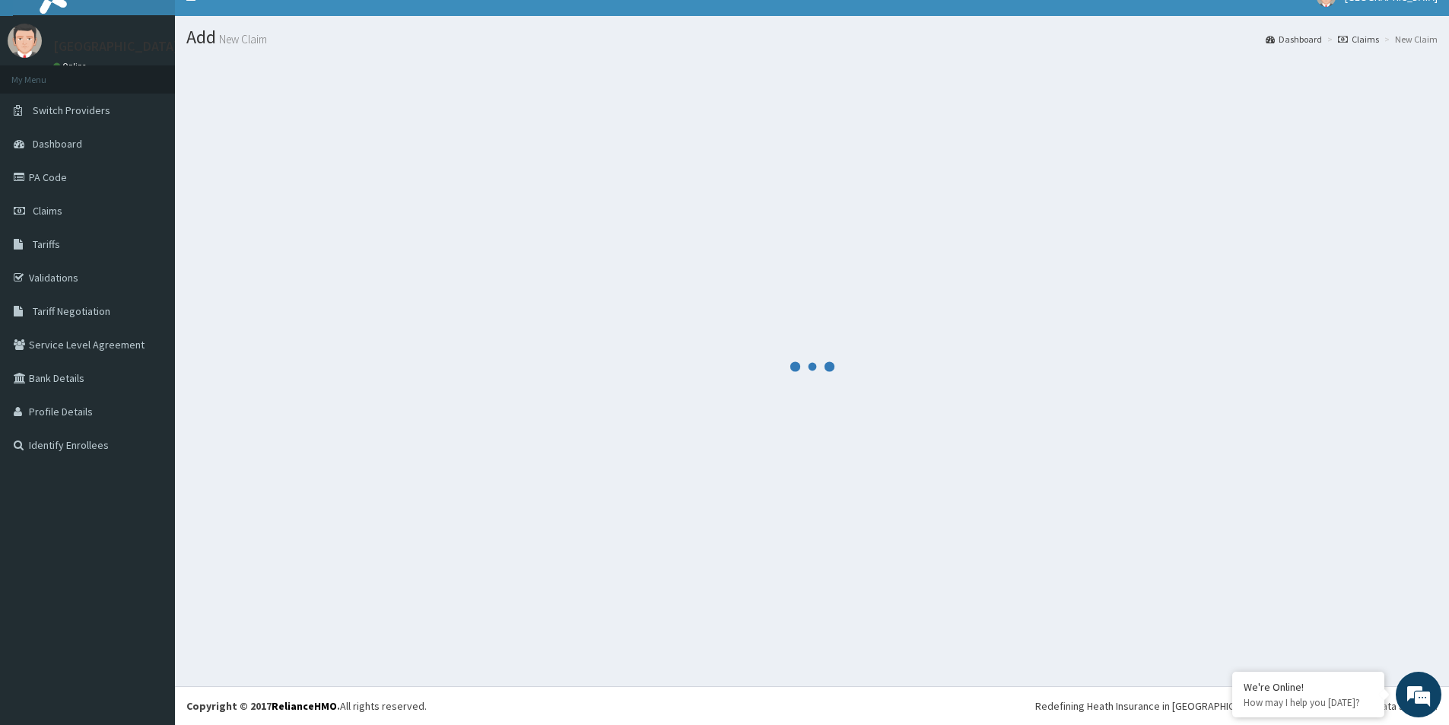
scroll to position [618, 0]
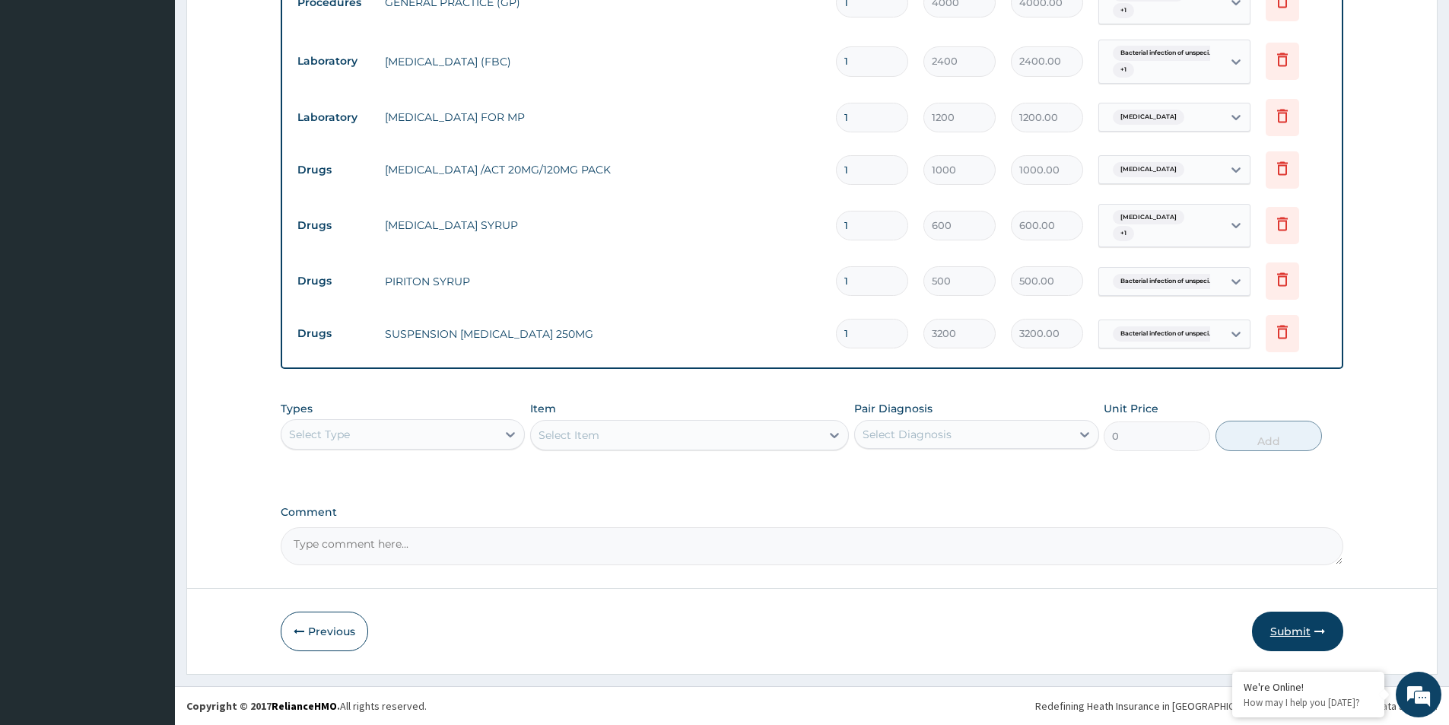
click at [1292, 630] on button "Submit" at bounding box center [1297, 632] width 91 height 40
click at [1318, 634] on icon "button" at bounding box center [1319, 631] width 11 height 11
click at [1303, 635] on button "Submit" at bounding box center [1297, 632] width 91 height 40
click at [1310, 626] on button "Submit" at bounding box center [1297, 632] width 91 height 40
click at [1311, 637] on button "Submit" at bounding box center [1297, 632] width 91 height 40
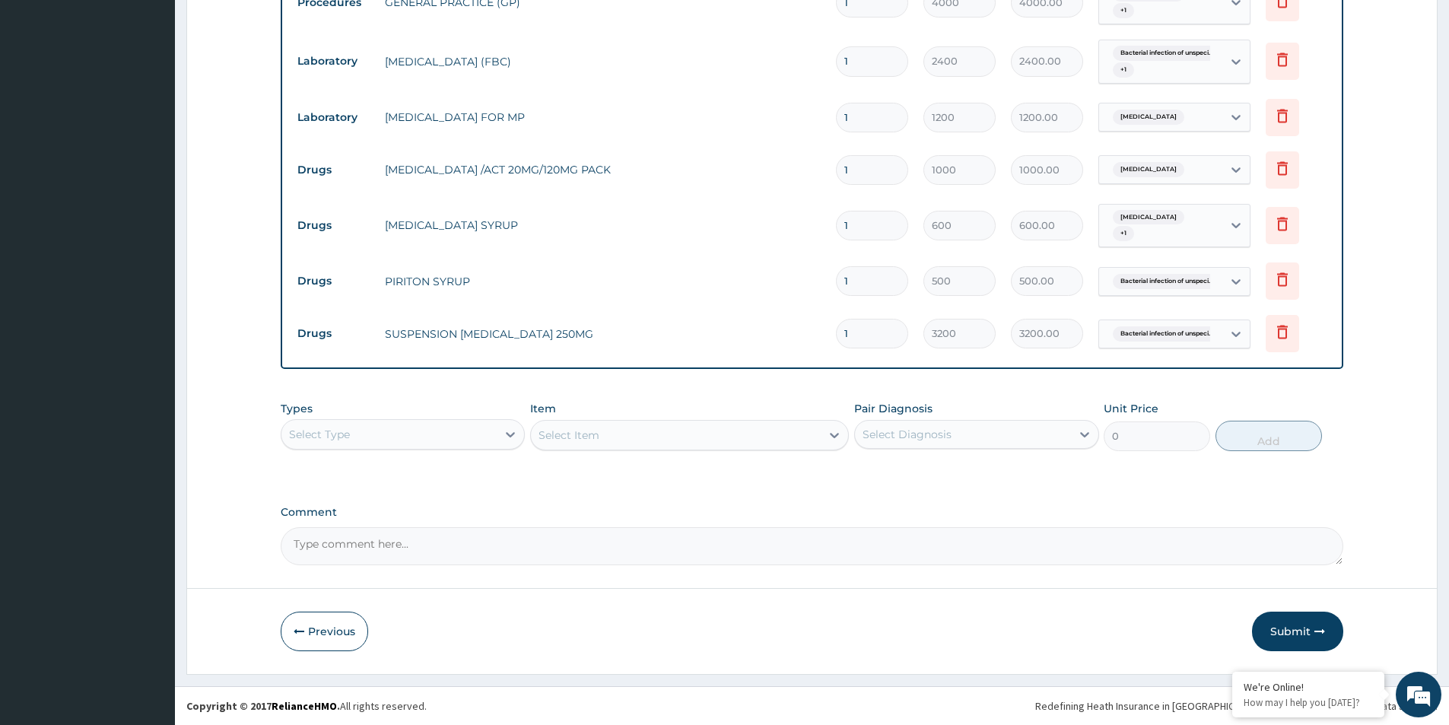
click at [1305, 630] on button "Submit" at bounding box center [1297, 632] width 91 height 40
click at [1311, 627] on button "Submit" at bounding box center [1297, 632] width 91 height 40
click at [1267, 628] on button "Submit" at bounding box center [1297, 632] width 91 height 40
click at [1315, 639] on button "Submit" at bounding box center [1297, 632] width 91 height 40
click at [1298, 639] on button "Submit" at bounding box center [1297, 632] width 91 height 40
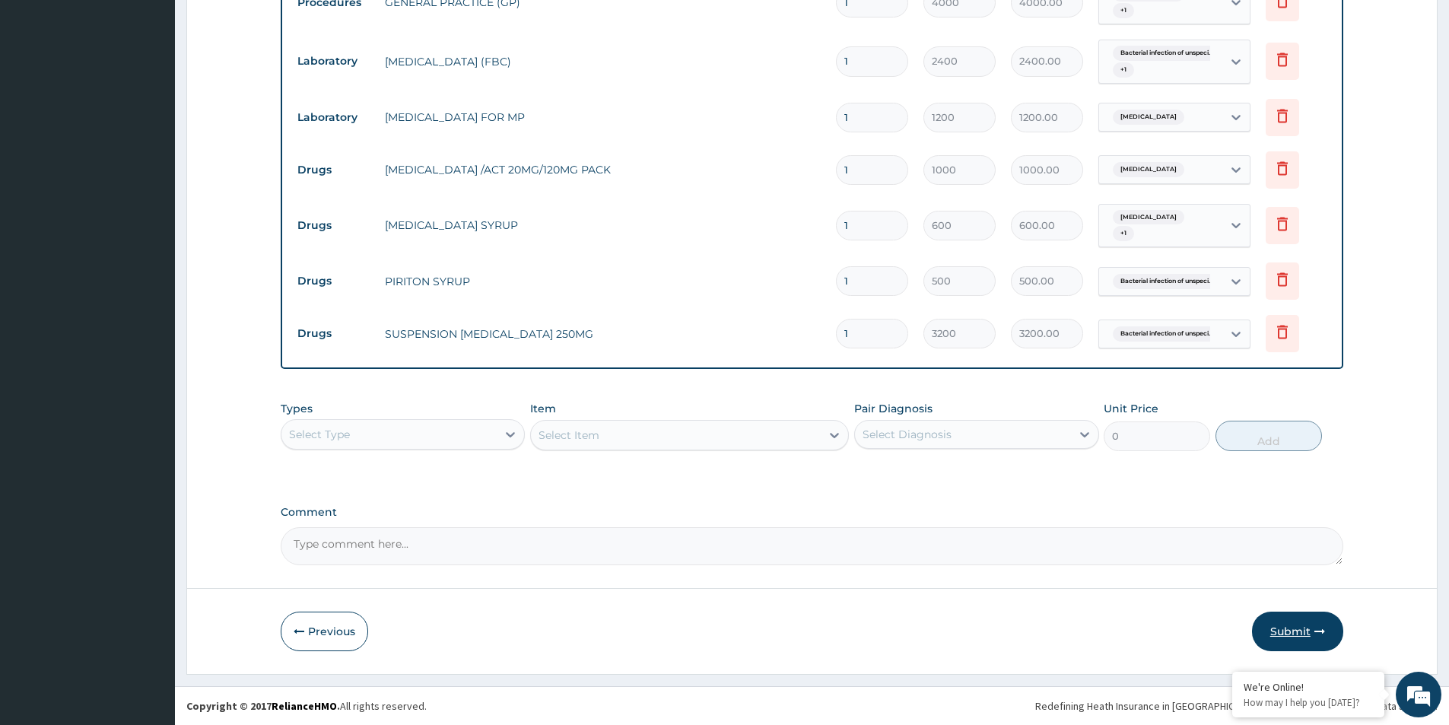
click at [1314, 634] on icon "button" at bounding box center [1319, 631] width 11 height 11
click at [311, 637] on button "Previous" at bounding box center [324, 632] width 87 height 40
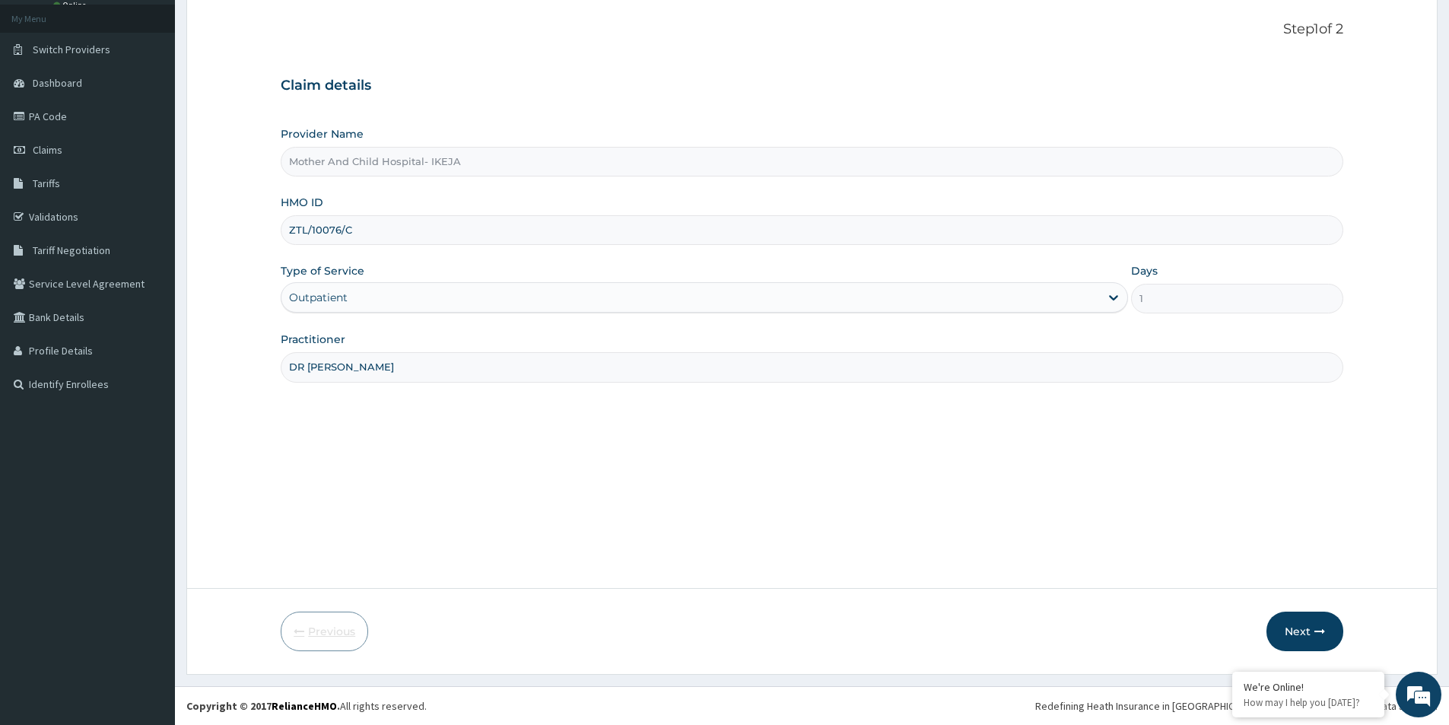
scroll to position [83, 0]
click at [361, 221] on input "ZTL/10076/C" at bounding box center [812, 230] width 1063 height 30
type input "ZTL/10076/B"
click at [1289, 626] on button "Next" at bounding box center [1305, 632] width 77 height 40
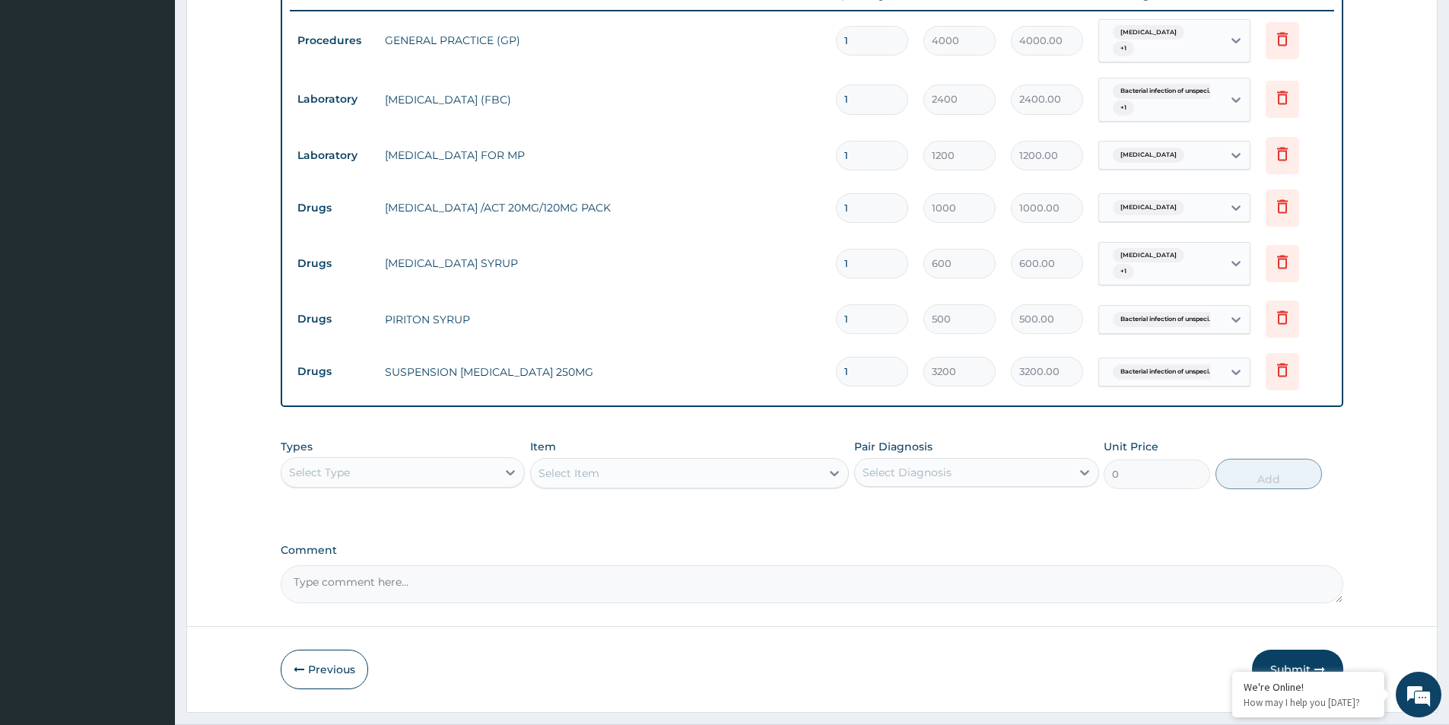
scroll to position [618, 0]
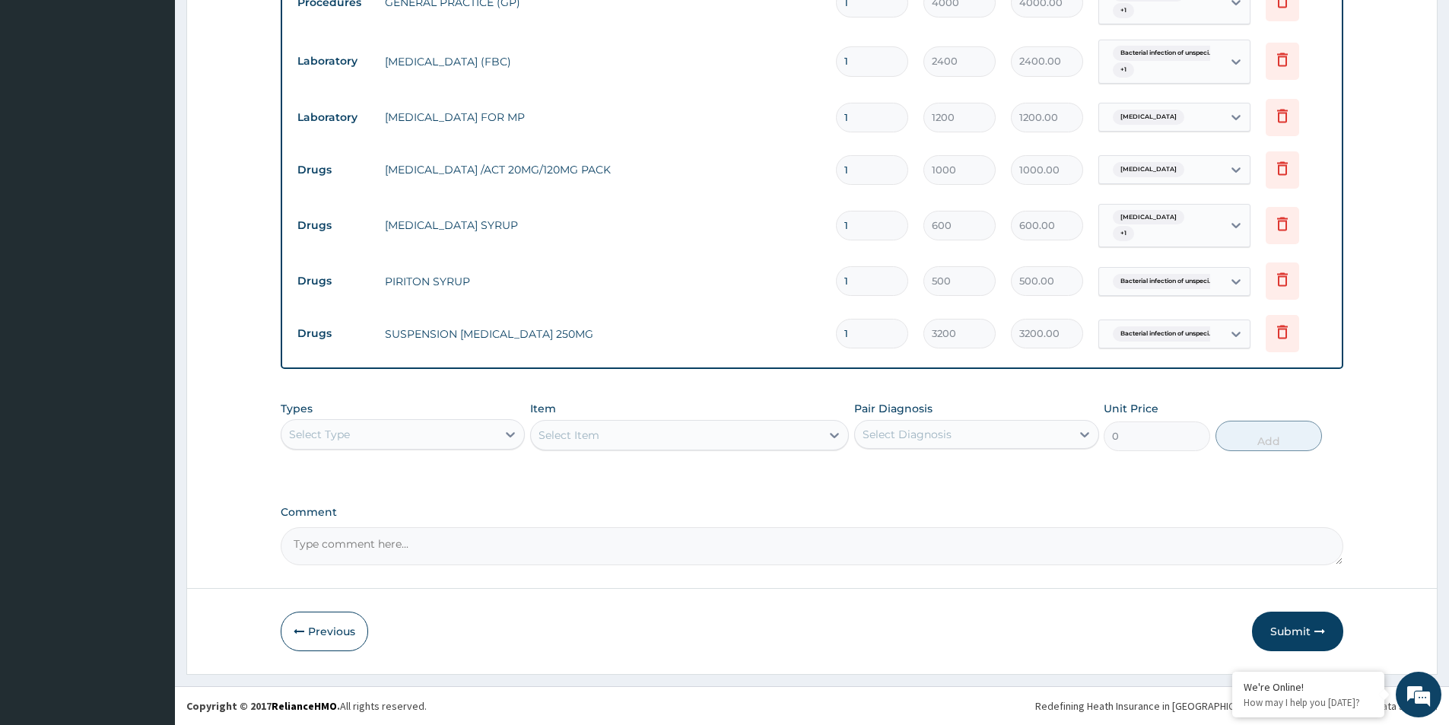
click at [1299, 631] on button "Submit" at bounding box center [1297, 632] width 91 height 40
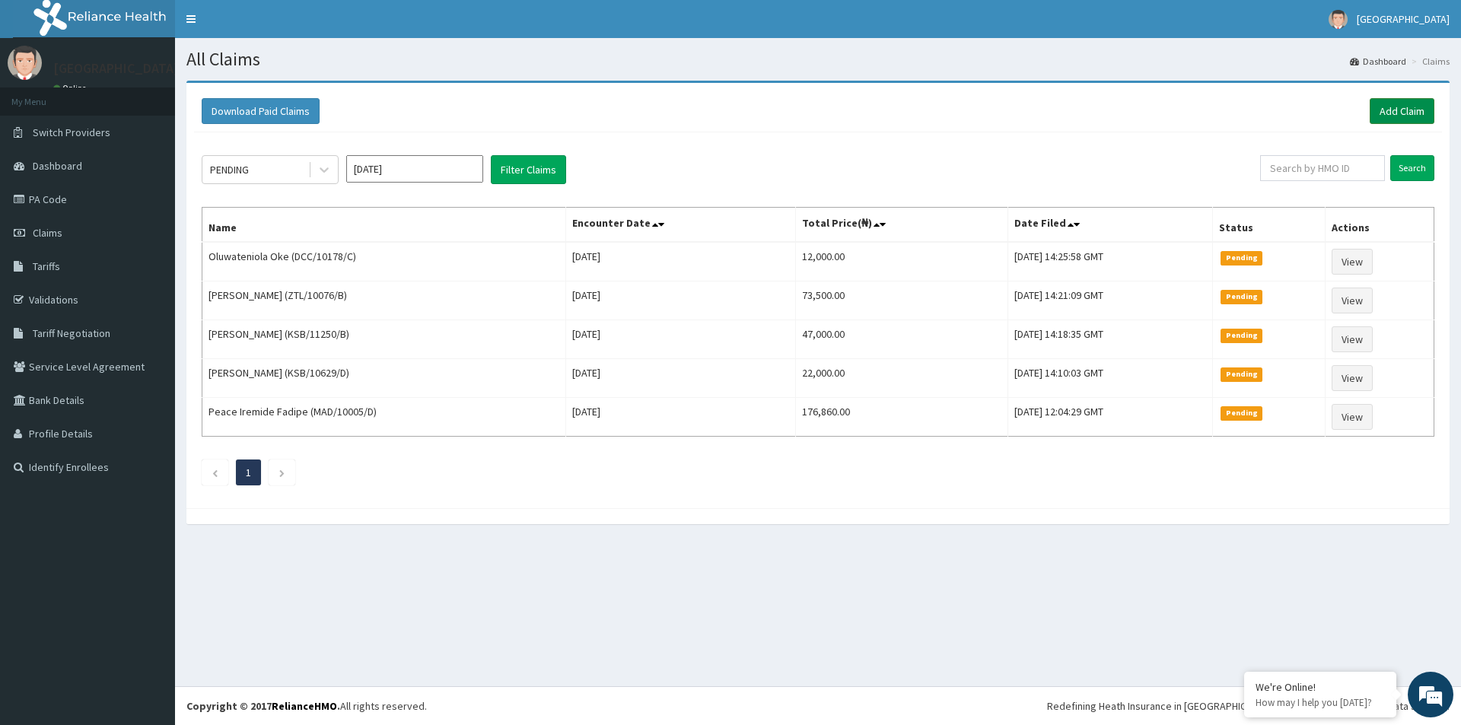
click at [1394, 113] on link "Add Claim" at bounding box center [1401, 111] width 65 height 26
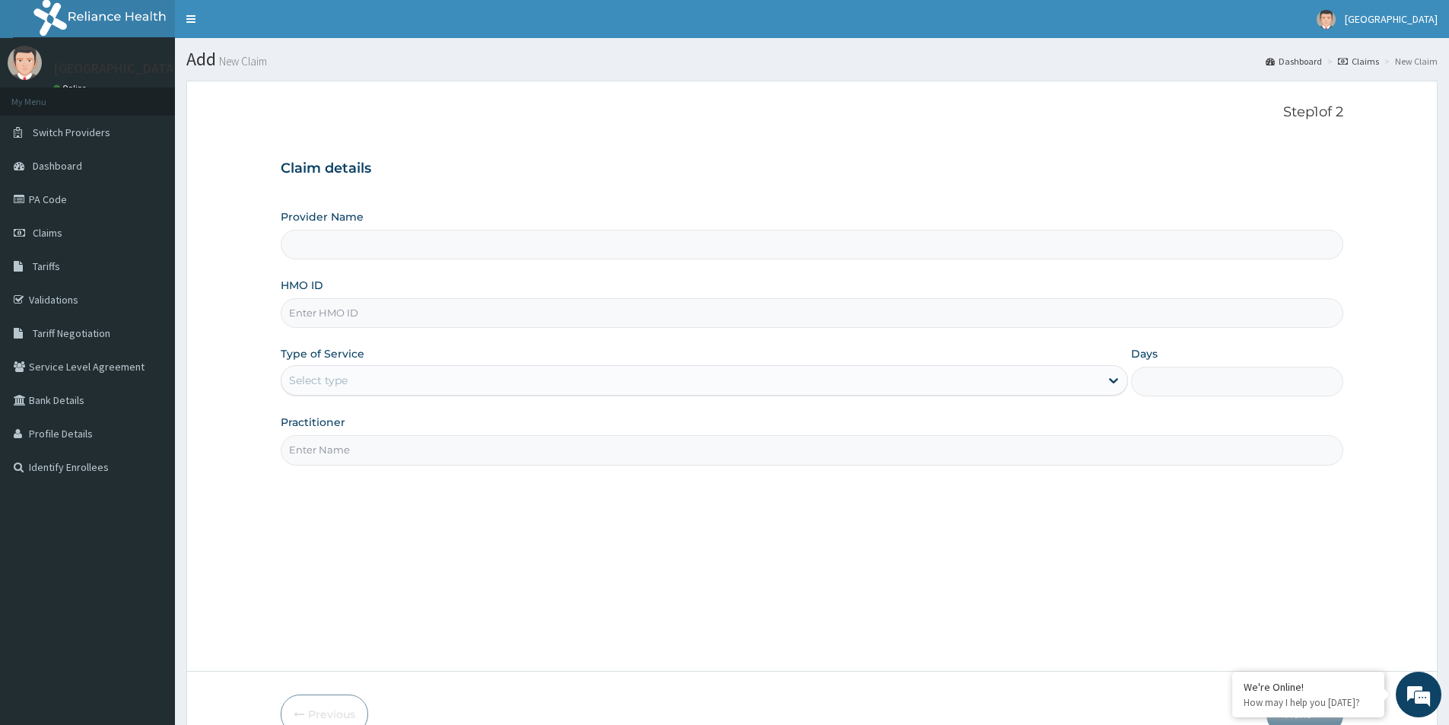
type input "Mother And Child Hospital- IKEJA"
click at [44, 300] on link "Validations" at bounding box center [87, 299] width 175 height 33
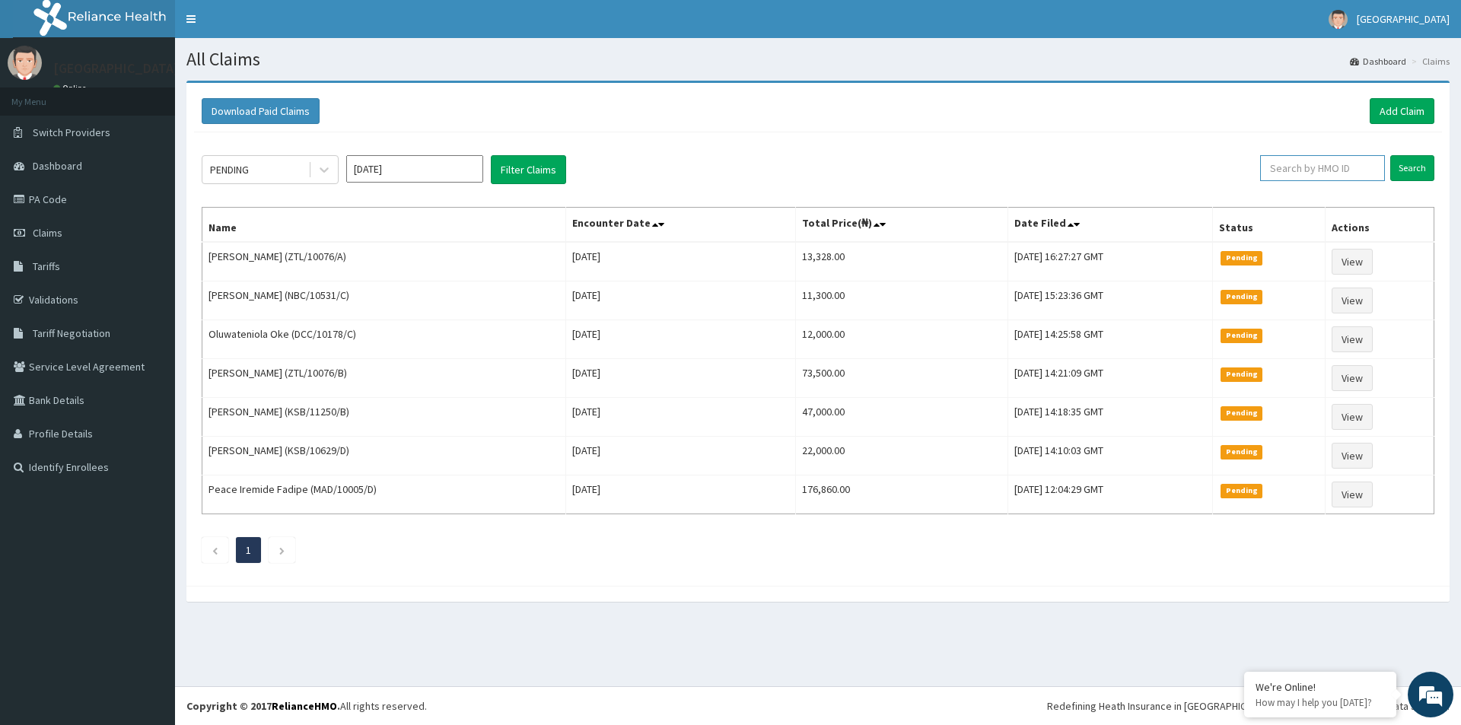
click at [1325, 176] on input "text" at bounding box center [1322, 168] width 125 height 26
paste input "ZTL/10076/B"
type input "ZTL/10076/B"
click at [1420, 167] on input "Search" at bounding box center [1412, 168] width 44 height 26
